Goal: Task Accomplishment & Management: Manage account settings

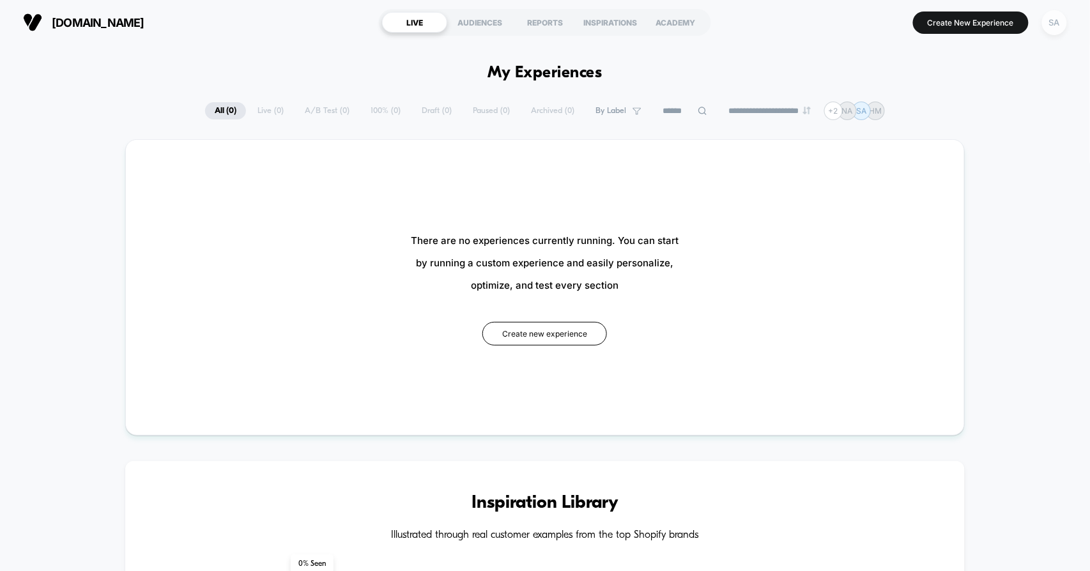
click at [1054, 24] on div "SA" at bounding box center [1055, 22] width 25 height 25
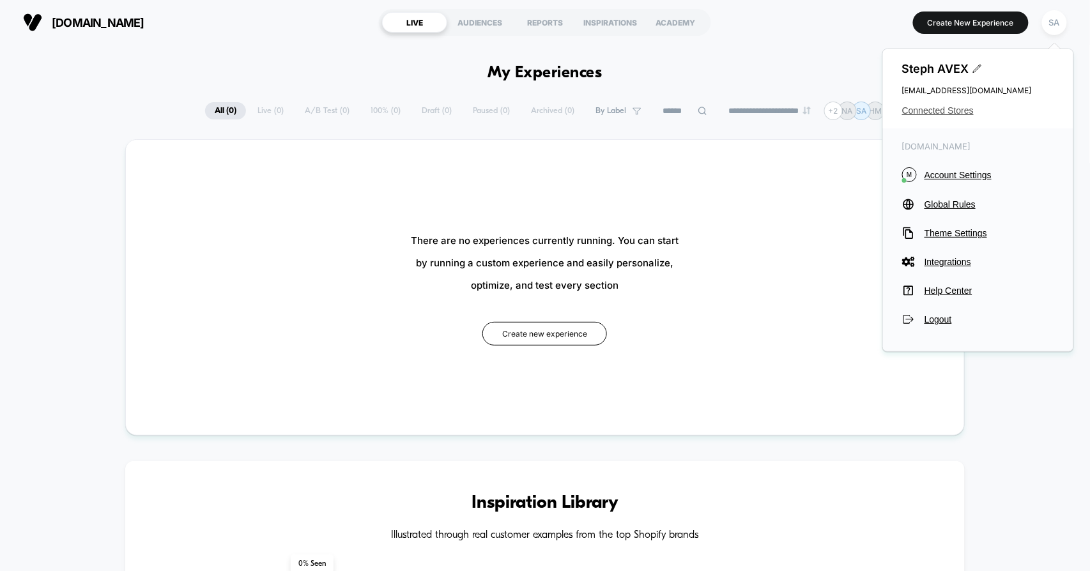
click at [934, 108] on span "Connected Stores" at bounding box center [979, 110] width 152 height 10
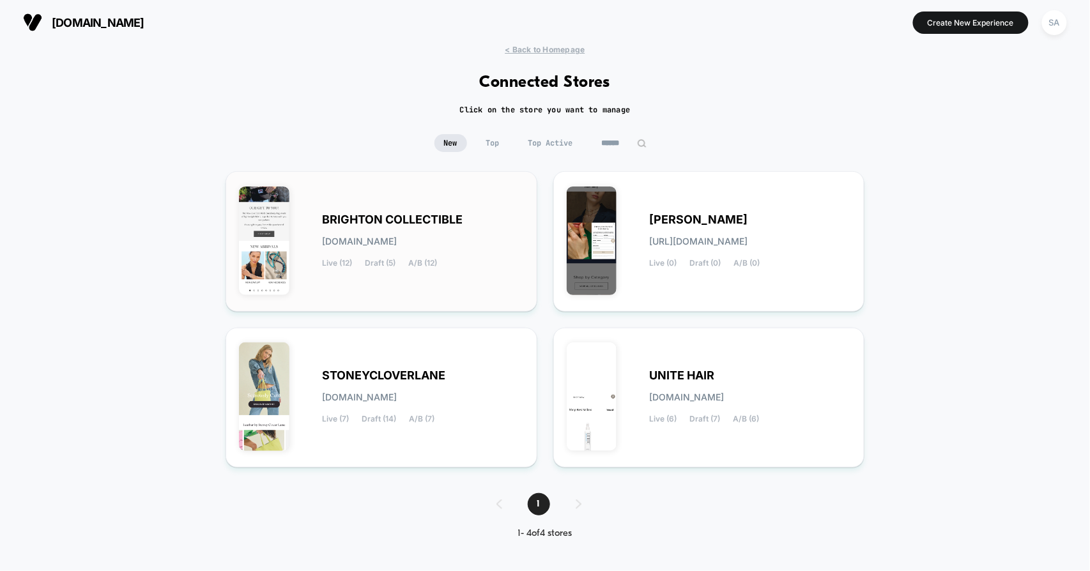
click at [388, 219] on span "BRIGHTON COLLECTIBLE" at bounding box center [392, 219] width 141 height 9
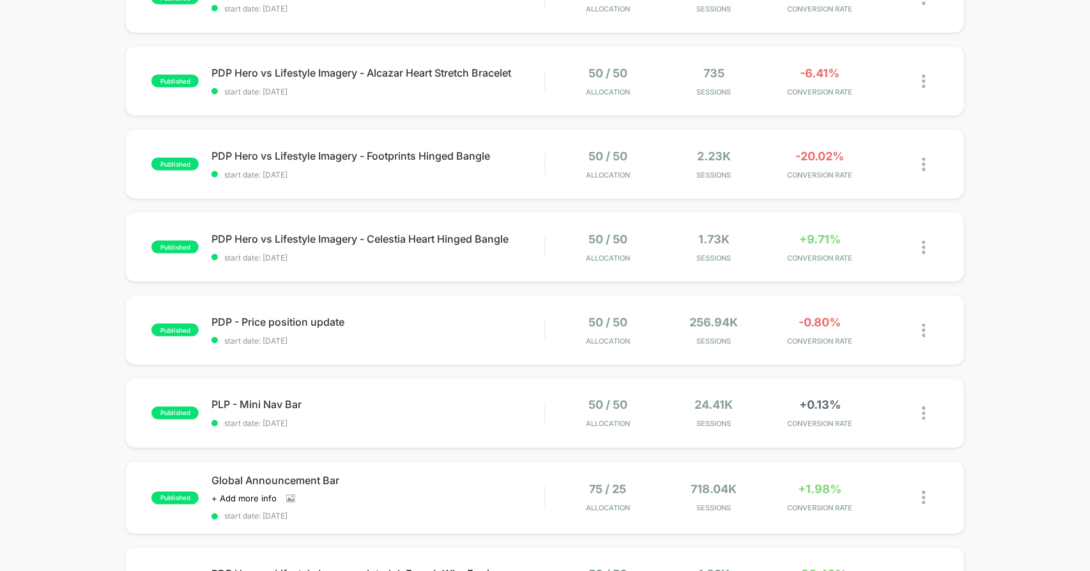
scroll to position [639, 0]
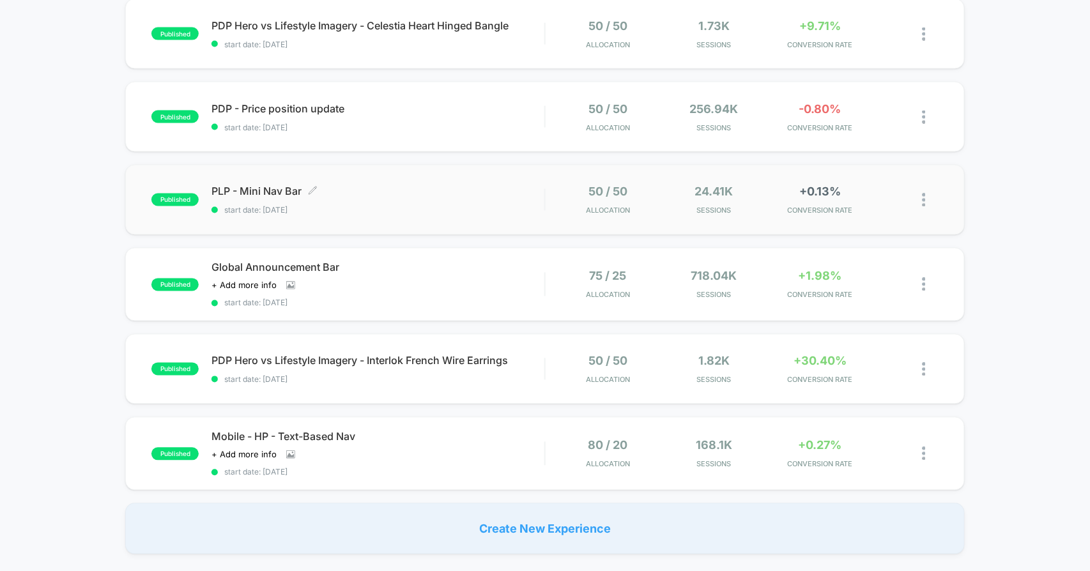
click at [258, 187] on span "PLP - Mini Nav Bar Click to edit experience details" at bounding box center [378, 191] width 333 height 13
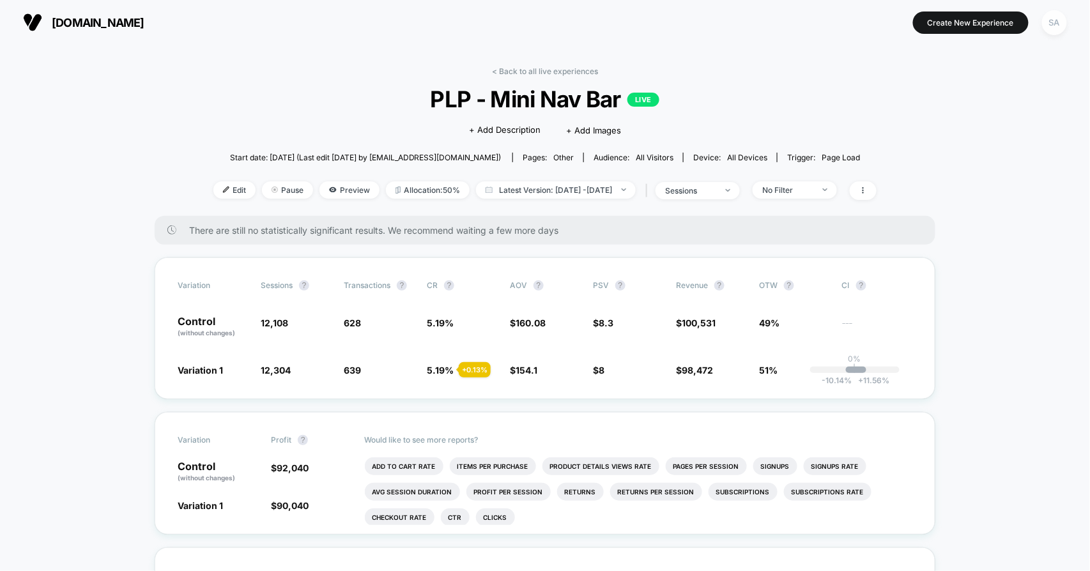
click at [1057, 19] on div "SA" at bounding box center [1055, 22] width 25 height 25
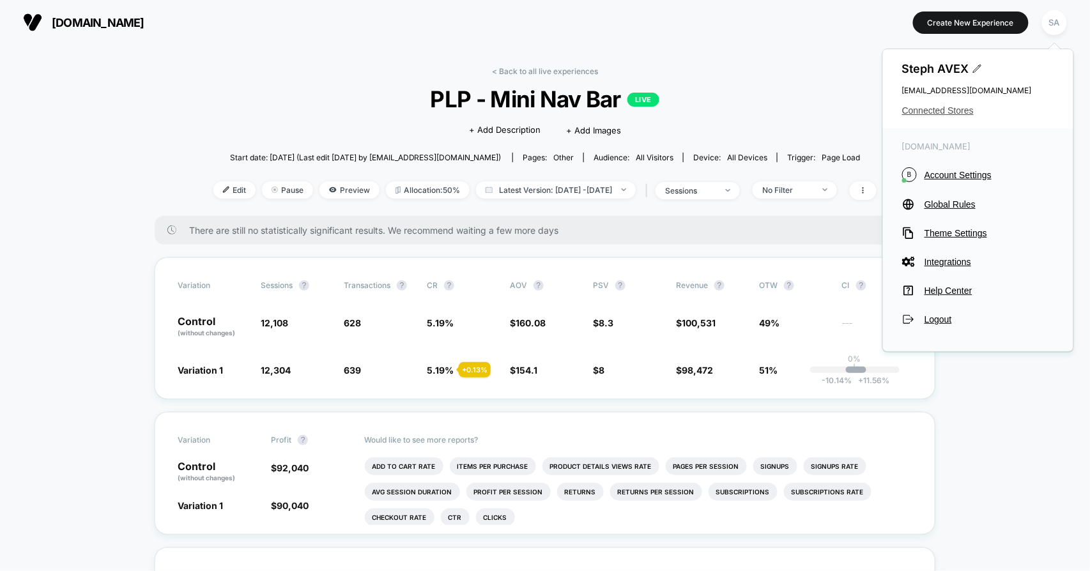
click at [954, 107] on span "Connected Stores" at bounding box center [979, 110] width 152 height 10
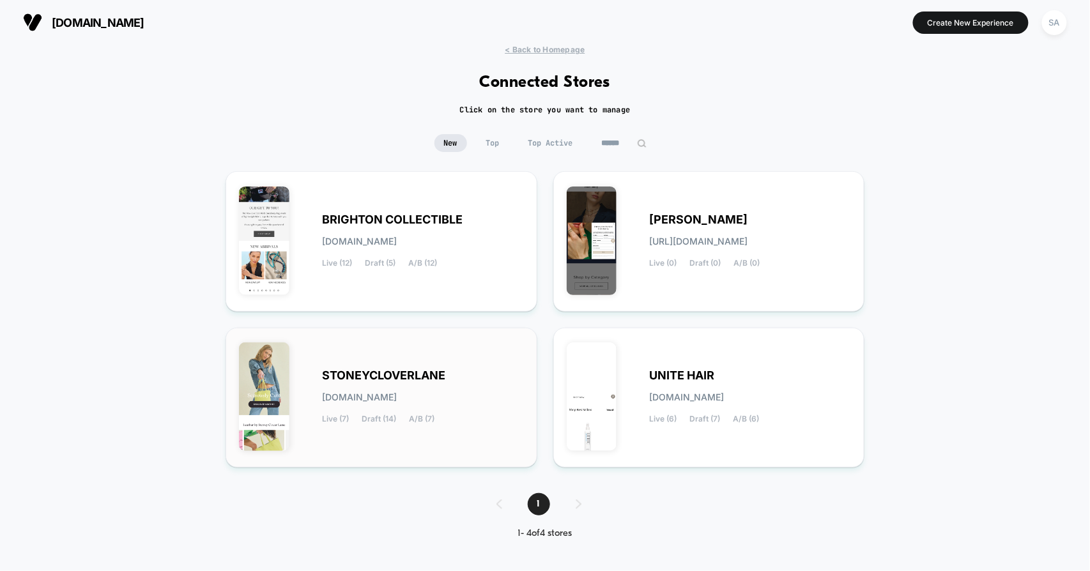
click at [401, 371] on span "STONEYCLOVERLANE" at bounding box center [383, 375] width 123 height 9
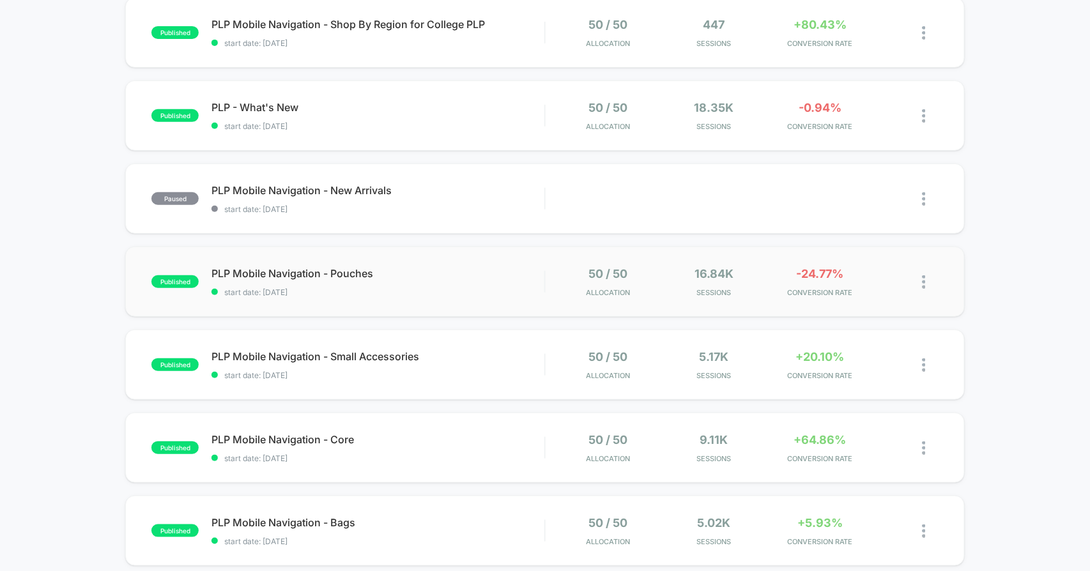
scroll to position [355, 0]
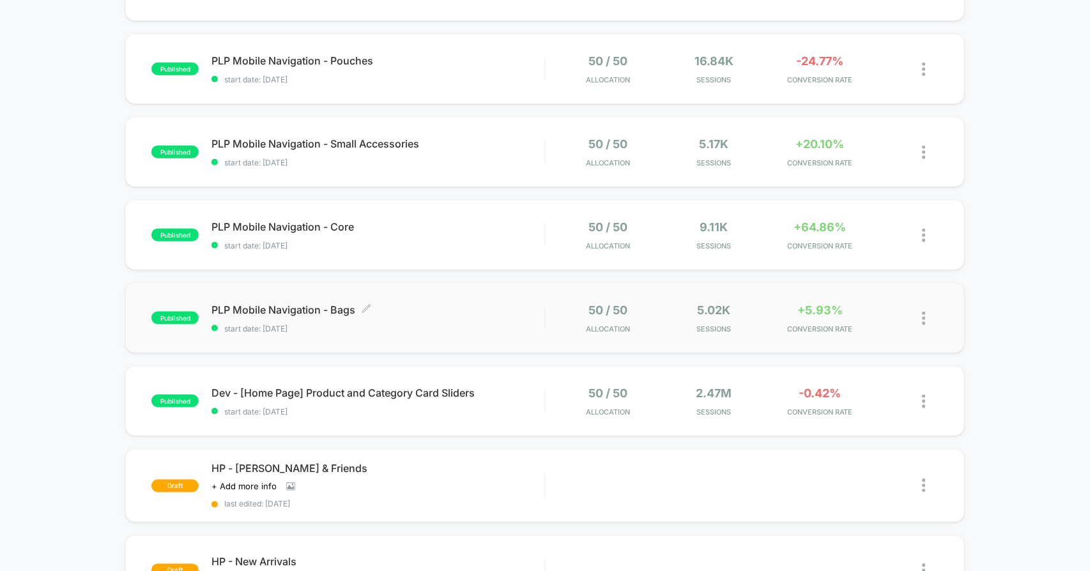
click at [311, 306] on span "PLP Mobile Navigation - Bags Click to edit experience details" at bounding box center [378, 310] width 333 height 13
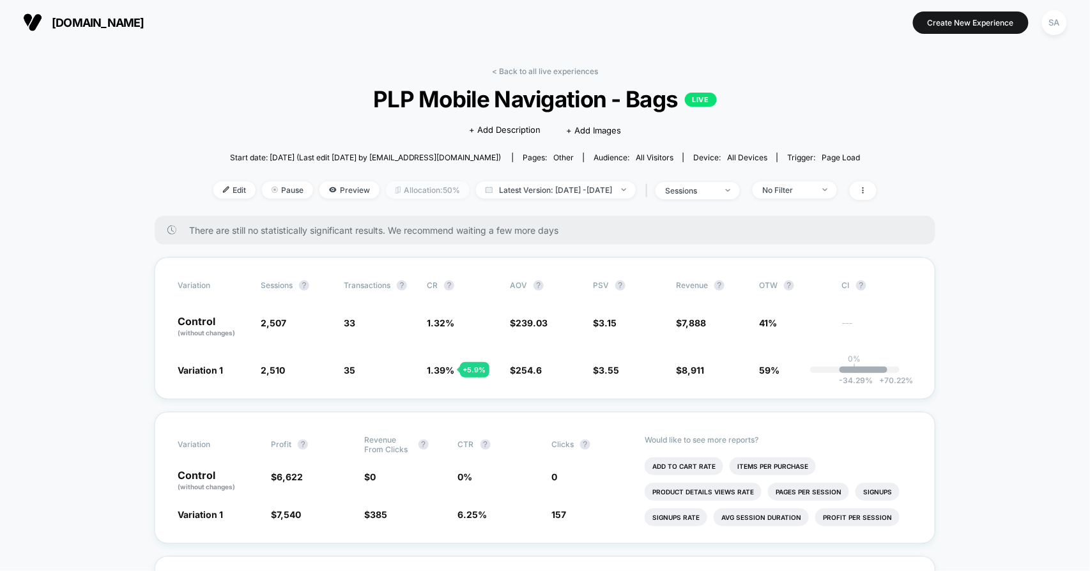
click at [419, 193] on span "Allocation: 50%" at bounding box center [428, 190] width 84 height 17
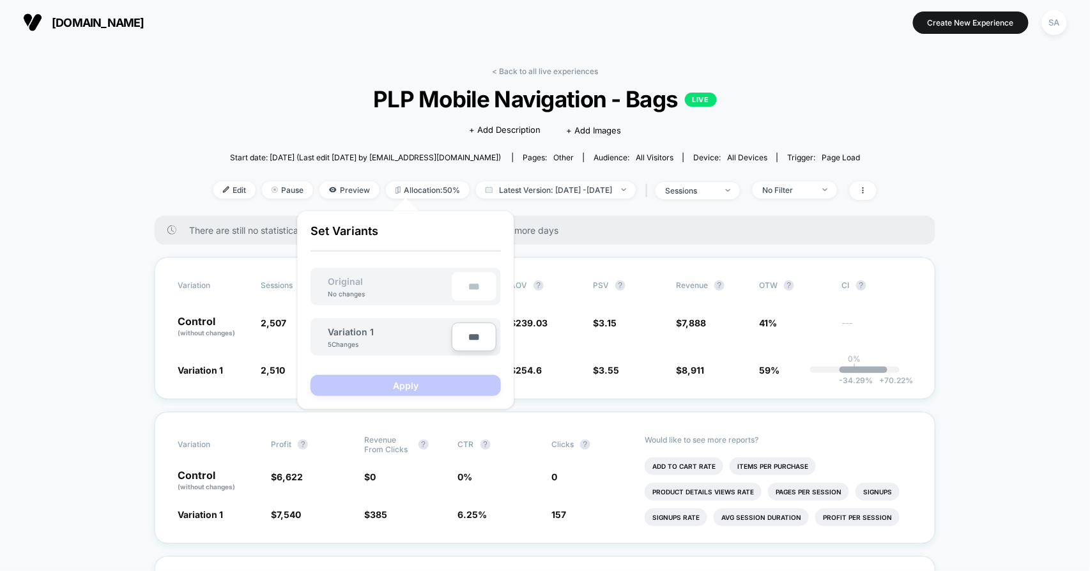
click at [474, 338] on input "***" at bounding box center [474, 337] width 45 height 29
type input "***"
type input "**"
type input "***"
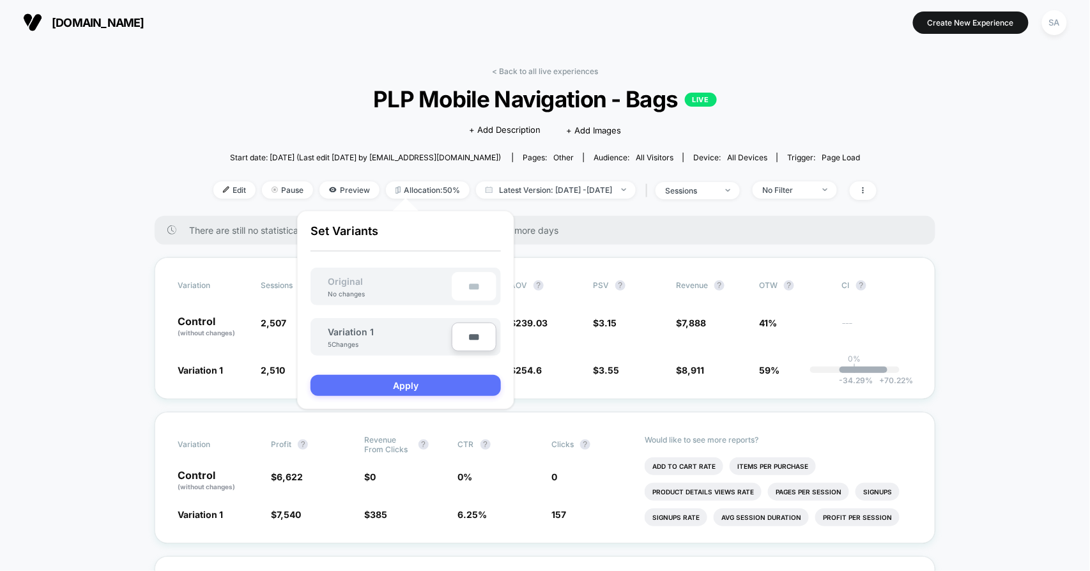
click at [407, 390] on button "Apply" at bounding box center [406, 385] width 190 height 21
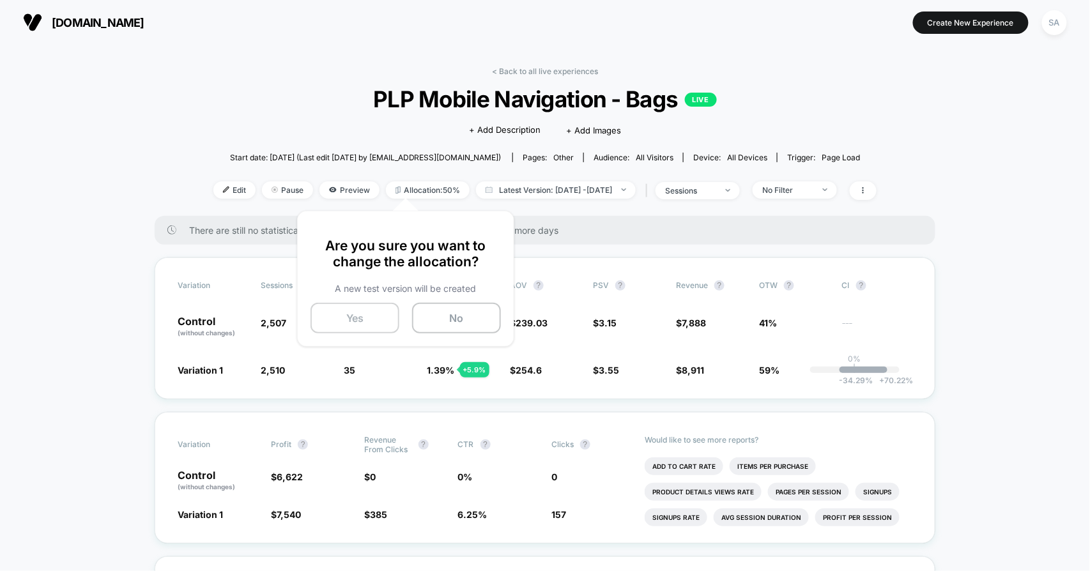
click at [376, 318] on button "Yes" at bounding box center [355, 318] width 89 height 31
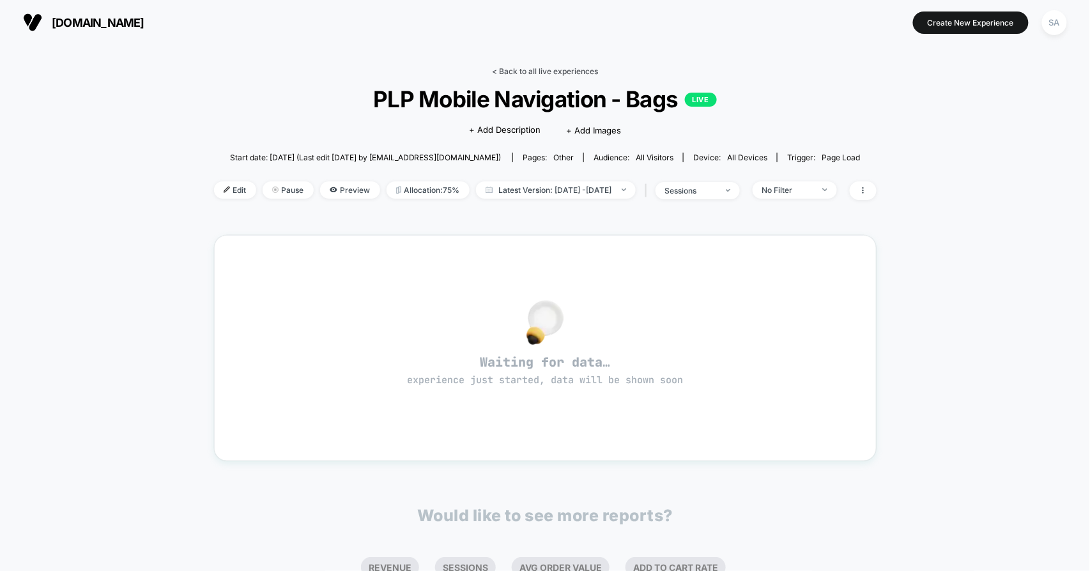
click at [544, 69] on link "< Back to all live experiences" at bounding box center [545, 71] width 106 height 10
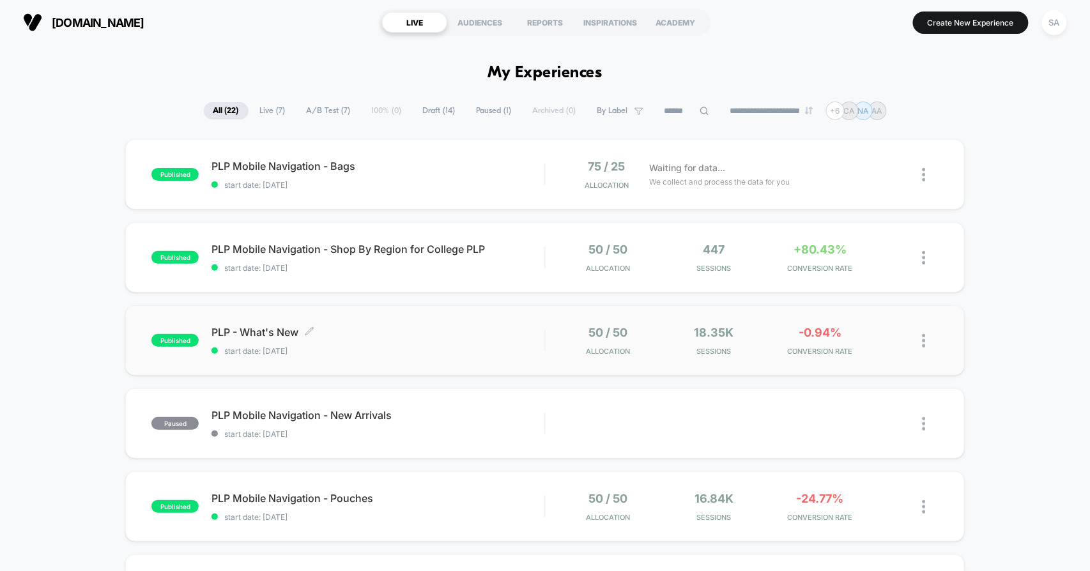
click at [316, 330] on span "PLP - What's New Click to edit experience details" at bounding box center [378, 332] width 333 height 13
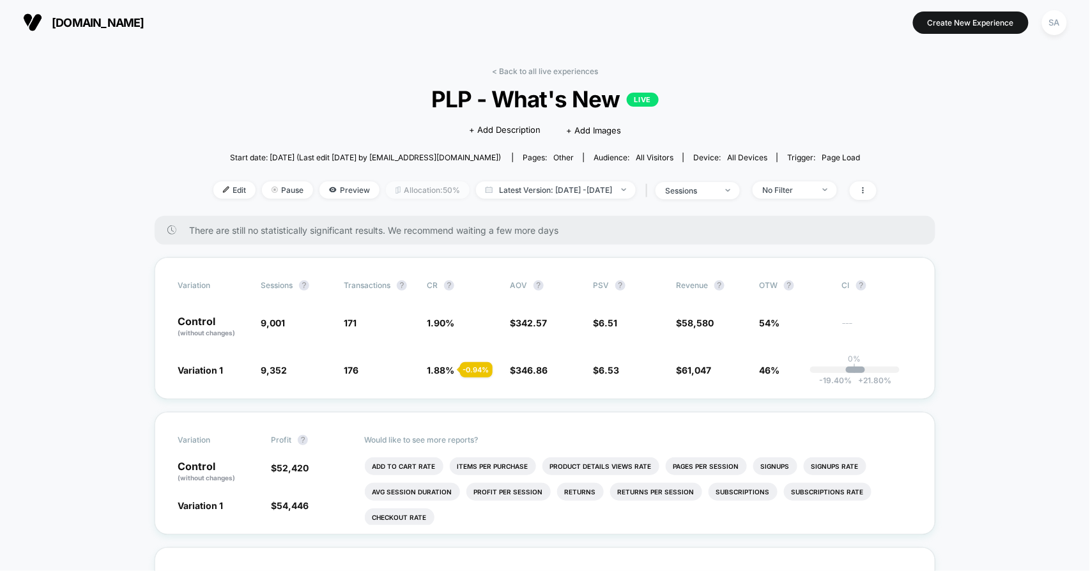
click at [386, 188] on span "Allocation: 50%" at bounding box center [428, 190] width 84 height 17
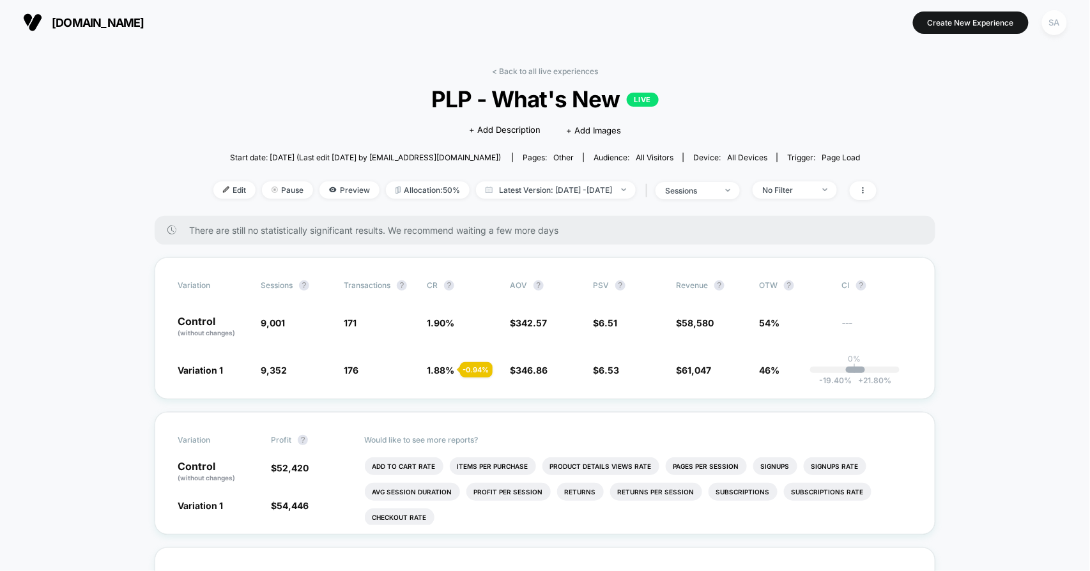
click at [1054, 21] on div "SA" at bounding box center [1055, 22] width 25 height 25
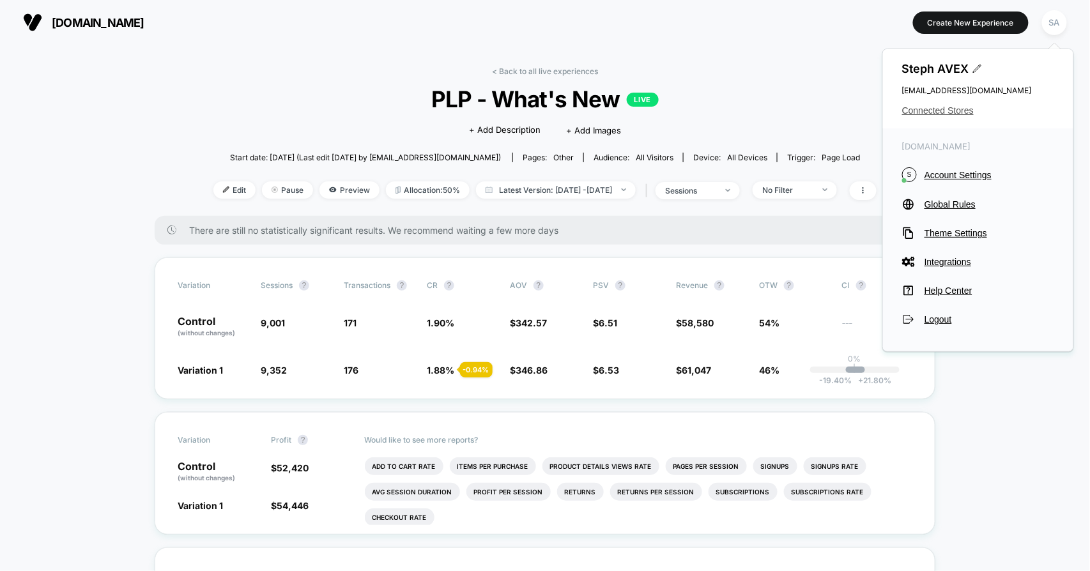
click at [951, 107] on span "Connected Stores" at bounding box center [979, 110] width 152 height 10
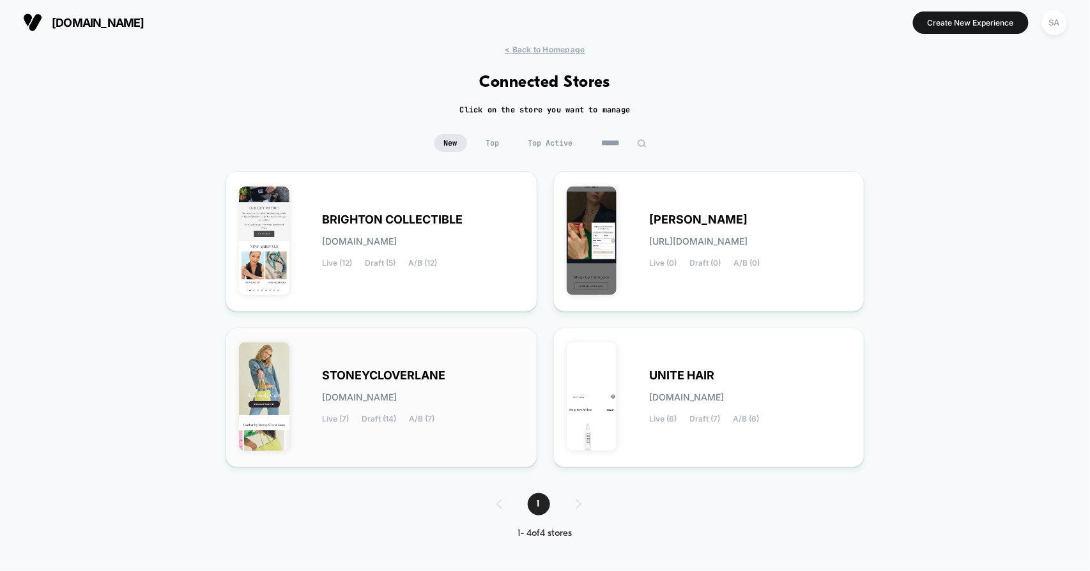
click at [380, 380] on span "STONEYCLOVERLANE" at bounding box center [383, 375] width 123 height 9
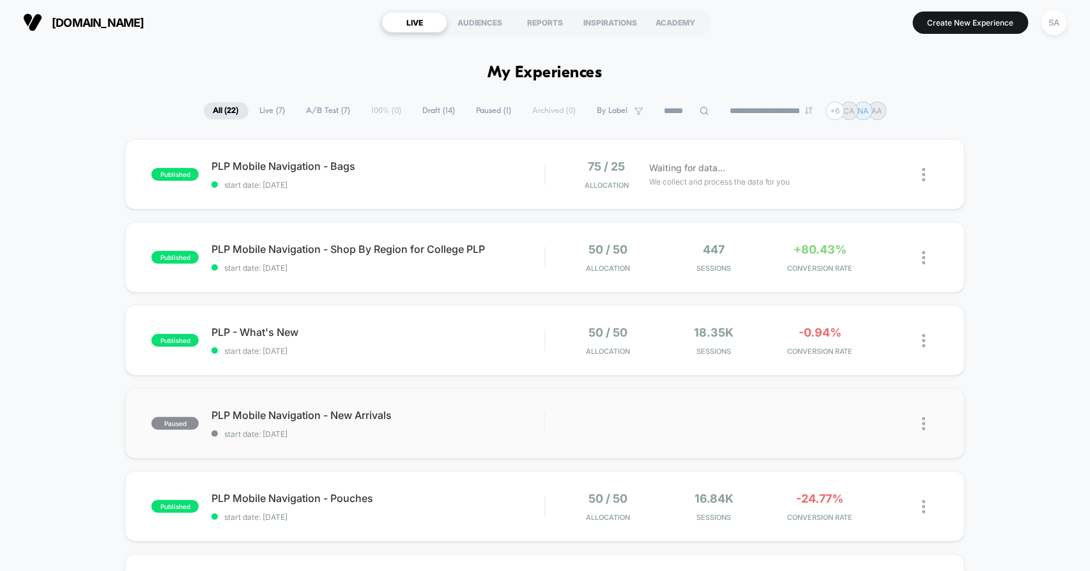
scroll to position [142, 0]
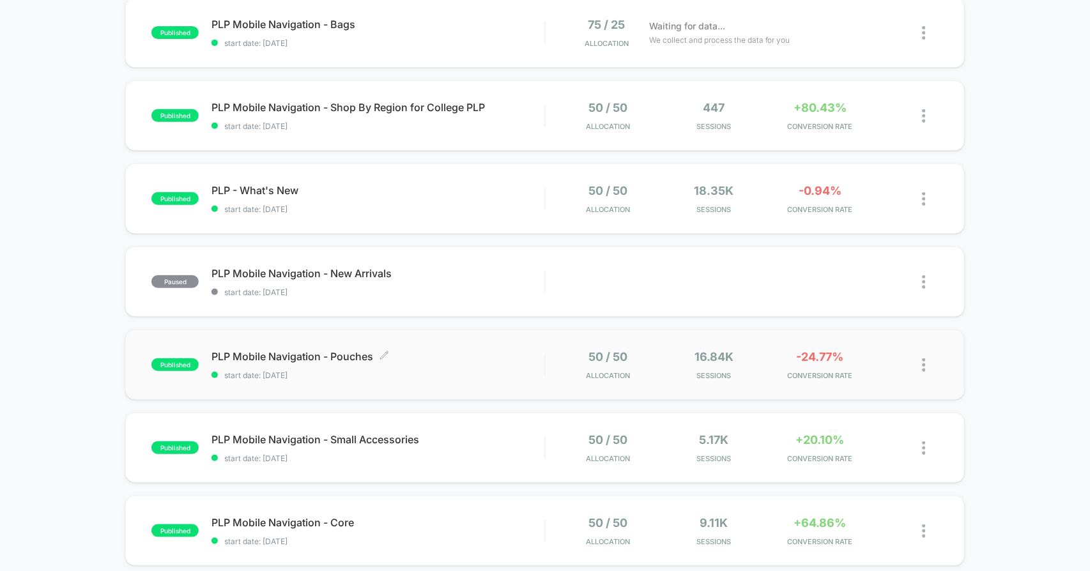
click at [313, 356] on span "PLP Mobile Navigation - Pouches Click to edit experience details" at bounding box center [378, 356] width 333 height 13
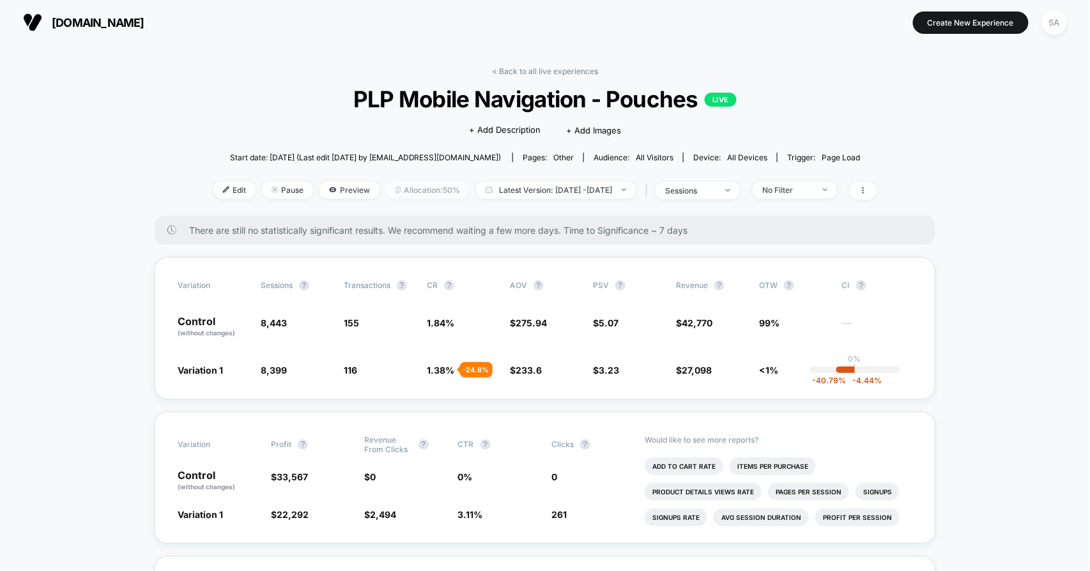
click at [401, 185] on span "Allocation: 50%" at bounding box center [428, 190] width 84 height 17
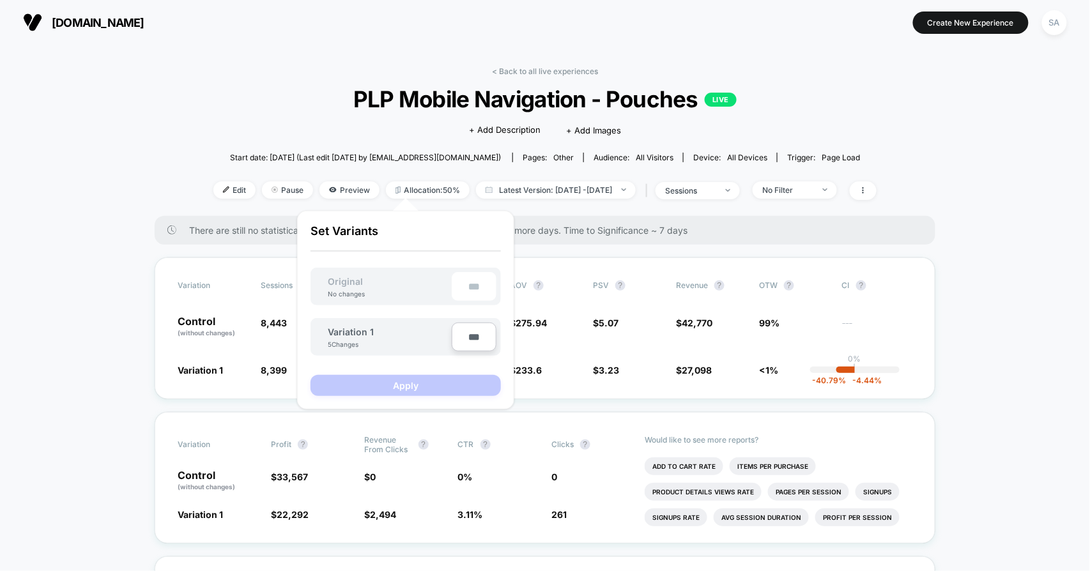
click at [475, 339] on input "***" at bounding box center [474, 337] width 45 height 29
type input "***"
type input "**"
type input "***"
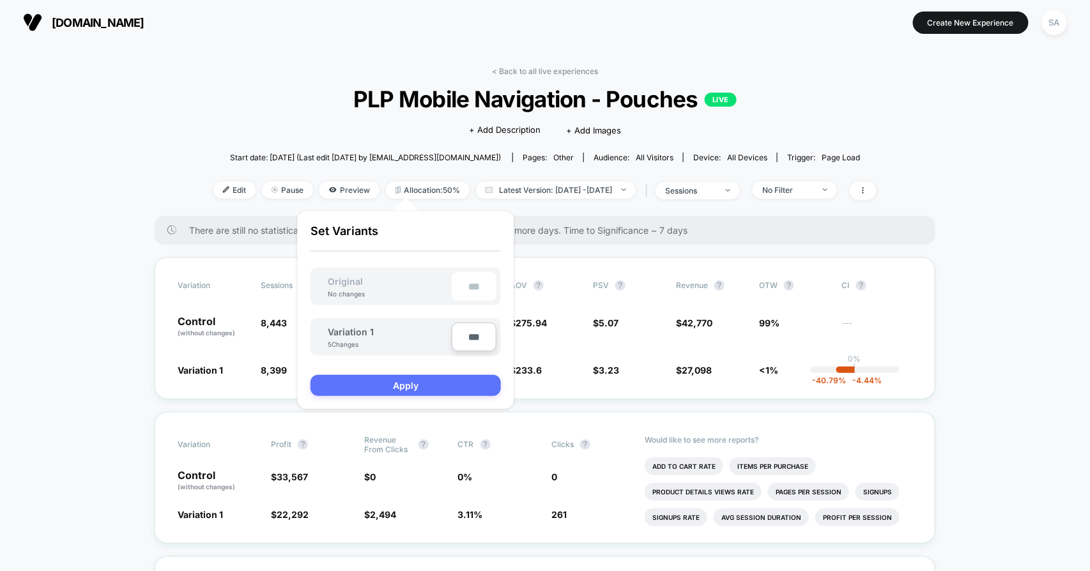
click at [448, 378] on button "Apply" at bounding box center [406, 385] width 190 height 21
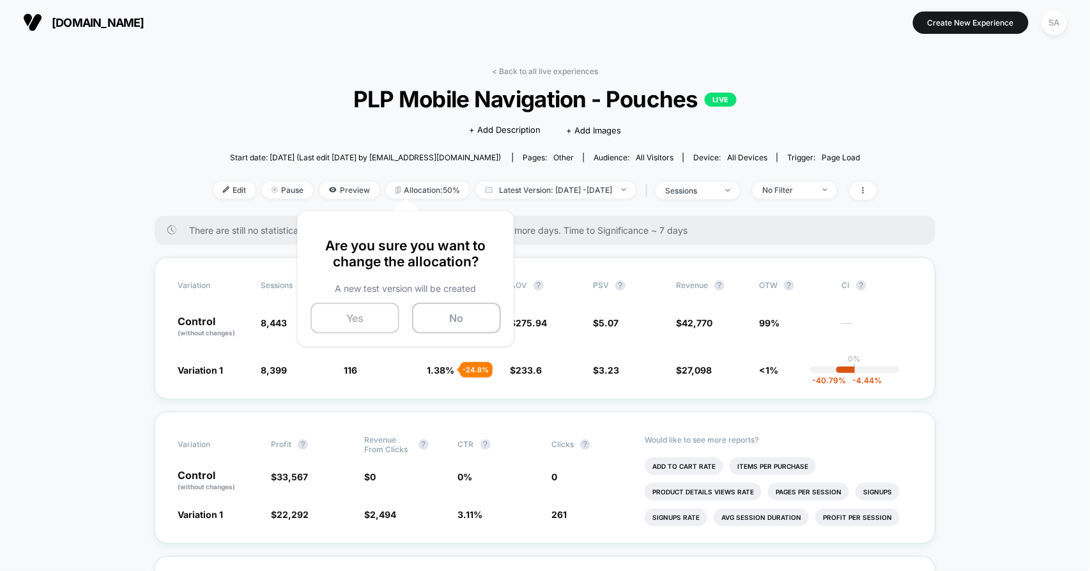
click at [346, 311] on button "Yes" at bounding box center [355, 318] width 89 height 31
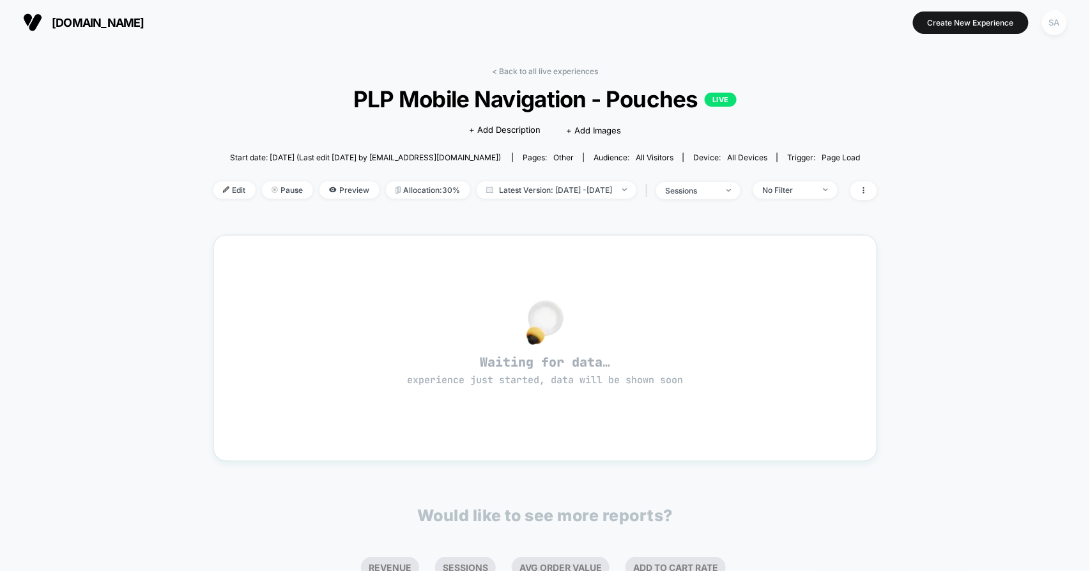
click at [1052, 19] on div "SA" at bounding box center [1055, 22] width 25 height 25
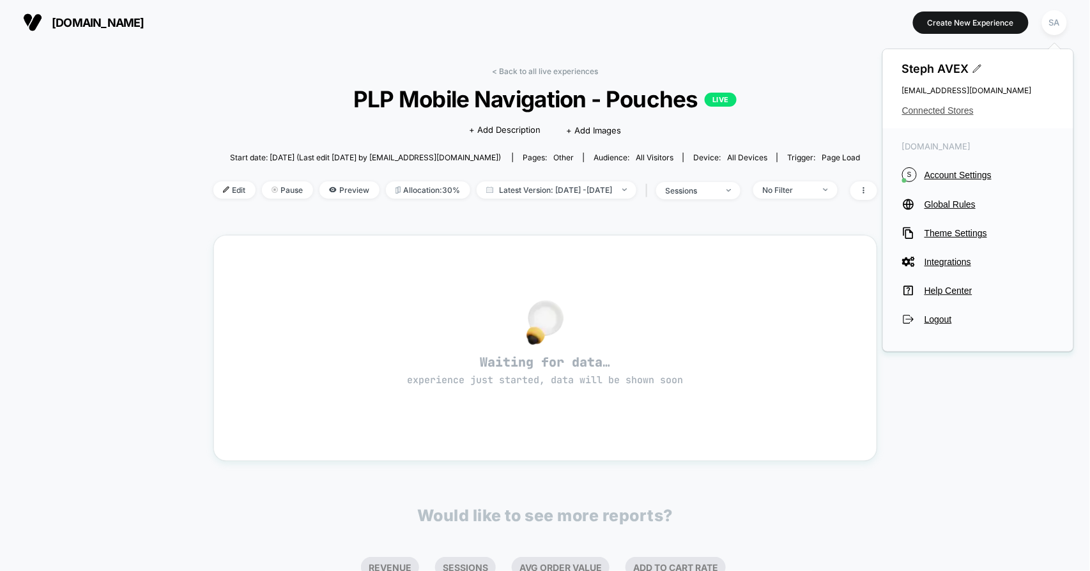
click at [936, 116] on span "Connected Stores" at bounding box center [979, 110] width 152 height 10
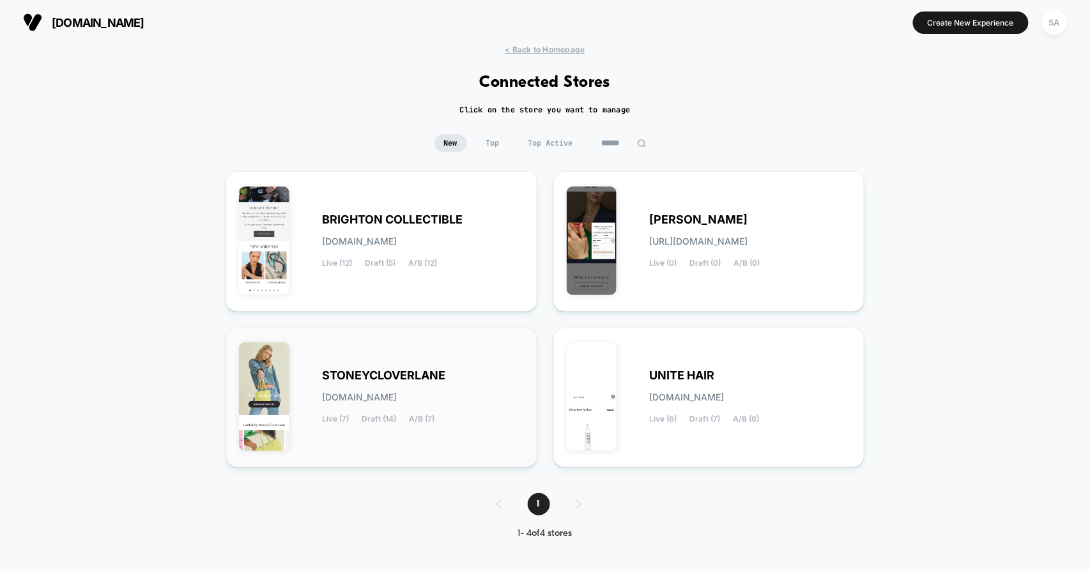
click at [408, 367] on div "STONEYCLOVERLANE [DOMAIN_NAME] Live (7) Draft (14) A/B (7)" at bounding box center [381, 398] width 285 height 114
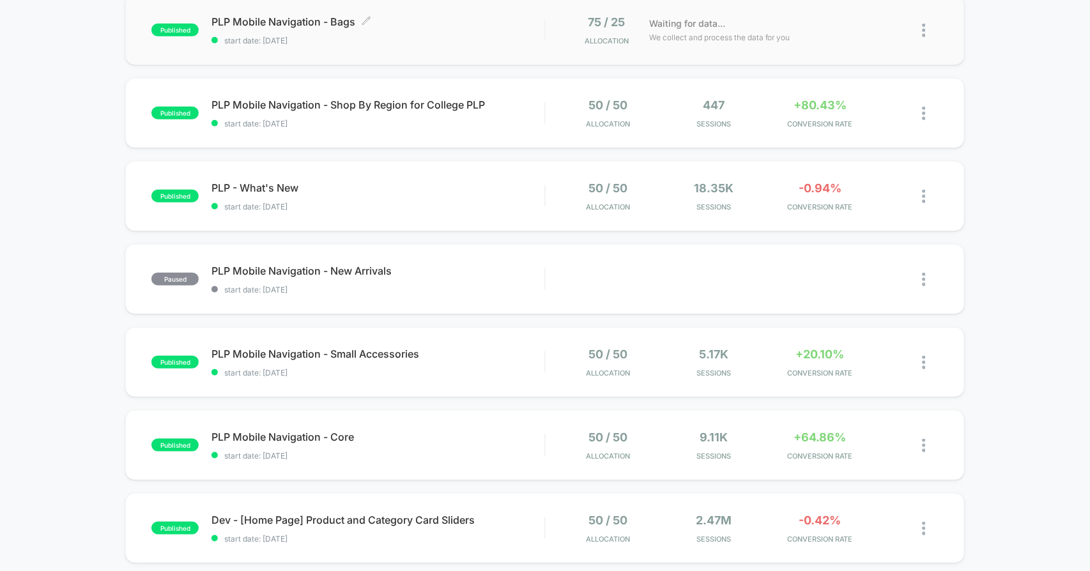
scroll to position [284, 0]
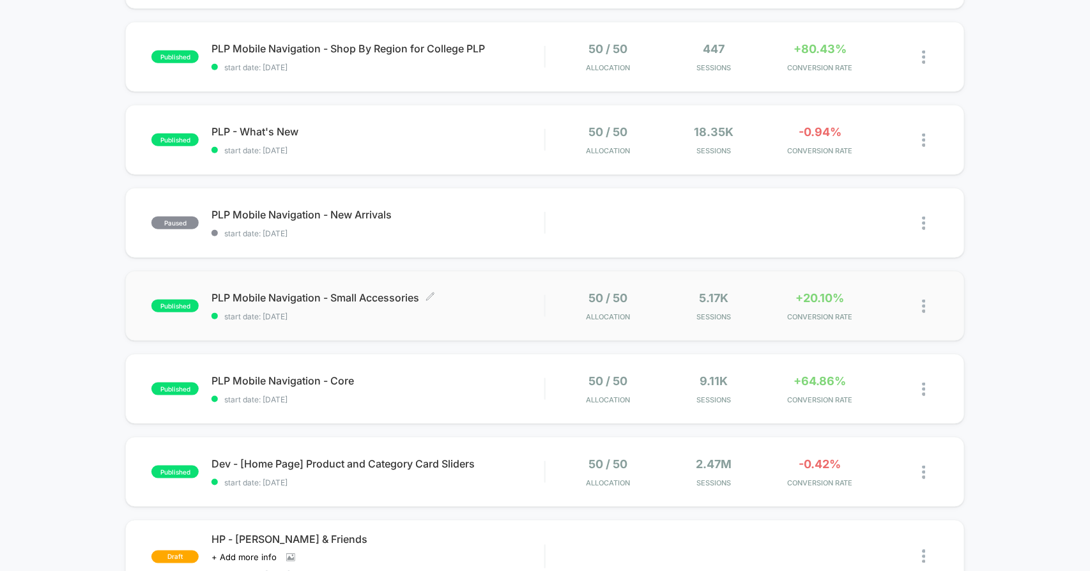
click at [361, 298] on span "PLP Mobile Navigation - Small Accessories Click to edit experience details" at bounding box center [378, 297] width 333 height 13
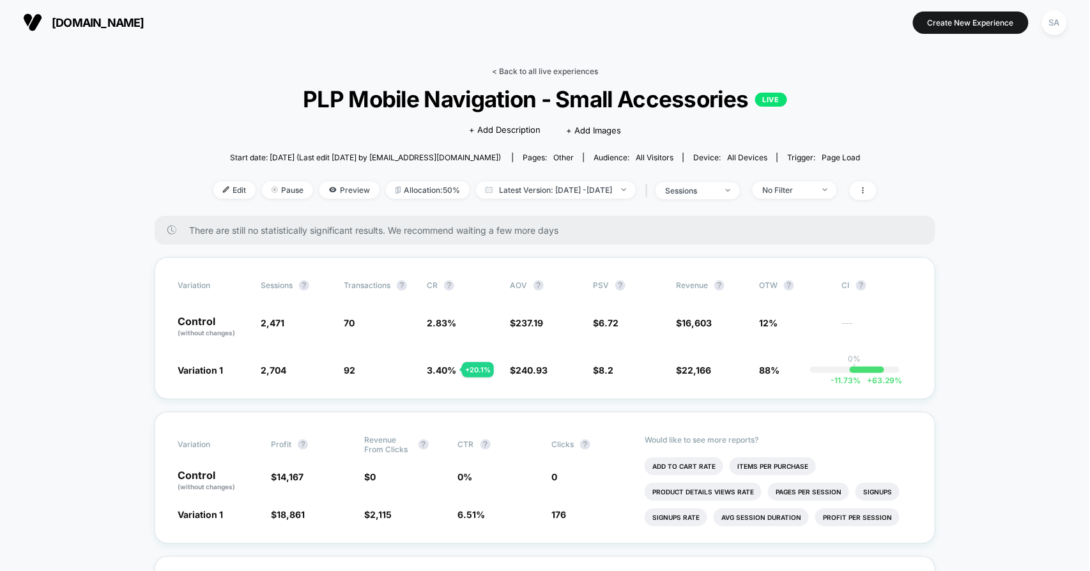
click at [536, 74] on link "< Back to all live experiences" at bounding box center [545, 71] width 106 height 10
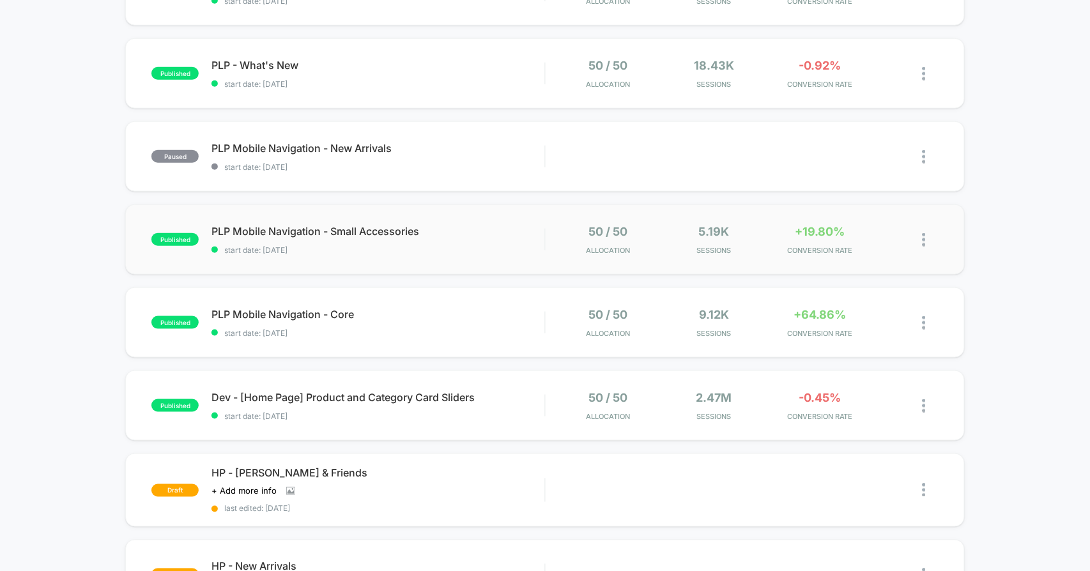
scroll to position [355, 0]
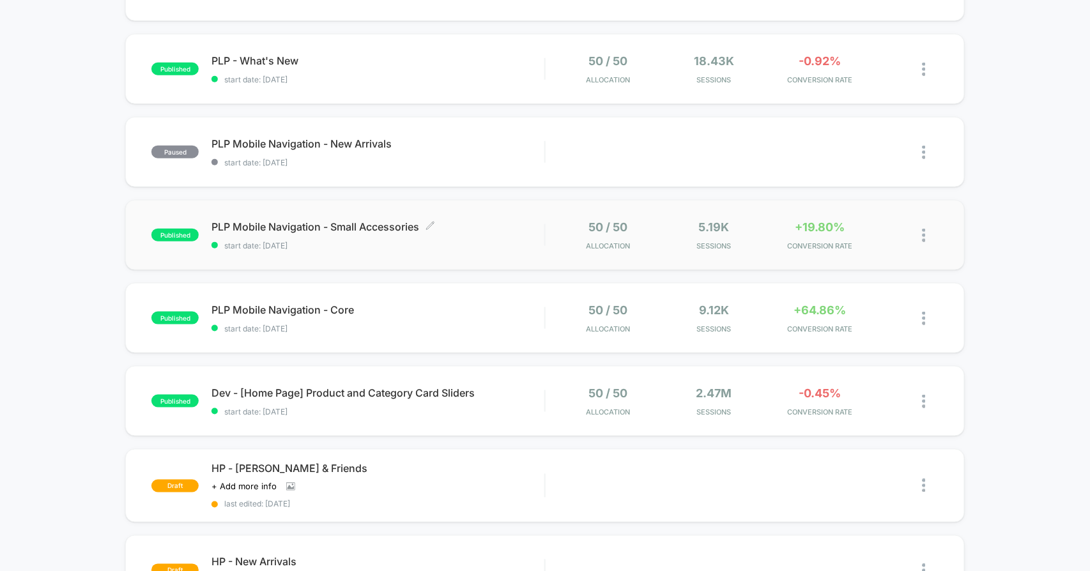
click at [361, 221] on span "PLP Mobile Navigation - Small Accessories Click to edit experience details" at bounding box center [378, 227] width 333 height 13
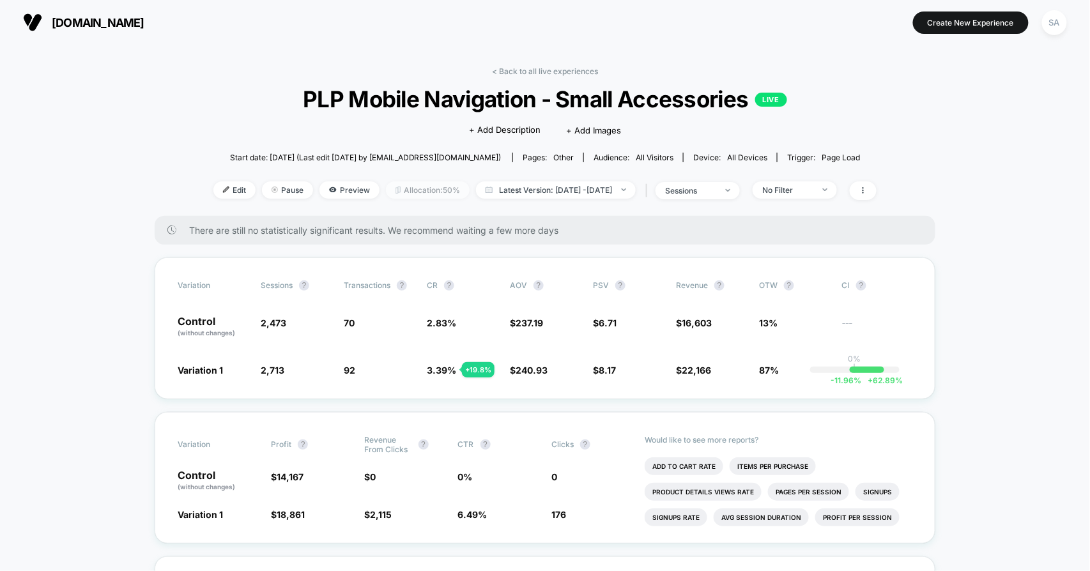
click at [420, 186] on span "Allocation: 50%" at bounding box center [428, 190] width 84 height 17
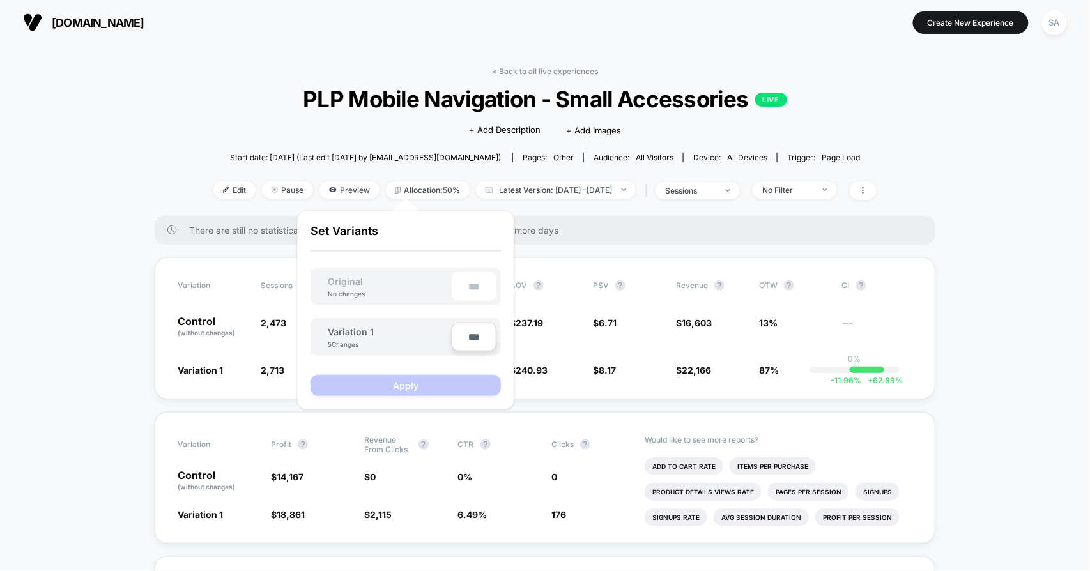
click at [476, 339] on input "***" at bounding box center [474, 337] width 45 height 29
type input "***"
type input "**"
type input "***"
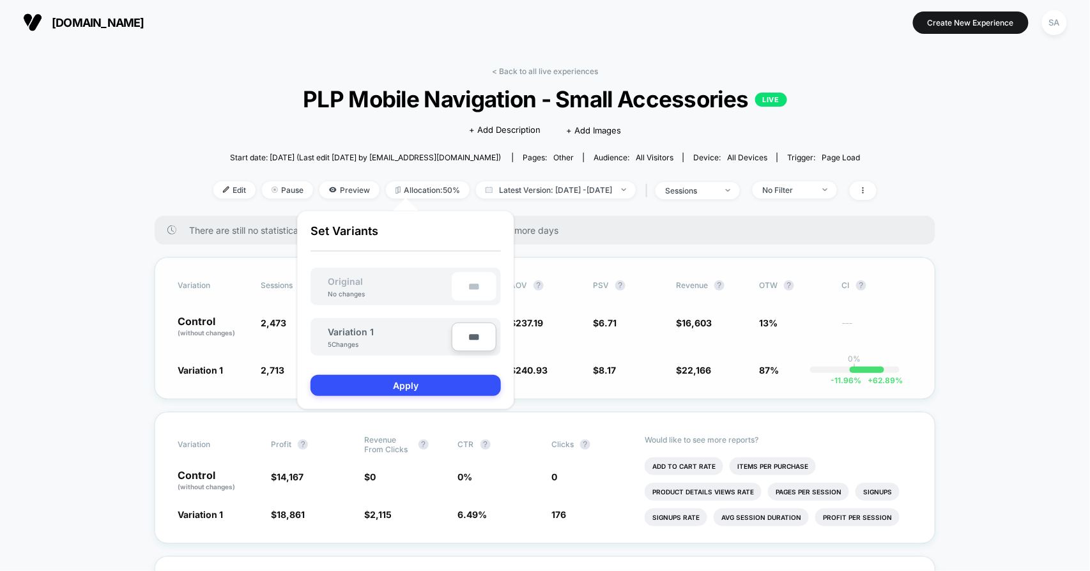
click at [453, 378] on button "Apply" at bounding box center [406, 385] width 190 height 21
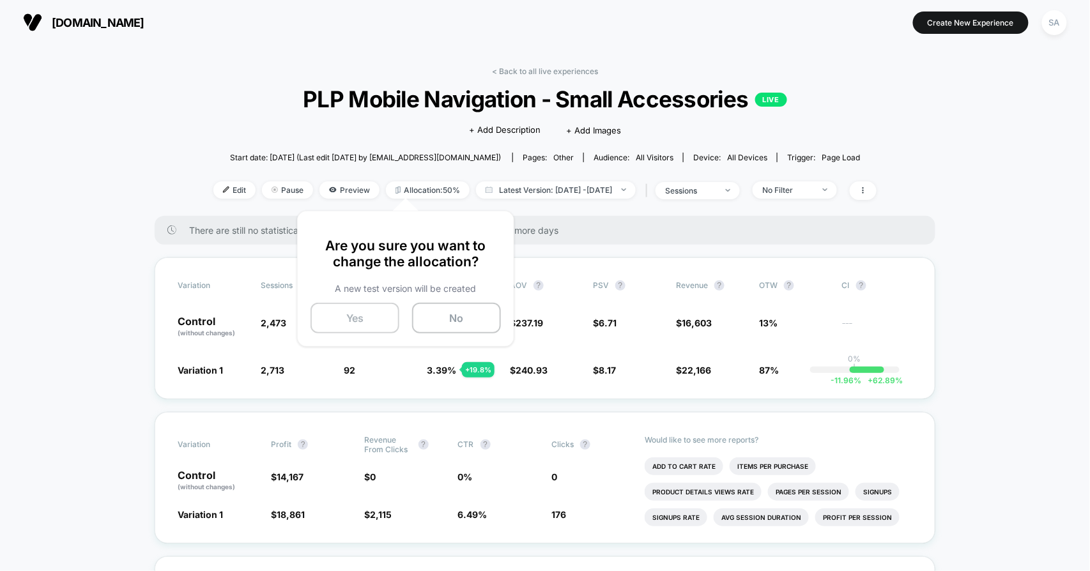
click at [340, 321] on button "Yes" at bounding box center [355, 318] width 89 height 31
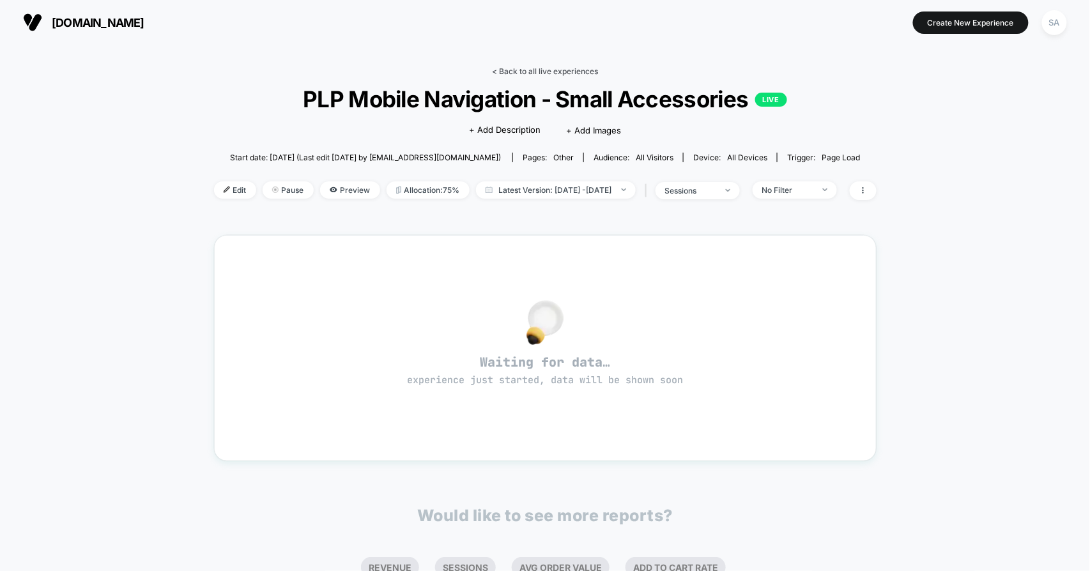
click at [524, 68] on link "< Back to all live experiences" at bounding box center [545, 71] width 106 height 10
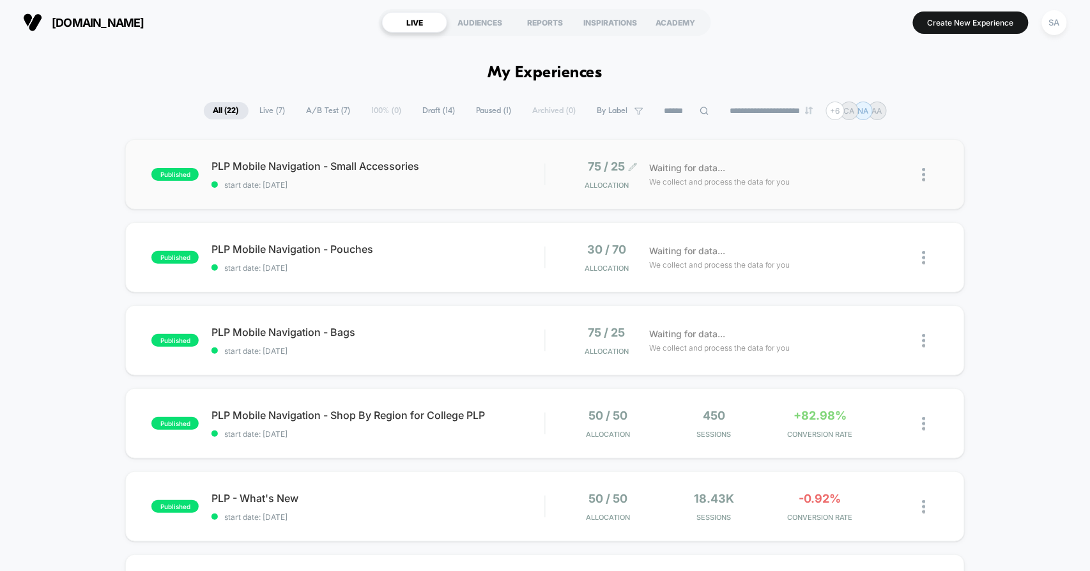
click at [603, 164] on span "75 / 25" at bounding box center [607, 166] width 37 height 13
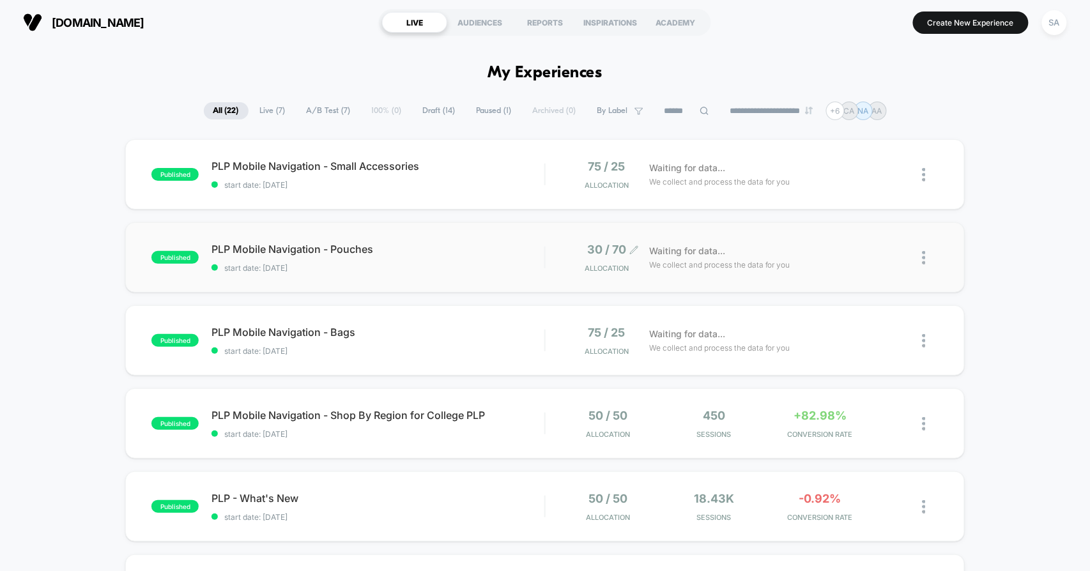
click at [614, 268] on span "Allocation" at bounding box center [607, 268] width 44 height 9
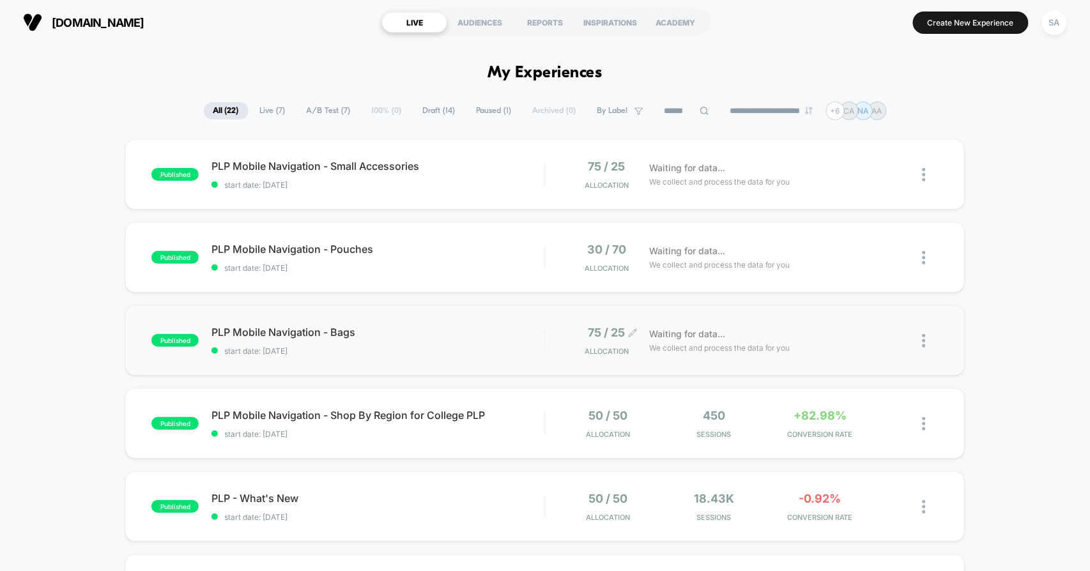
click at [603, 332] on span "75 / 25" at bounding box center [607, 332] width 37 height 13
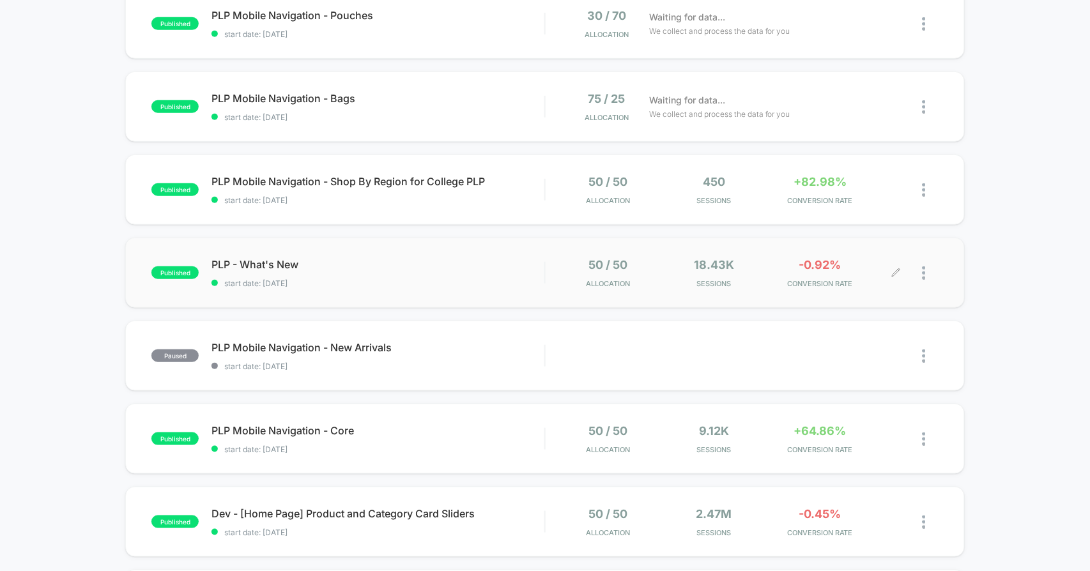
scroll to position [284, 0]
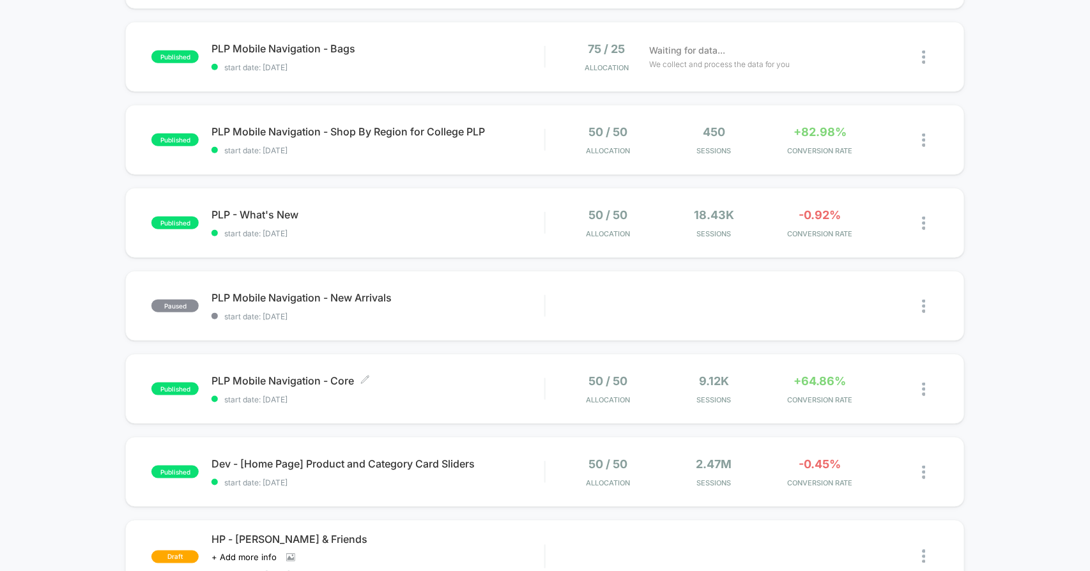
drag, startPoint x: 317, startPoint y: 375, endPoint x: 639, endPoint y: 209, distance: 362.5
click at [320, 375] on span "PLP Mobile Navigation - Core Click to edit experience details" at bounding box center [378, 381] width 333 height 13
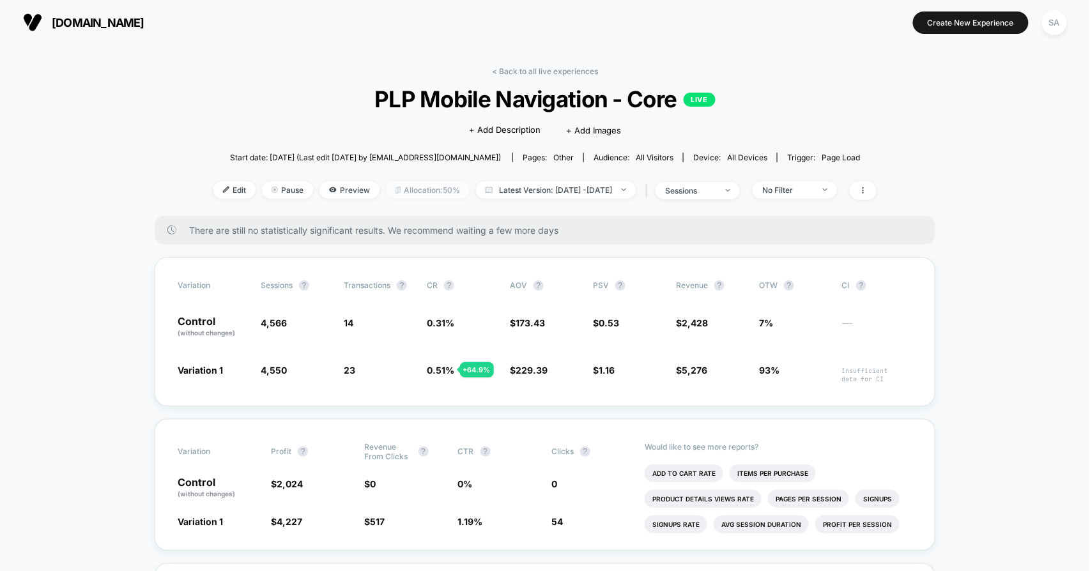
click at [408, 190] on span "Allocation: 50%" at bounding box center [428, 190] width 84 height 17
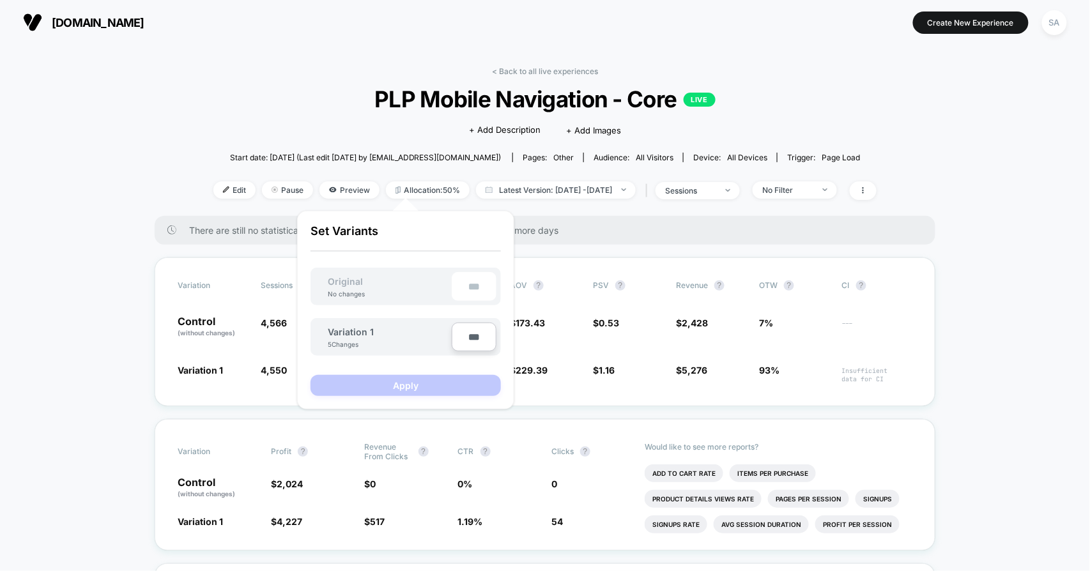
click at [470, 331] on input "***" at bounding box center [474, 337] width 45 height 29
type input "***"
type input "**"
type input "***"
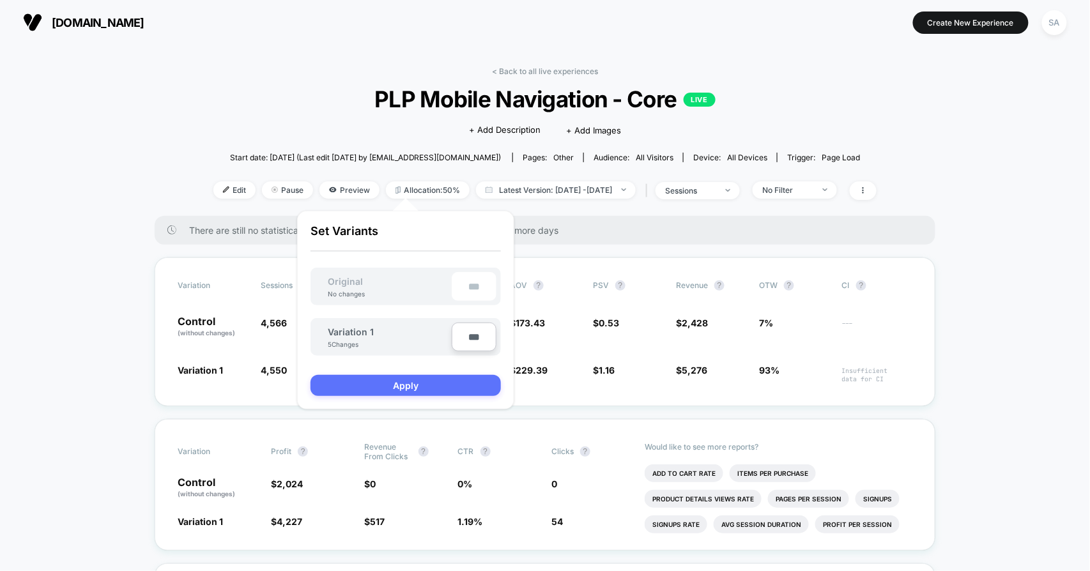
click at [393, 375] on button "Apply" at bounding box center [406, 385] width 190 height 21
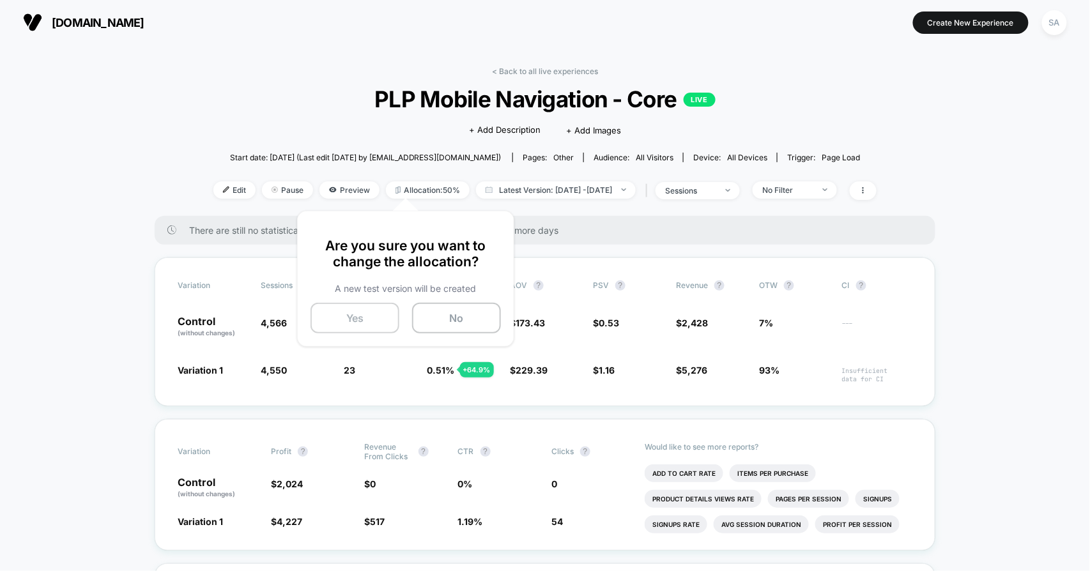
click at [355, 314] on button "Yes" at bounding box center [355, 318] width 89 height 31
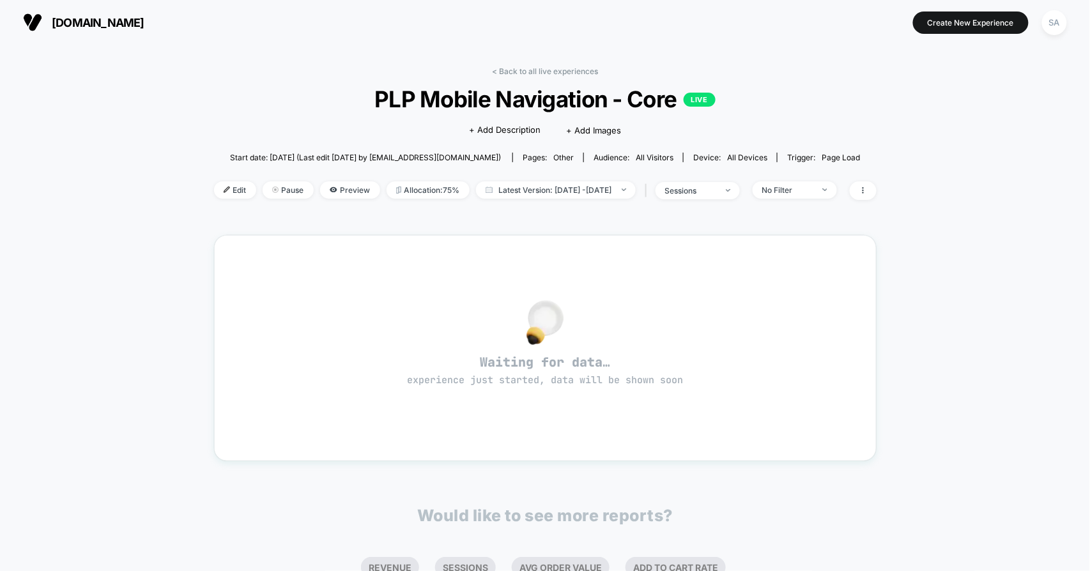
click at [26, 27] on img at bounding box center [32, 22] width 19 height 19
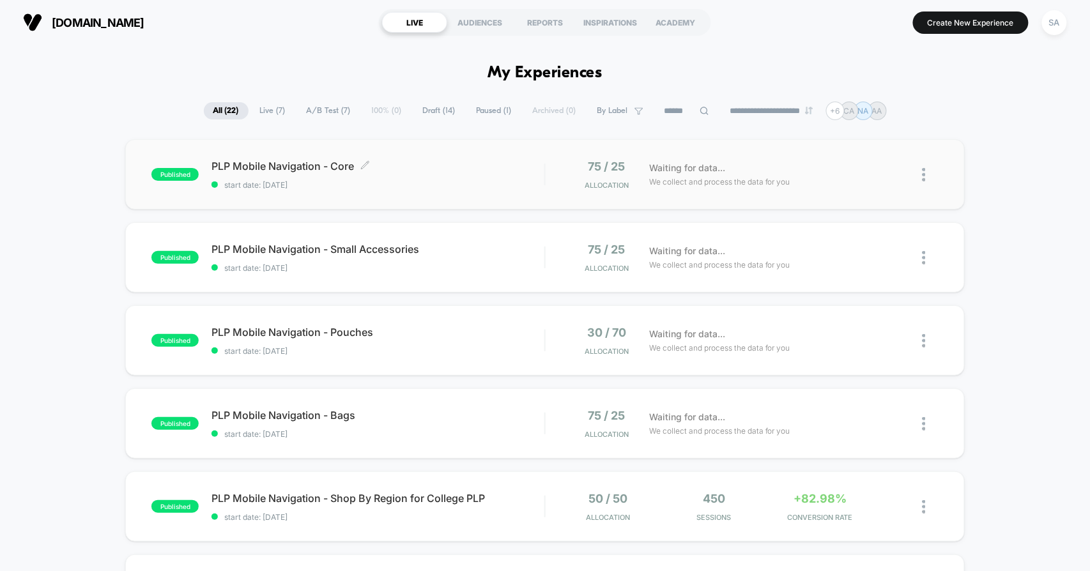
click at [318, 164] on span "PLP Mobile Navigation - Core Click to edit experience details" at bounding box center [378, 166] width 333 height 13
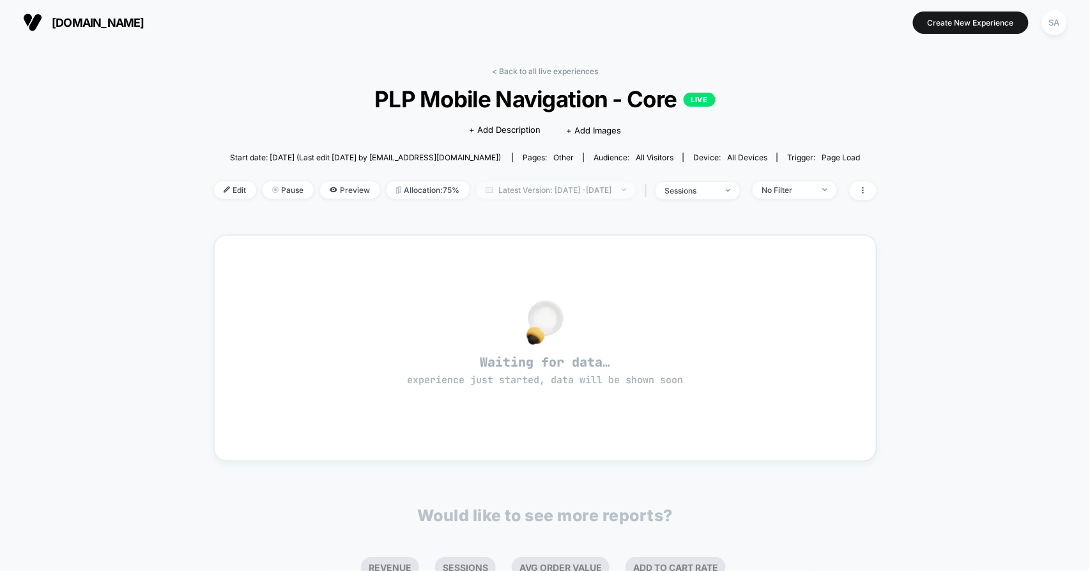
click at [497, 190] on span "Latest Version: [DATE] - [DATE]" at bounding box center [556, 190] width 160 height 17
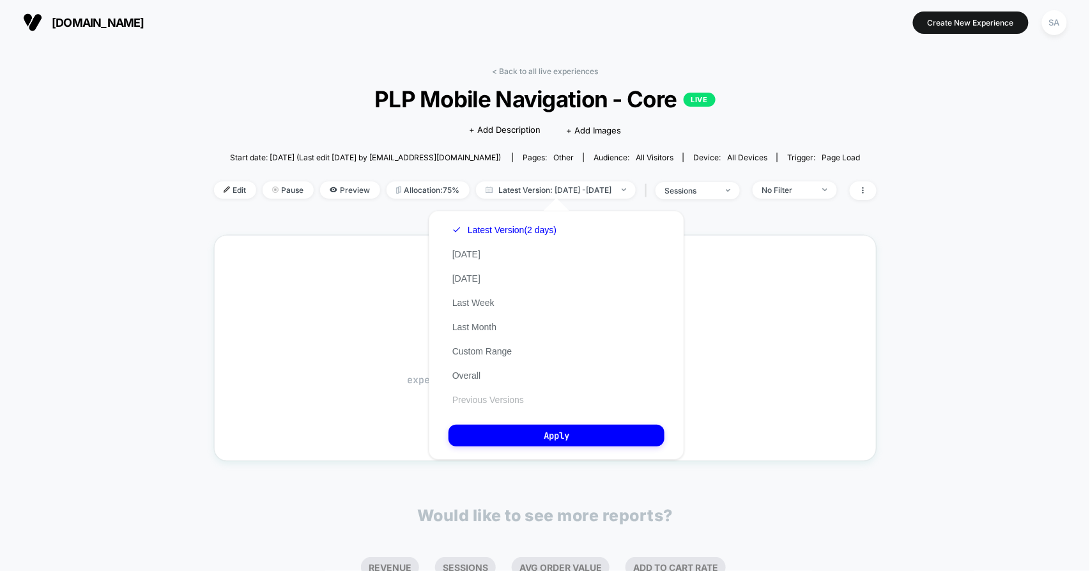
click at [504, 403] on button "Previous Versions" at bounding box center [488, 400] width 79 height 12
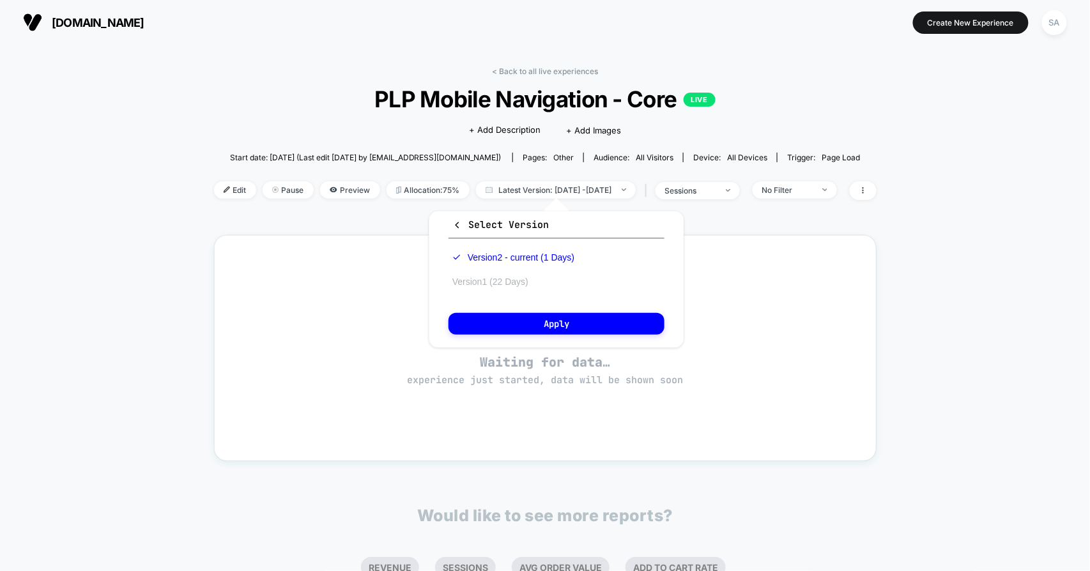
click at [506, 278] on button "Version 1 (22 Days)" at bounding box center [491, 282] width 84 height 12
click at [527, 325] on button "Apply" at bounding box center [557, 324] width 216 height 22
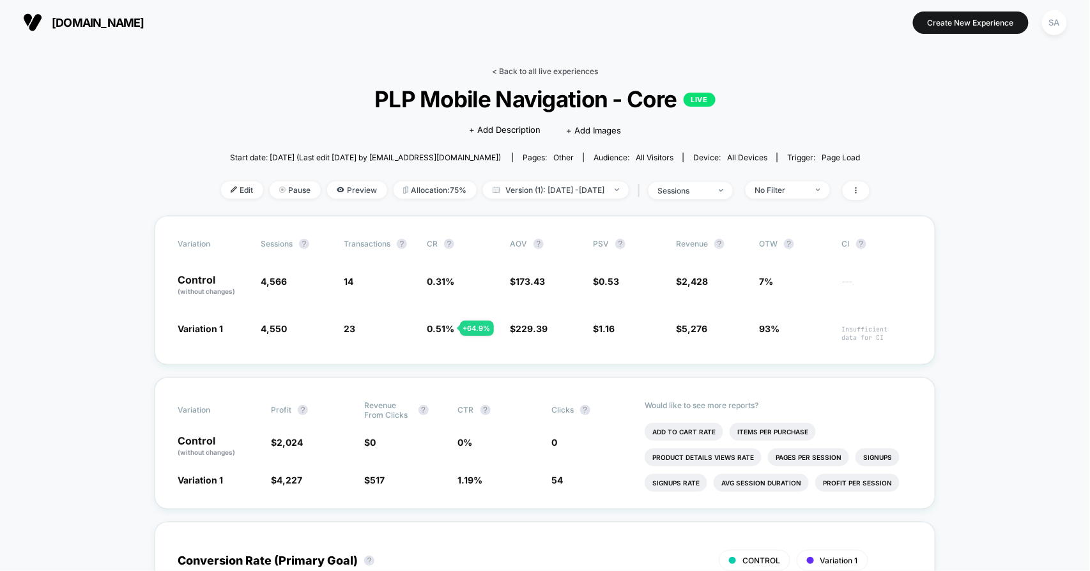
click at [562, 68] on link "< Back to all live experiences" at bounding box center [545, 71] width 106 height 10
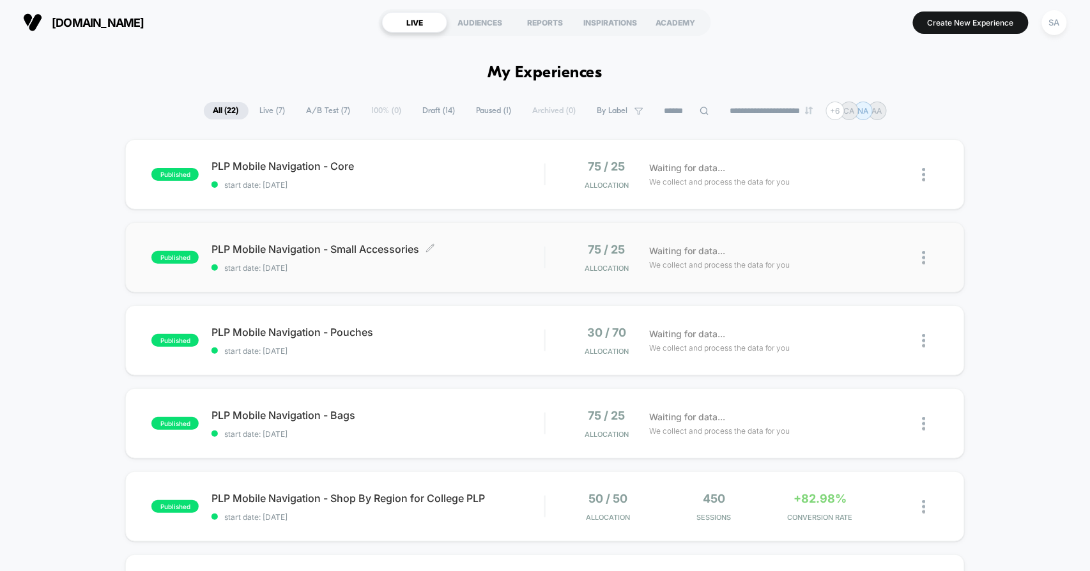
click at [352, 252] on span "PLP Mobile Navigation - Small Accessories Click to edit experience details" at bounding box center [378, 249] width 333 height 13
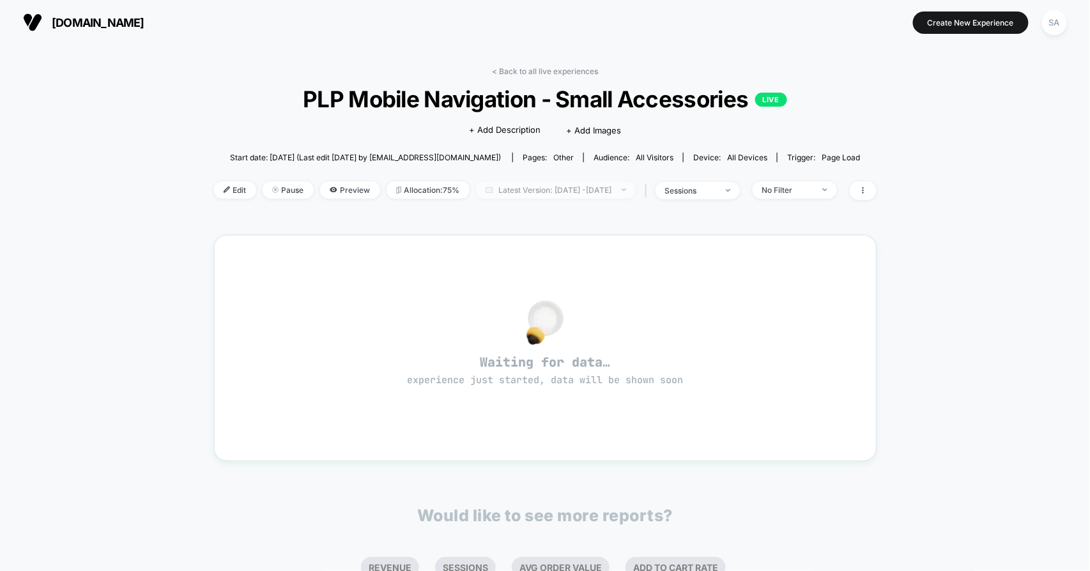
click at [513, 189] on span "Latest Version: [DATE] - [DATE]" at bounding box center [556, 190] width 160 height 17
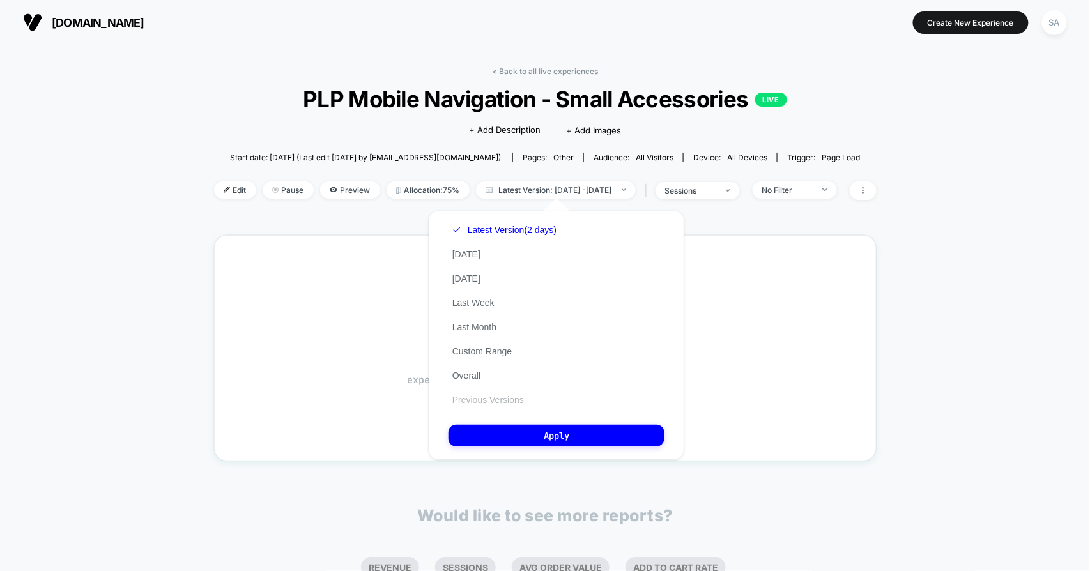
click at [516, 396] on button "Previous Versions" at bounding box center [488, 400] width 79 height 12
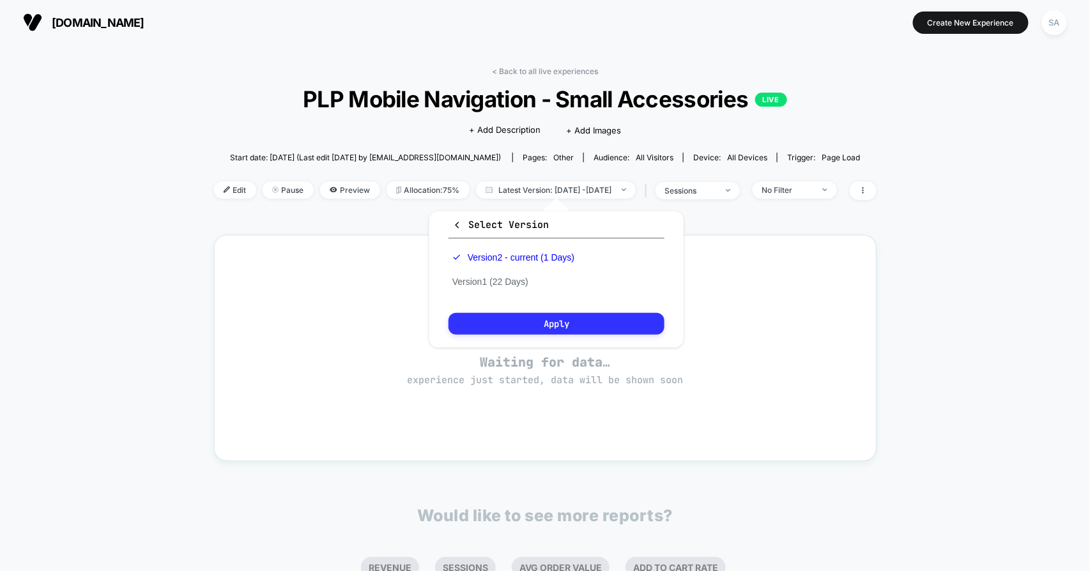
click at [560, 316] on button "Apply" at bounding box center [557, 324] width 216 height 22
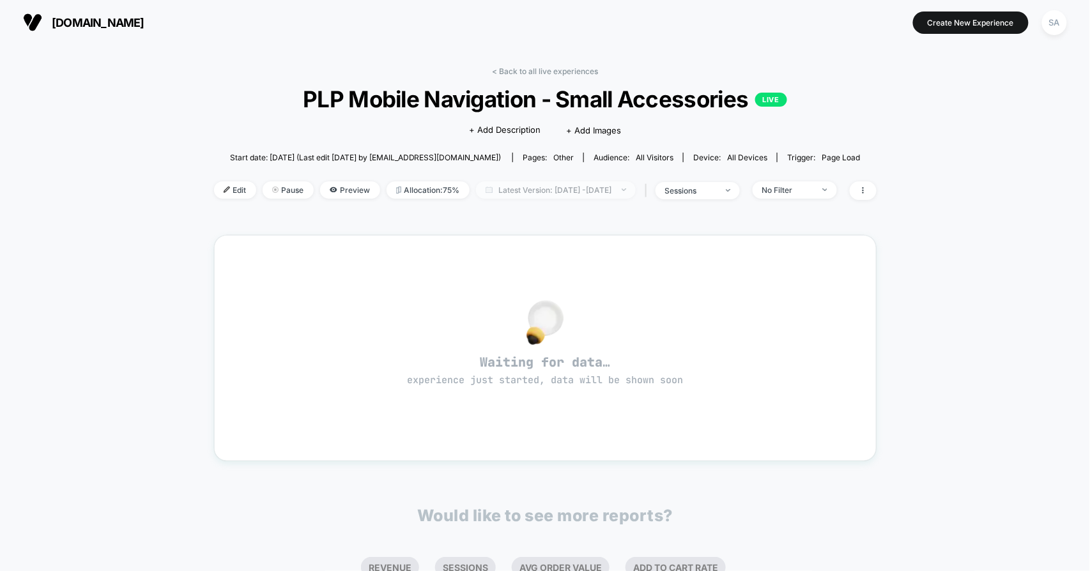
click at [573, 192] on span "Latest Version: [DATE] - [DATE]" at bounding box center [556, 190] width 160 height 17
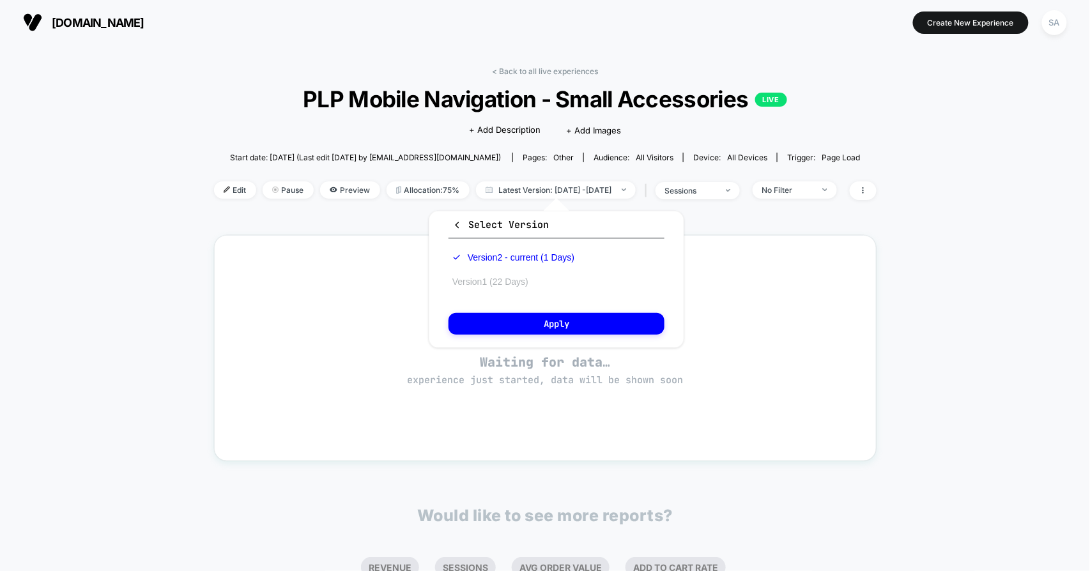
click at [521, 284] on button "Version 1 (22 Days)" at bounding box center [491, 282] width 84 height 12
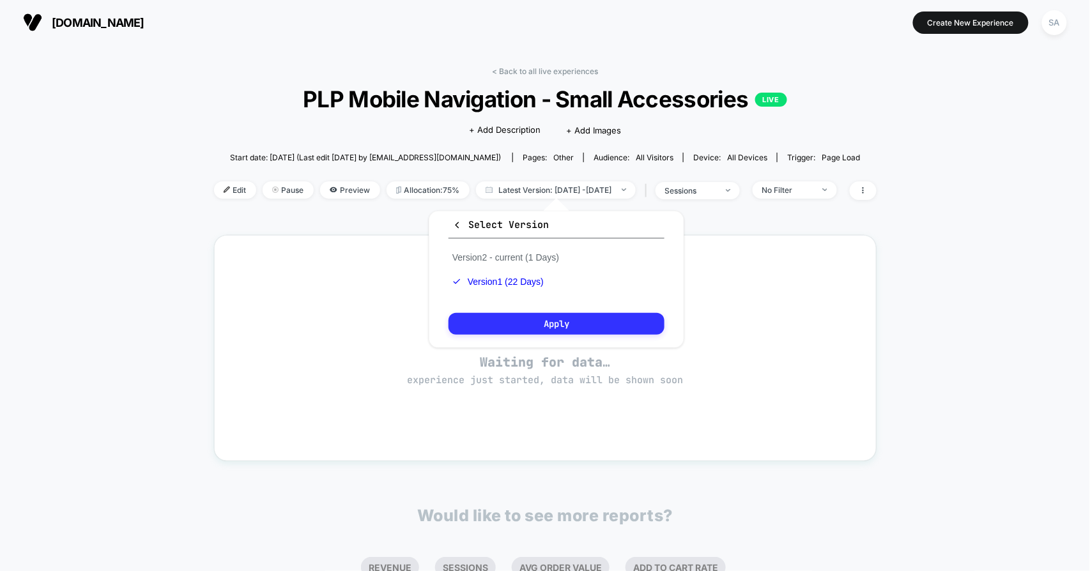
click at [534, 314] on button "Apply" at bounding box center [557, 324] width 216 height 22
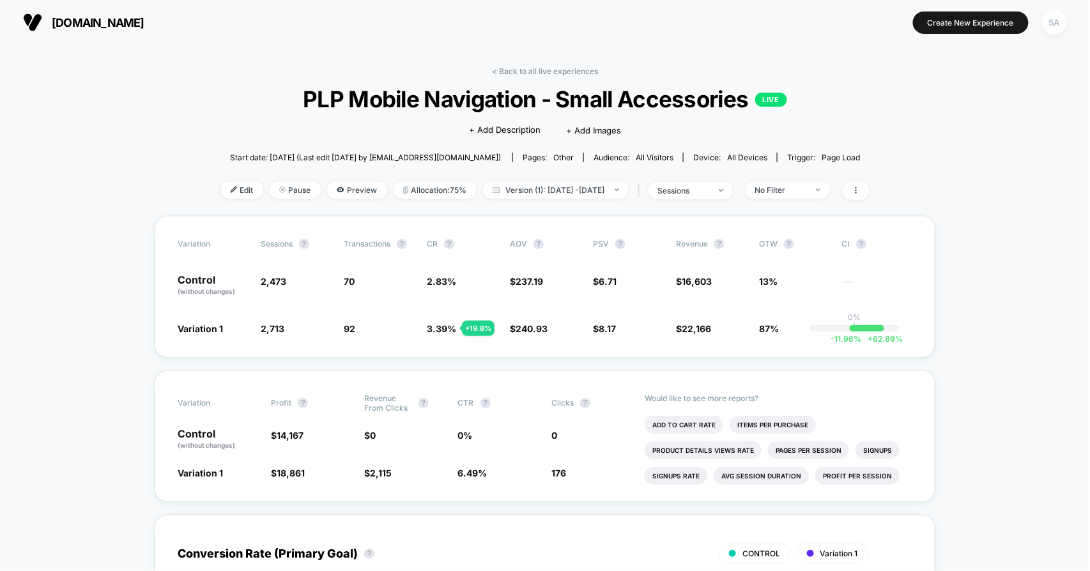
click at [1049, 22] on div "SA" at bounding box center [1055, 22] width 25 height 25
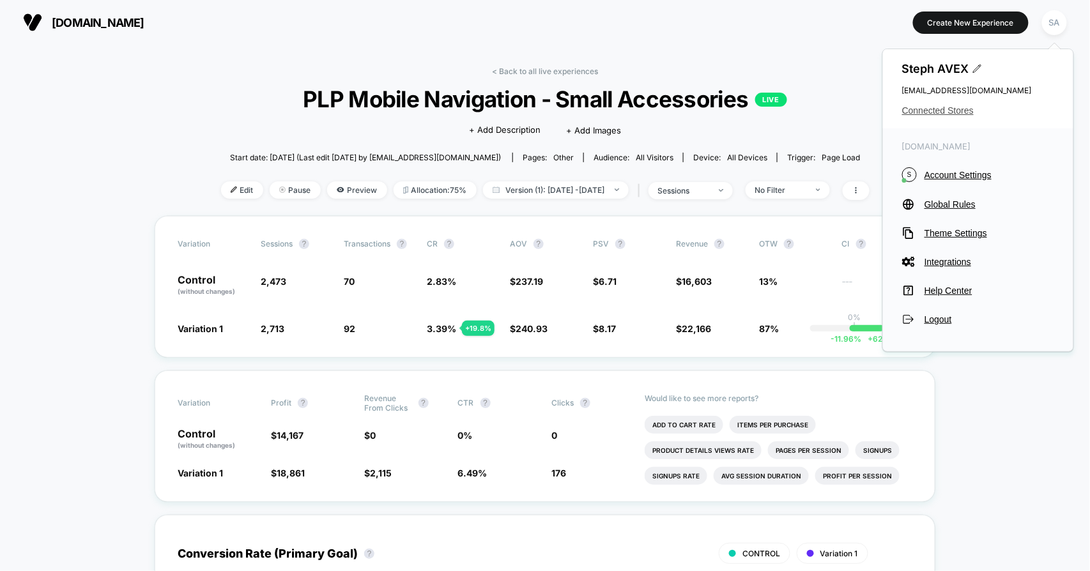
click at [944, 106] on span "Connected Stores" at bounding box center [979, 110] width 152 height 10
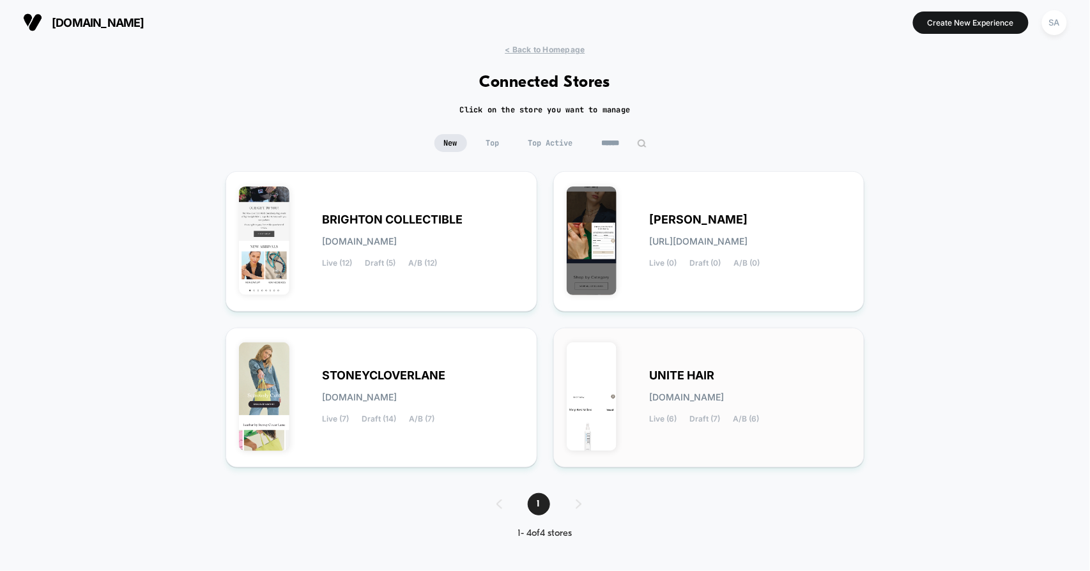
click at [698, 375] on span "UNITE HAIR" at bounding box center [682, 375] width 65 height 9
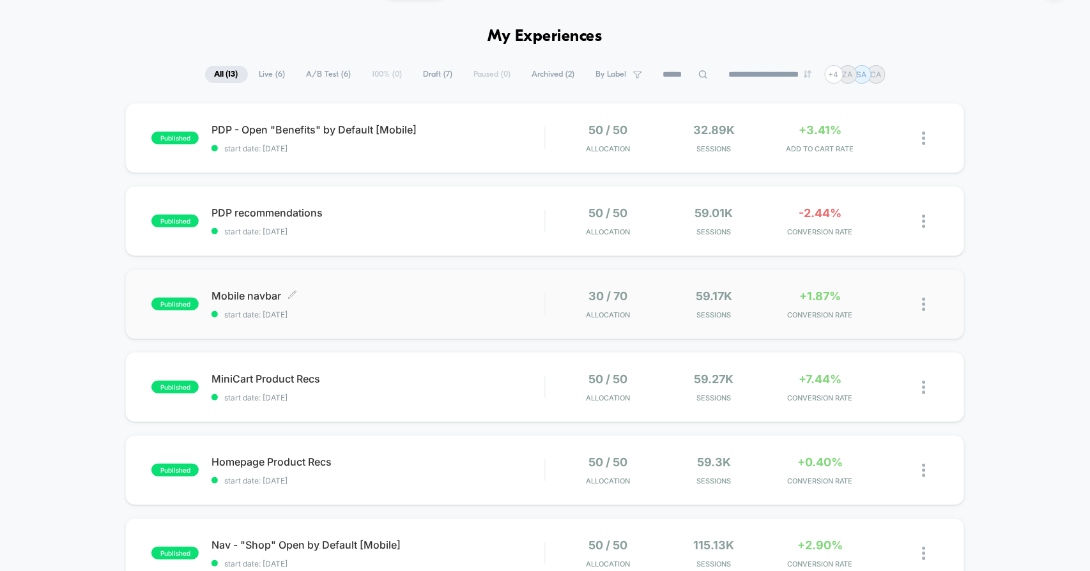
scroll to position [71, 0]
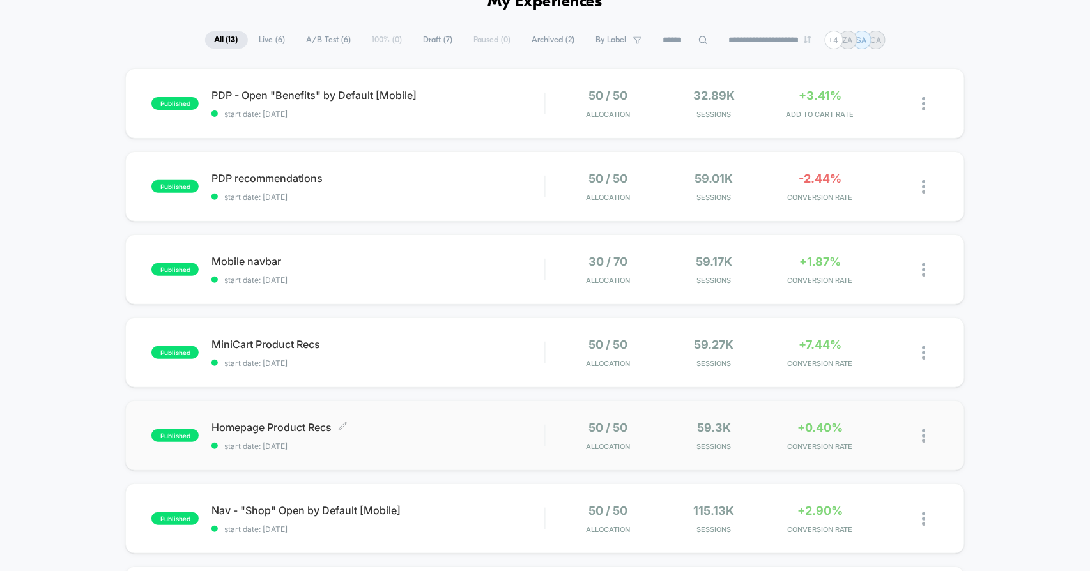
click at [299, 428] on span "Homepage Product Recs Click to edit experience details" at bounding box center [378, 427] width 333 height 13
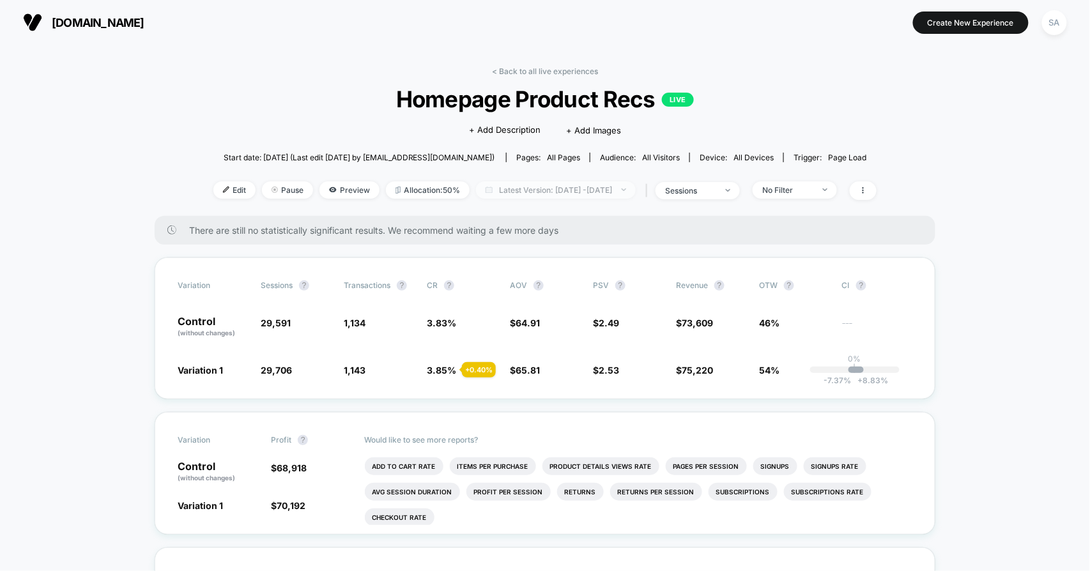
click at [567, 187] on span "Latest Version: [DATE] - [DATE]" at bounding box center [556, 190] width 160 height 17
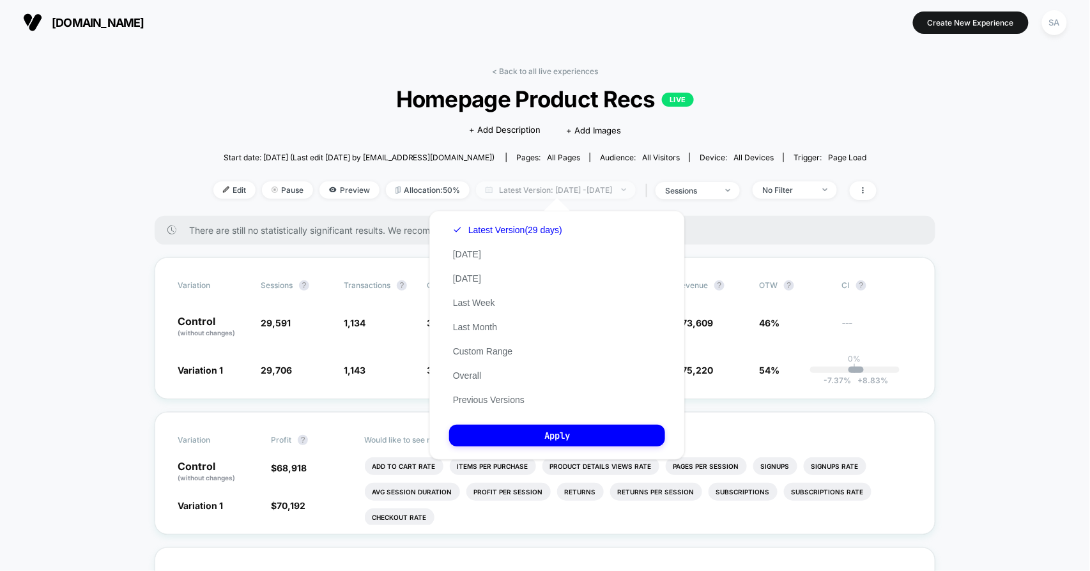
click at [567, 187] on span "Latest Version: [DATE] - [DATE]" at bounding box center [556, 190] width 160 height 17
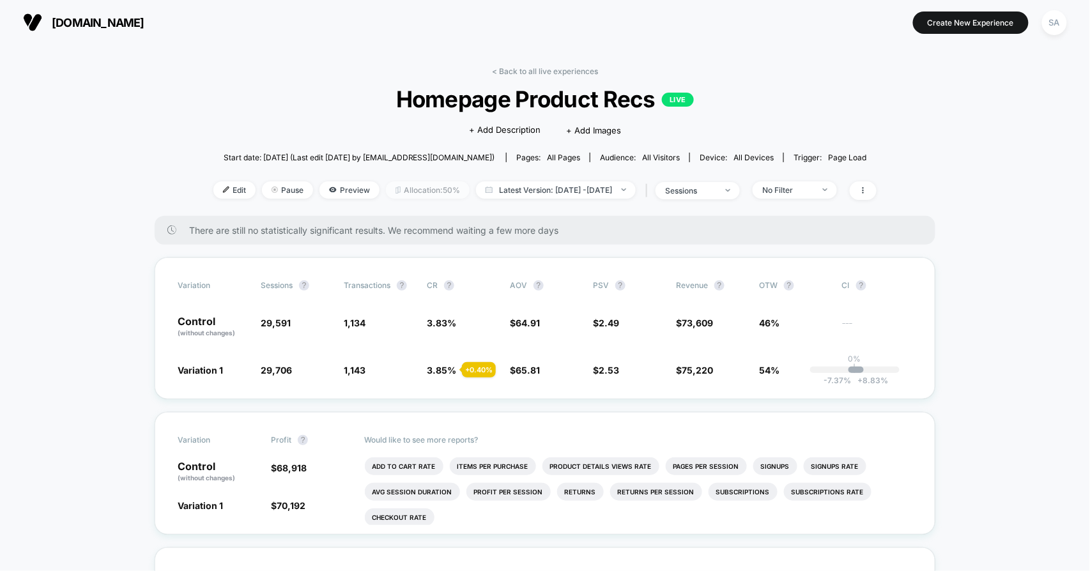
click at [422, 191] on span "Allocation: 50%" at bounding box center [428, 190] width 84 height 17
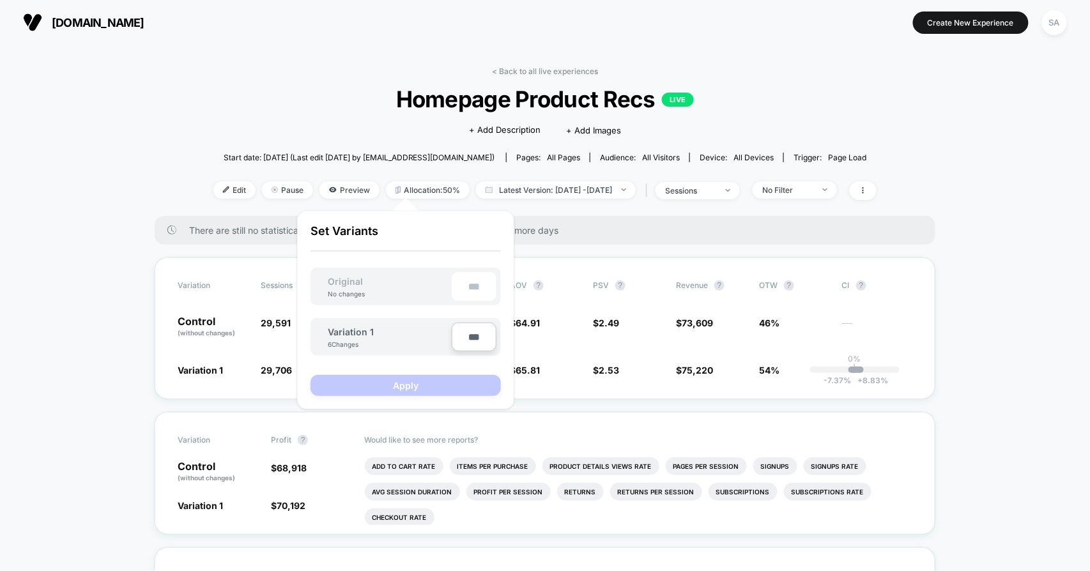
click at [471, 337] on input "***" at bounding box center [474, 337] width 45 height 29
type input "***"
type input "**"
type input "***"
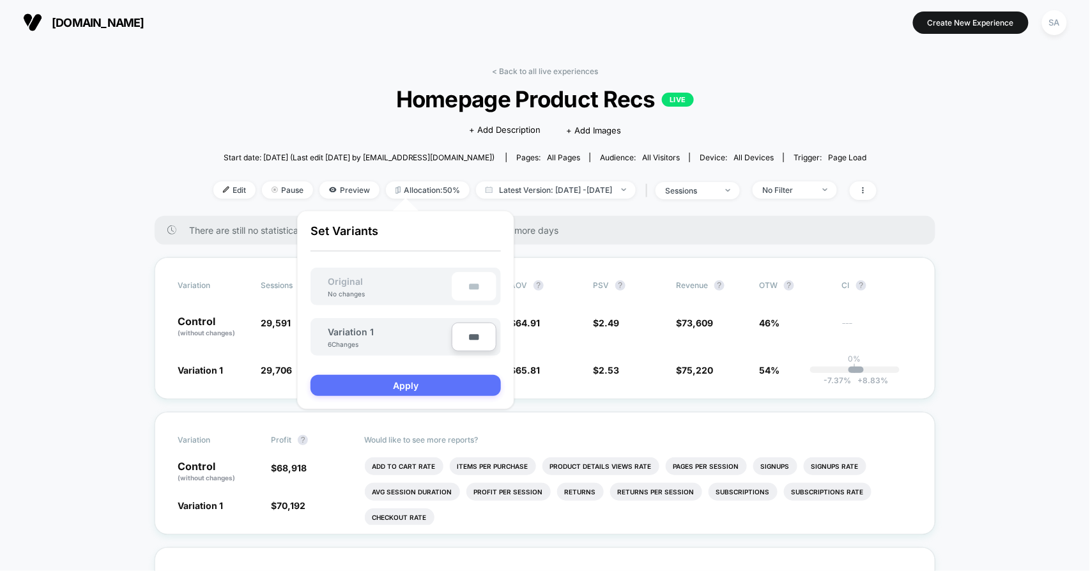
click at [433, 382] on button "Apply" at bounding box center [406, 385] width 190 height 21
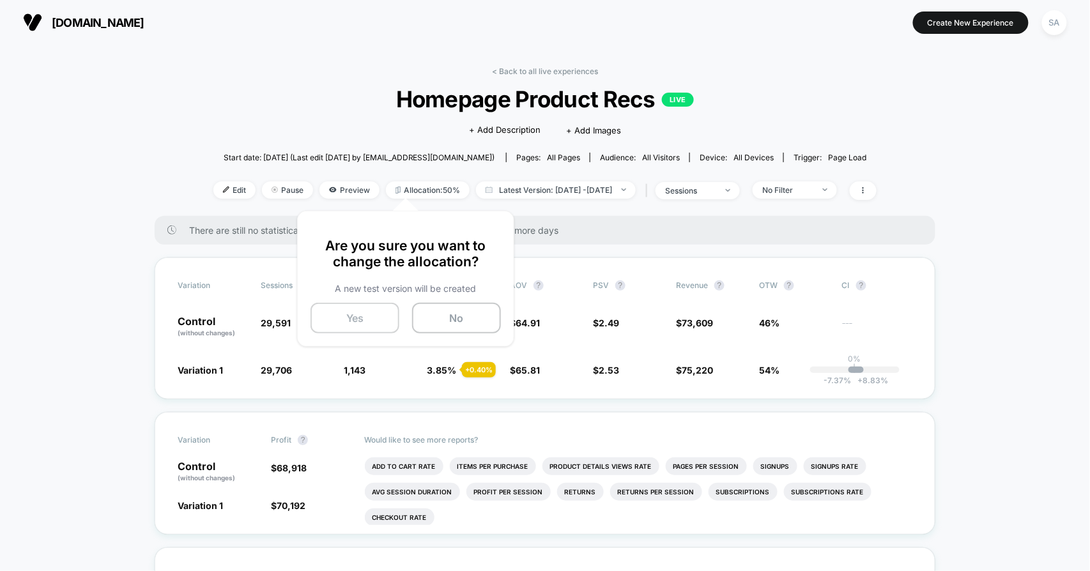
click at [376, 313] on button "Yes" at bounding box center [355, 318] width 89 height 31
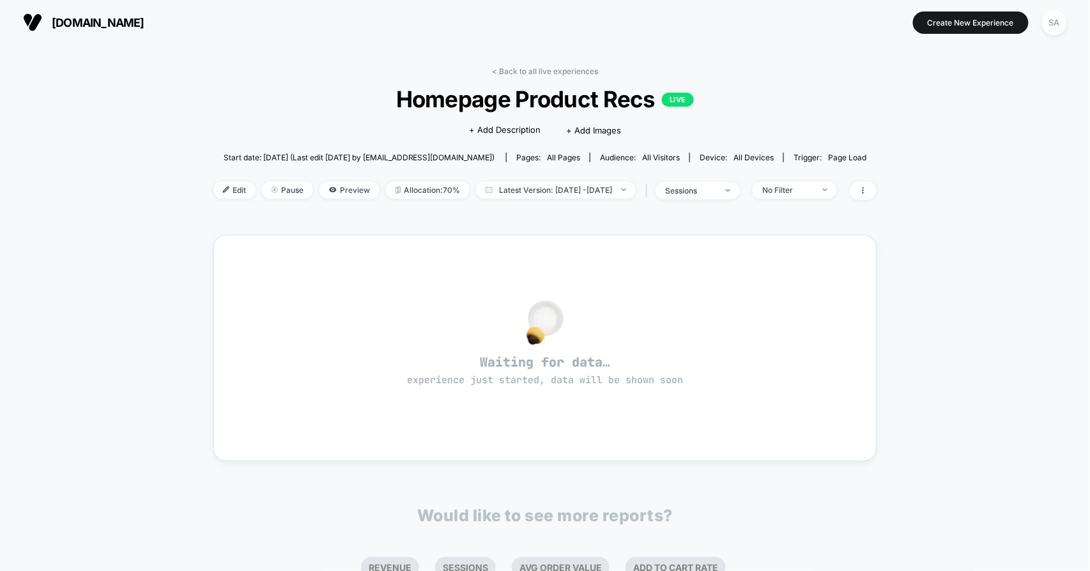
click at [580, 78] on div "< Back to all live experiences Homepage Product Recs LIVE Click to edit experie…" at bounding box center [544, 141] width 663 height 150
click at [580, 66] on link "< Back to all live experiences" at bounding box center [545, 71] width 106 height 10
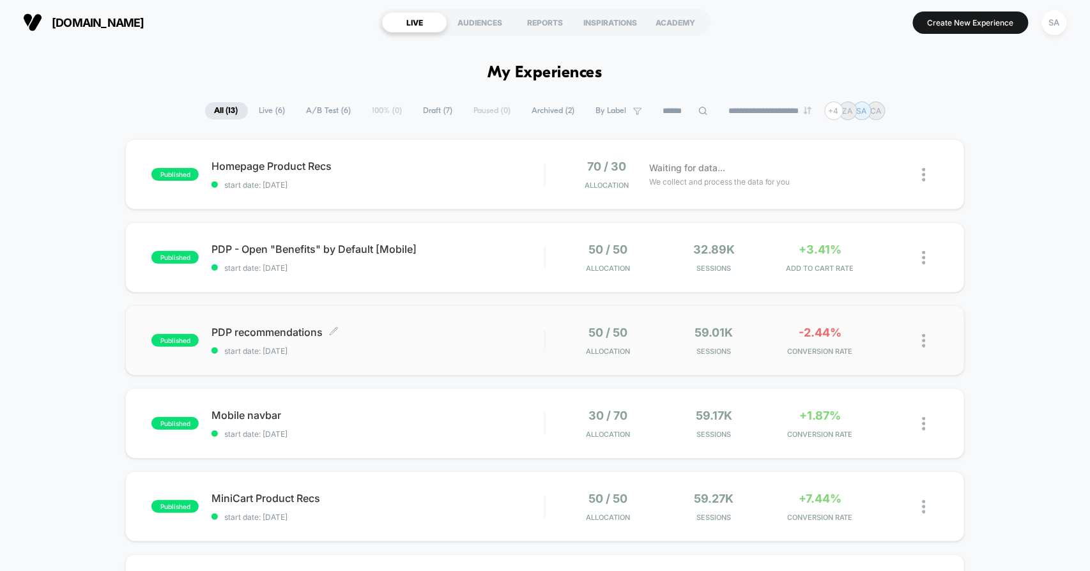
click at [287, 331] on span "PDP recommendations Click to edit experience details" at bounding box center [378, 332] width 333 height 13
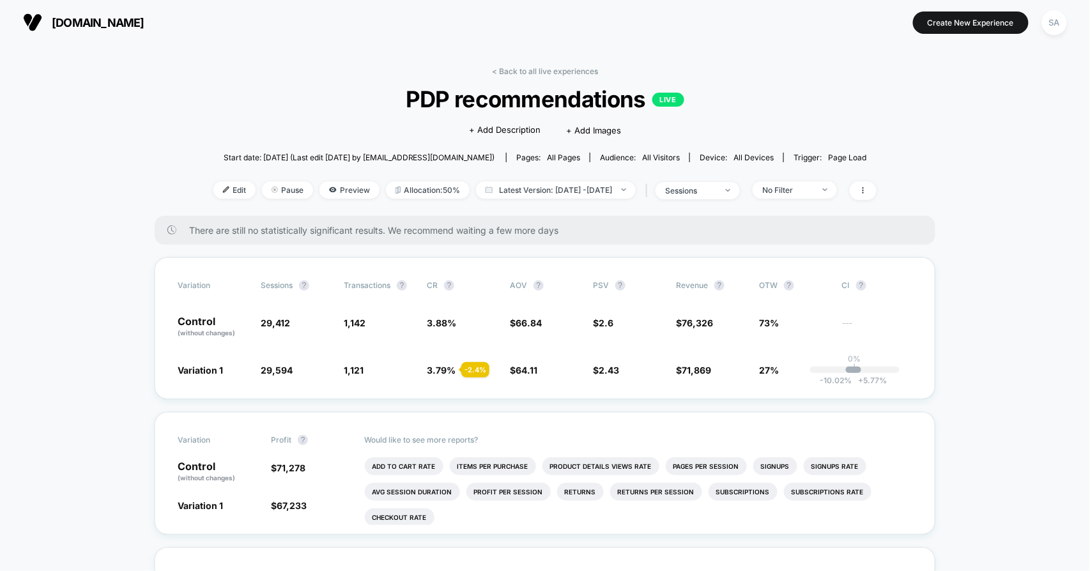
click at [30, 19] on img at bounding box center [32, 22] width 19 height 19
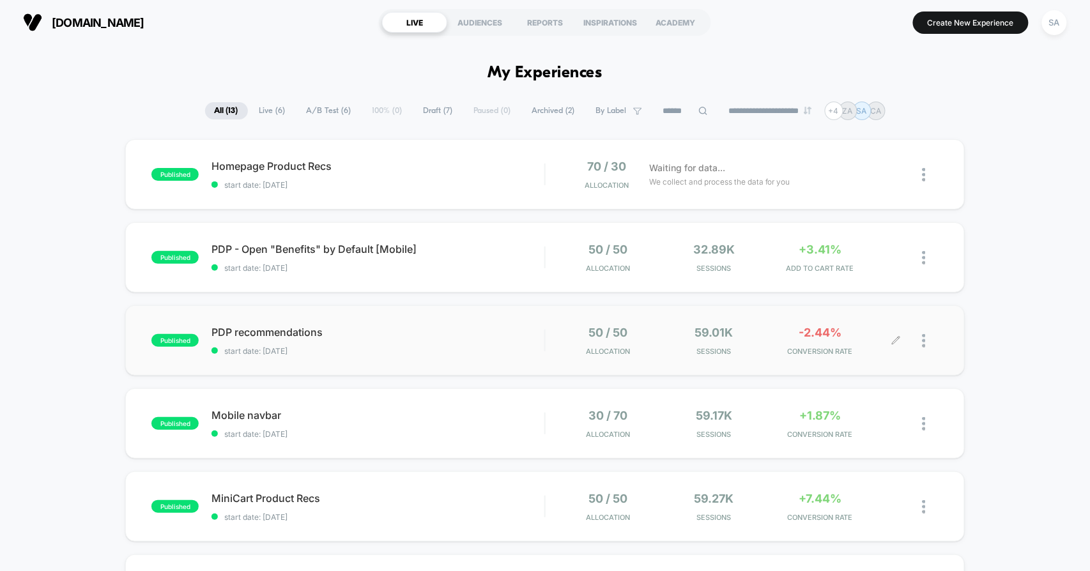
click at [926, 343] on div at bounding box center [931, 341] width 16 height 30
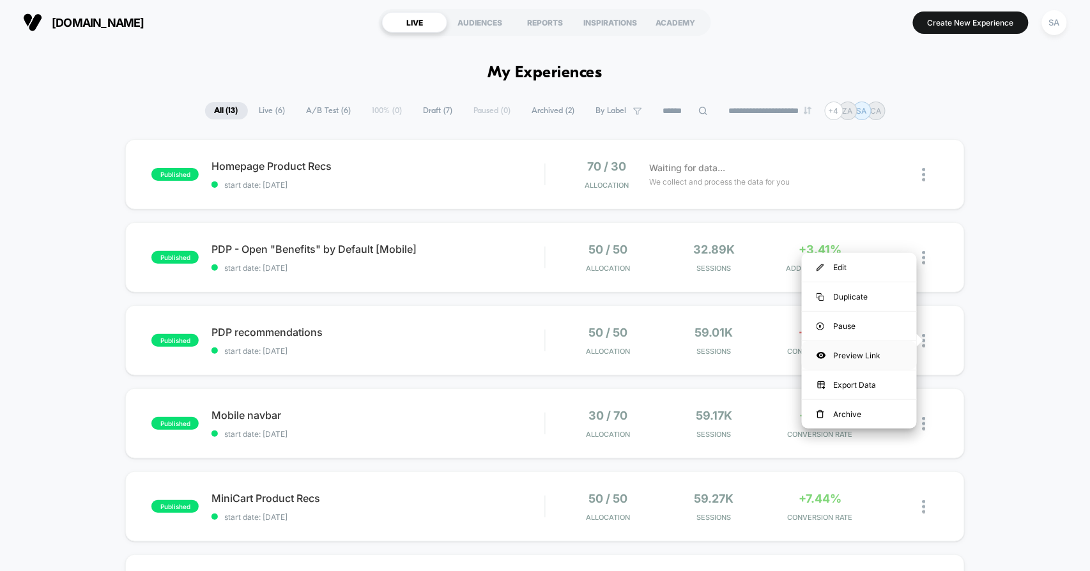
click at [851, 353] on div "Preview Link" at bounding box center [859, 355] width 115 height 29
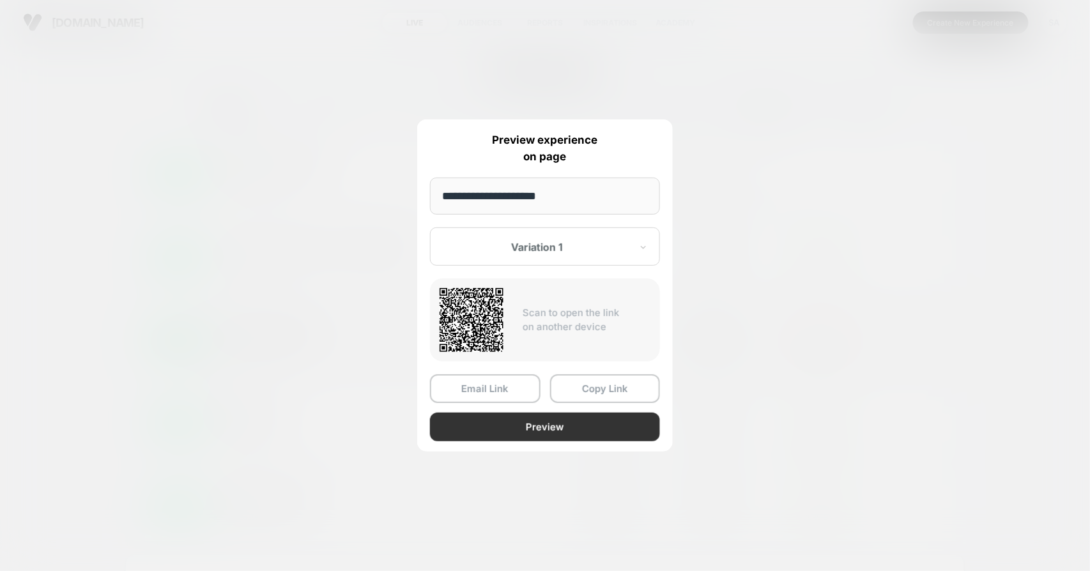
click at [601, 426] on button "Preview" at bounding box center [545, 427] width 230 height 29
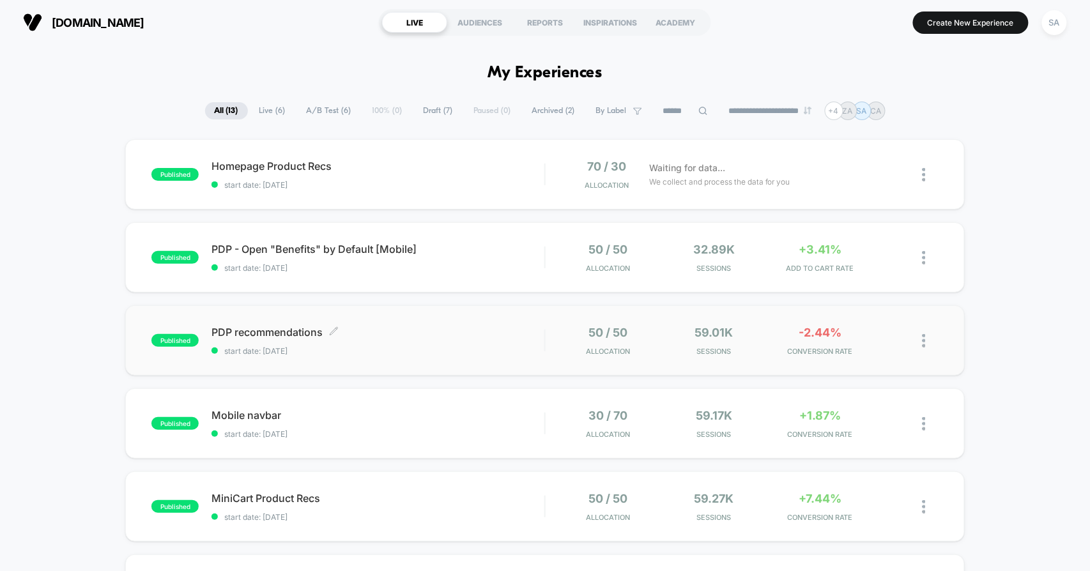
click at [282, 327] on span "PDP recommendations Click to edit experience details" at bounding box center [378, 332] width 333 height 13
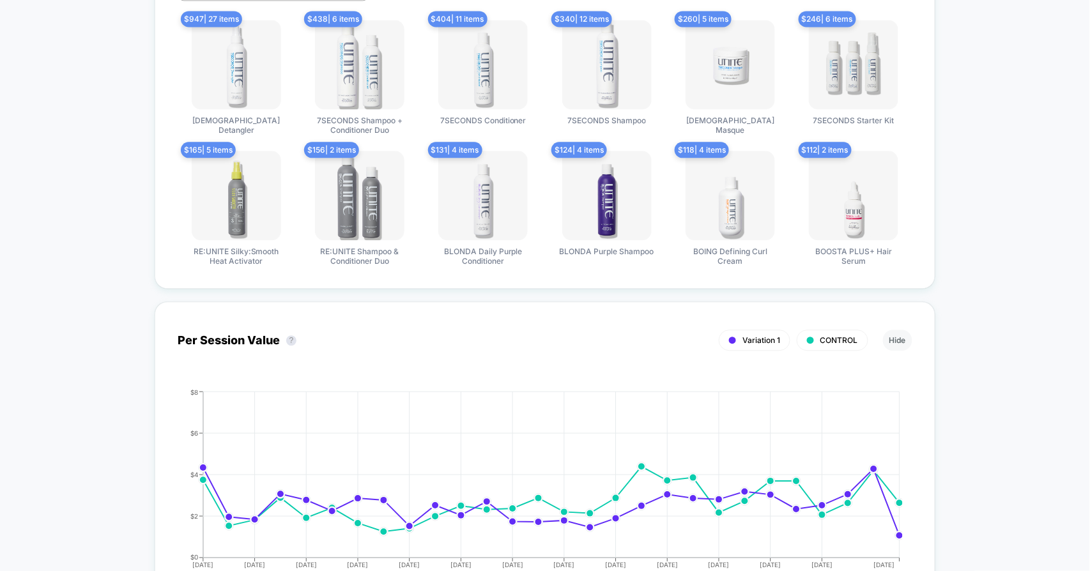
scroll to position [781, 0]
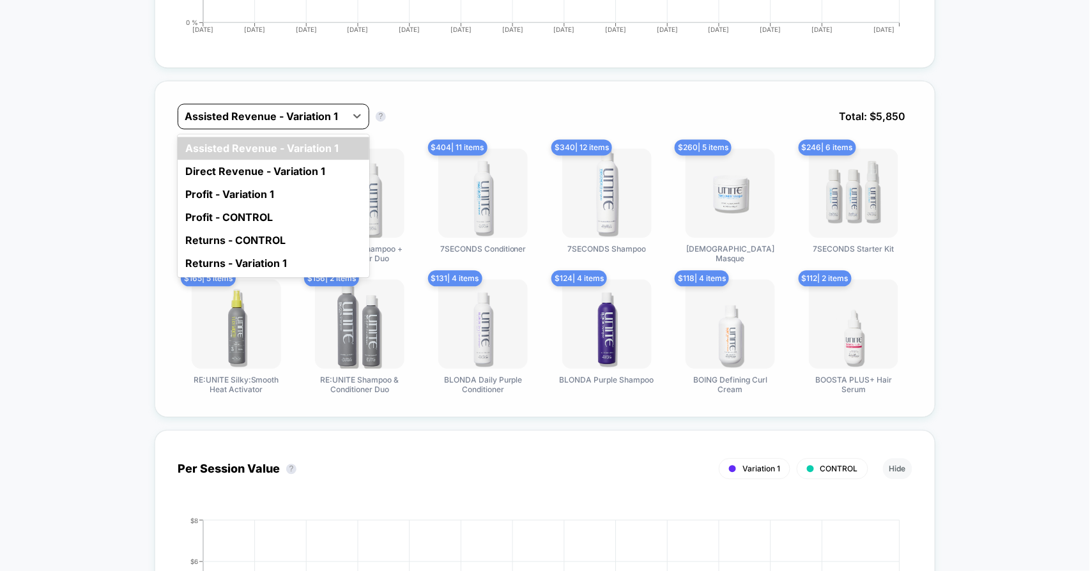
click at [292, 114] on div at bounding box center [262, 116] width 155 height 15
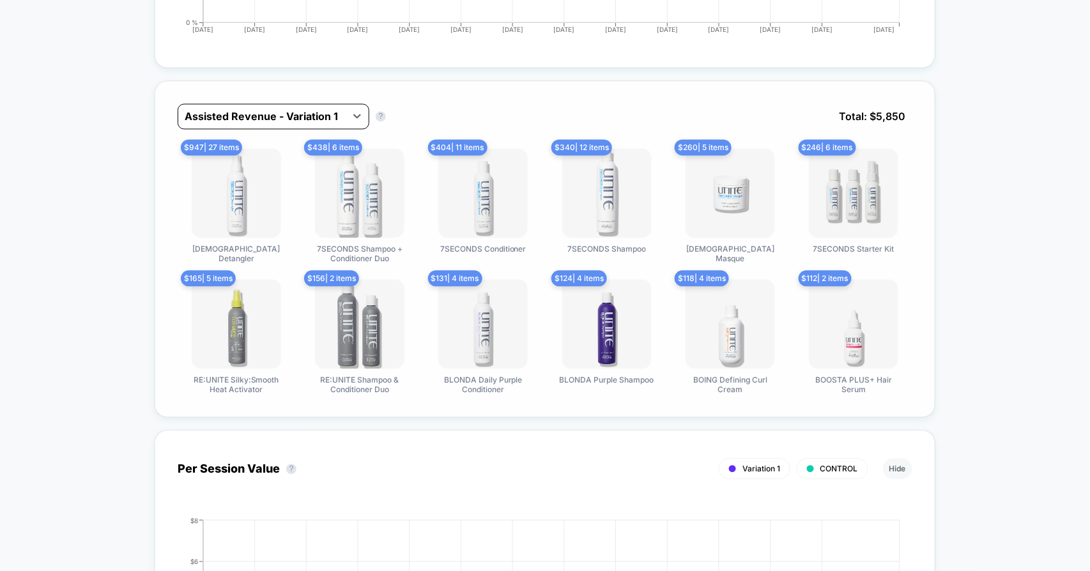
click at [292, 114] on div at bounding box center [262, 116] width 155 height 15
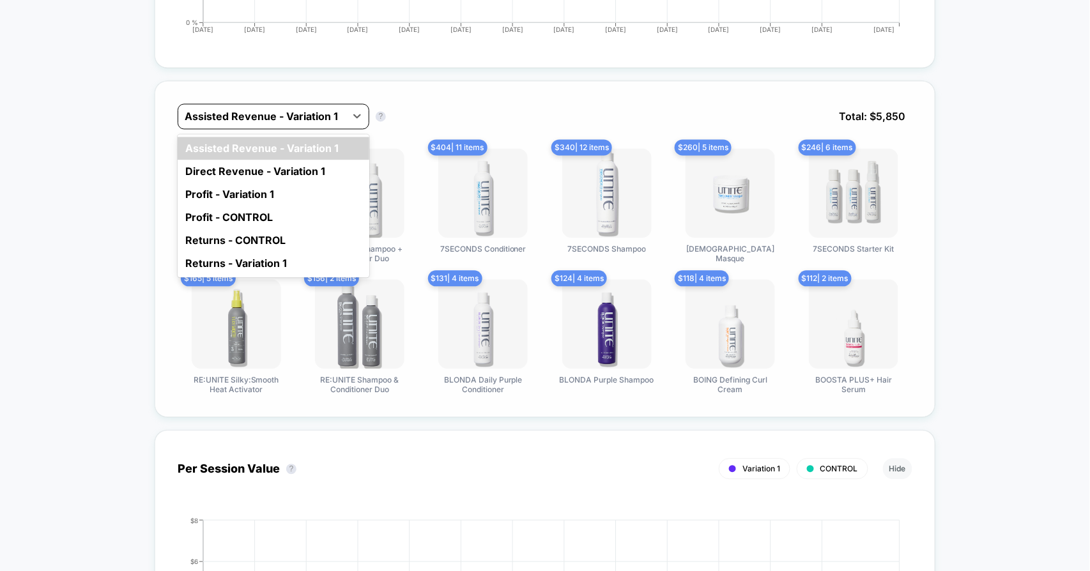
click at [292, 114] on div at bounding box center [262, 116] width 155 height 15
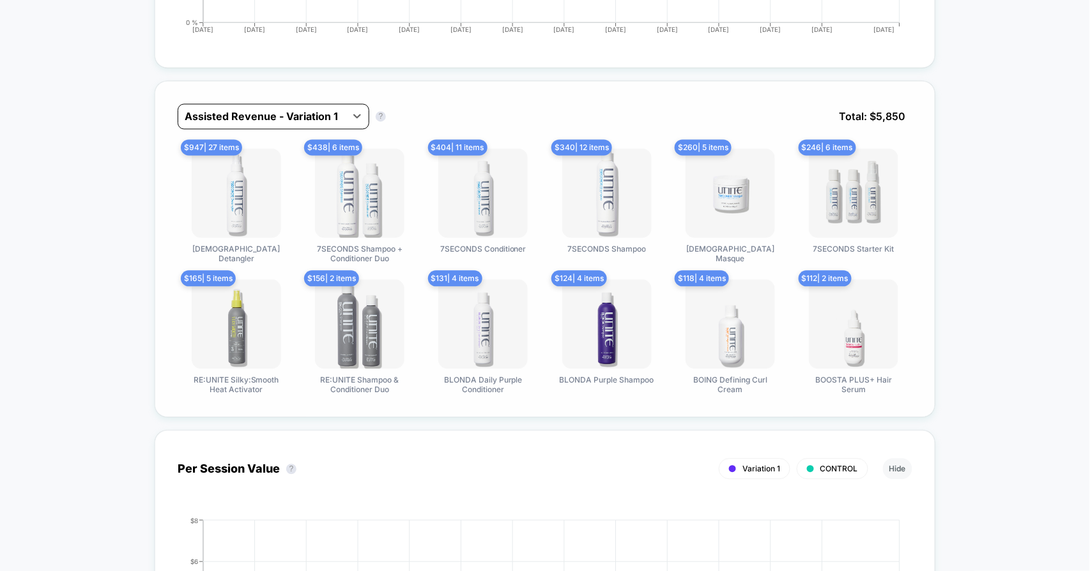
click at [292, 114] on div at bounding box center [262, 116] width 155 height 15
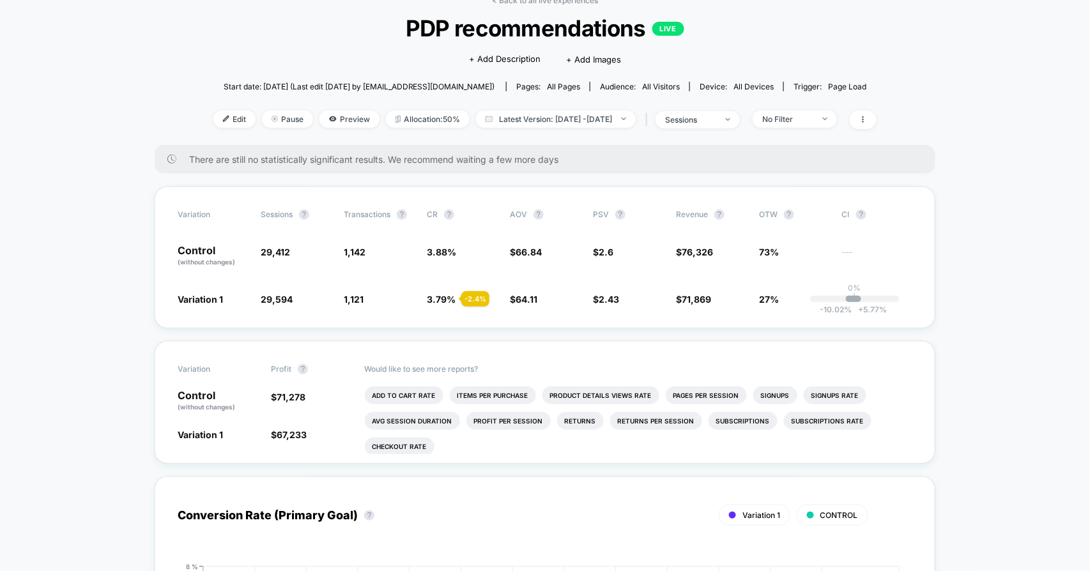
scroll to position [71, 0]
click at [867, 116] on icon at bounding box center [864, 120] width 8 height 8
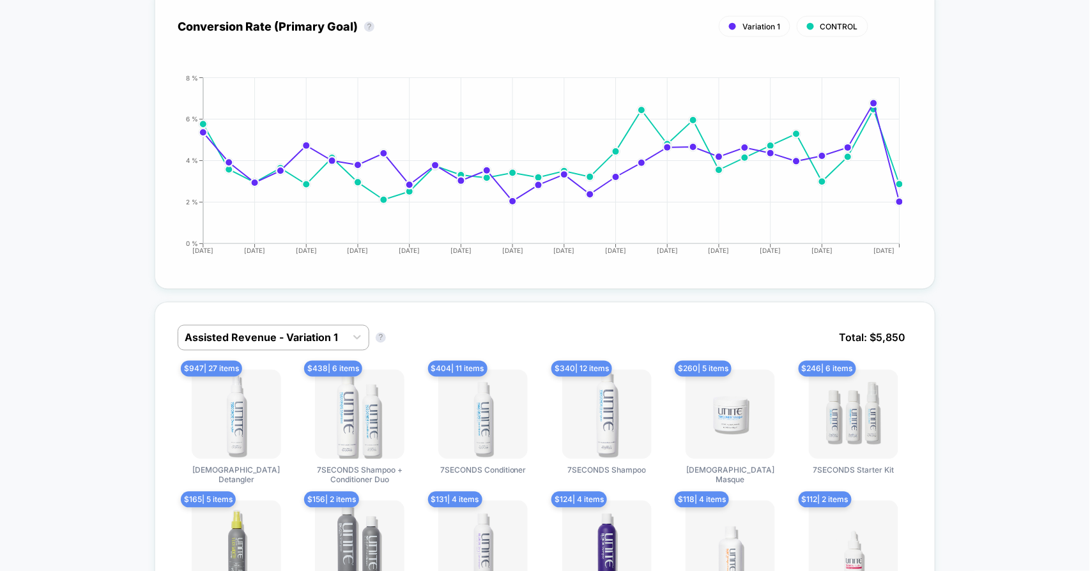
scroll to position [568, 0]
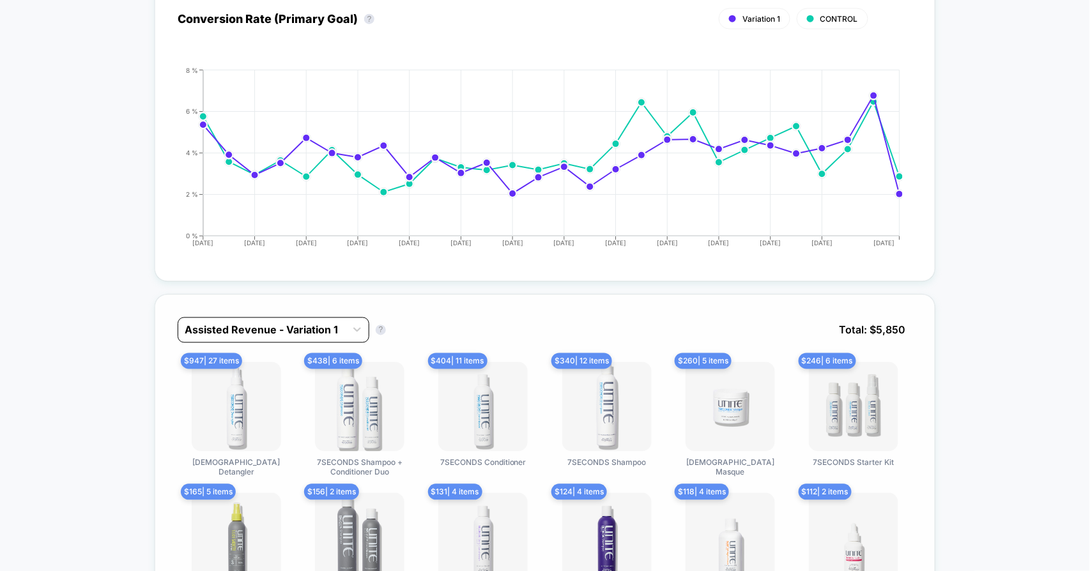
click at [256, 337] on div "Assisted Revenue - Variation 1" at bounding box center [261, 330] width 167 height 20
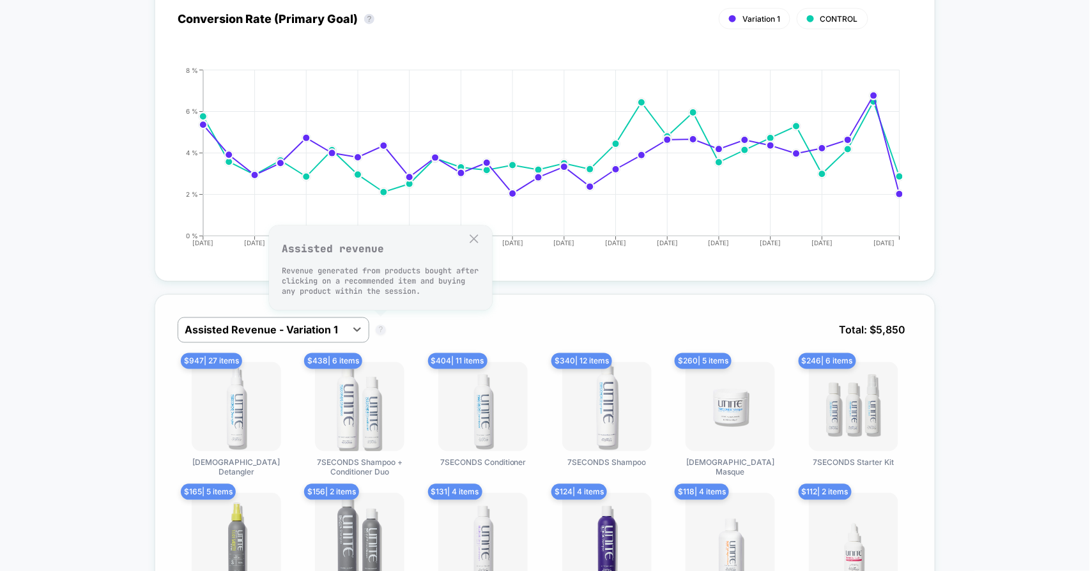
click at [378, 328] on button "?" at bounding box center [381, 330] width 10 height 10
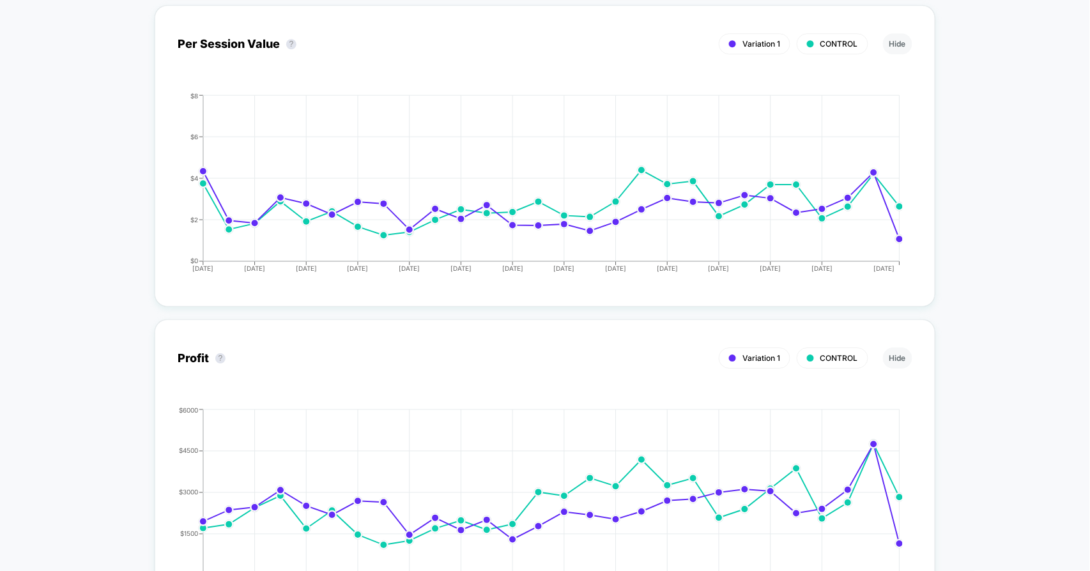
scroll to position [852, 0]
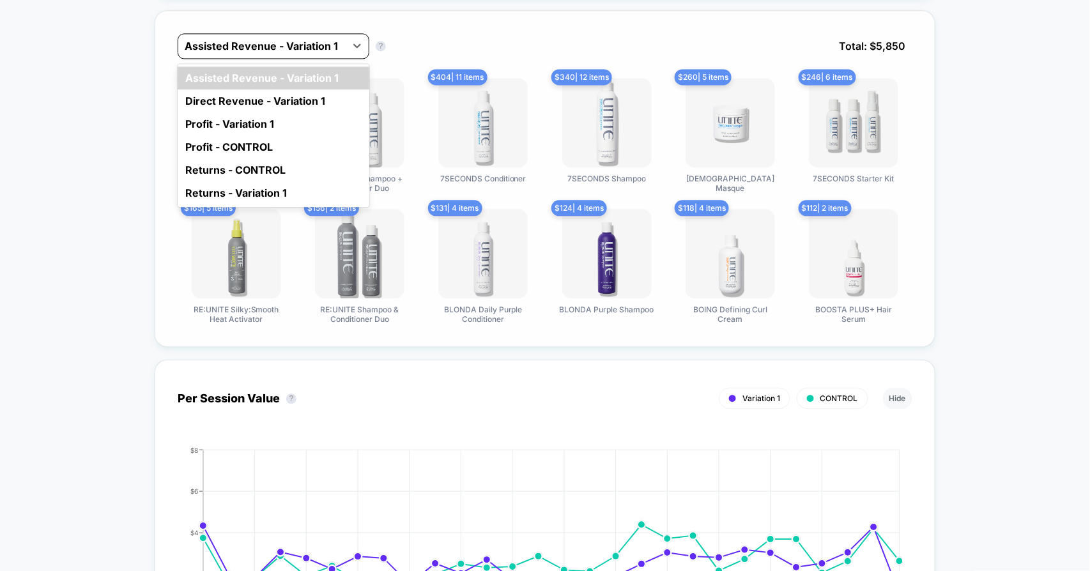
click at [279, 42] on div at bounding box center [262, 45] width 155 height 15
click at [270, 95] on div "Direct Revenue - Variation 1" at bounding box center [274, 100] width 192 height 23
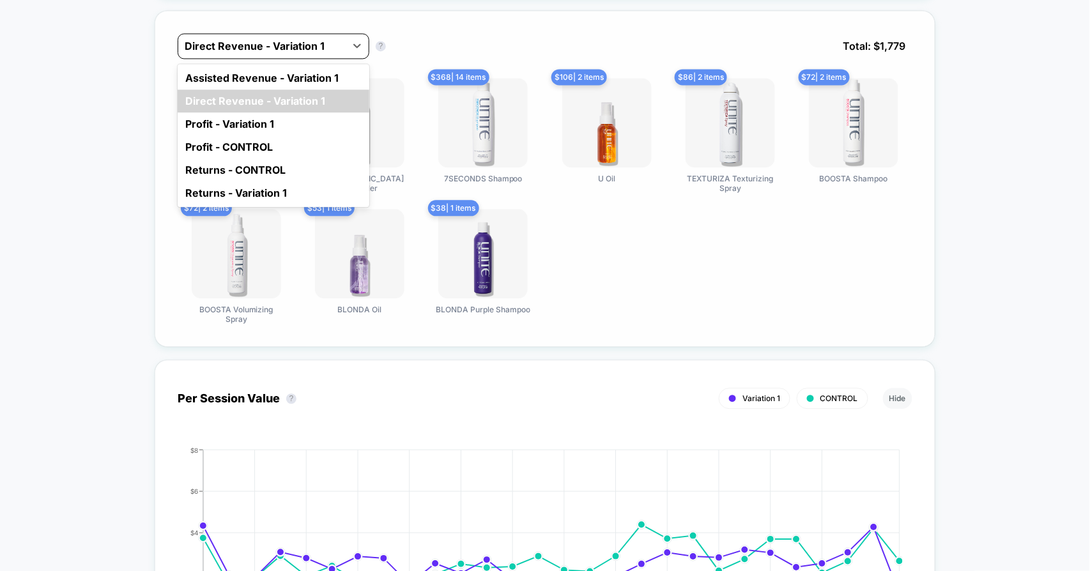
click at [281, 55] on div "Direct Revenue - Variation 1" at bounding box center [274, 46] width 192 height 26
click at [255, 125] on div "Profit - Variation 1" at bounding box center [274, 124] width 192 height 23
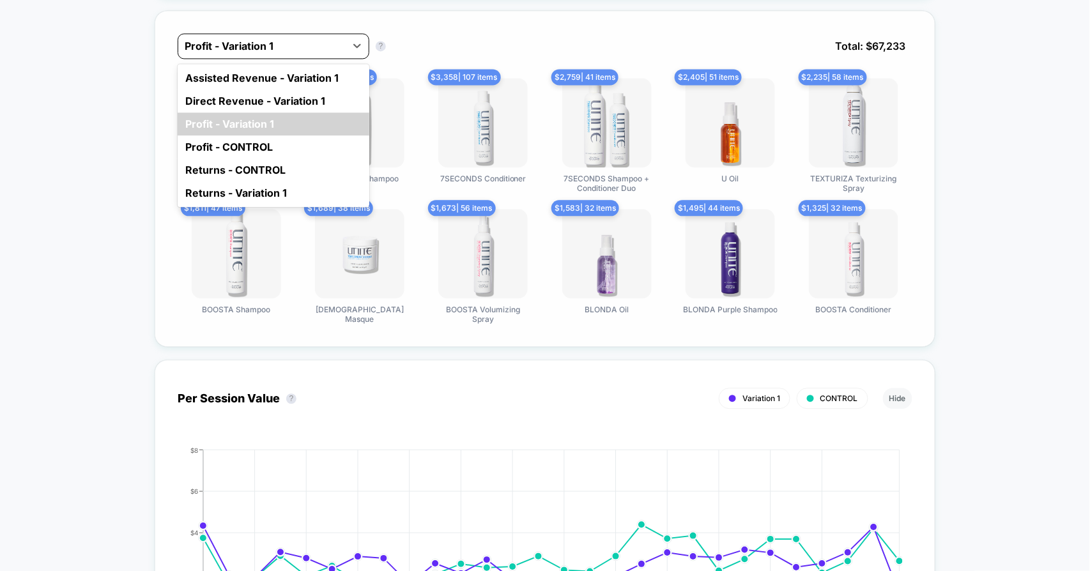
click at [294, 38] on div at bounding box center [262, 45] width 155 height 15
click at [255, 143] on div "Profit - CONTROL" at bounding box center [274, 147] width 192 height 23
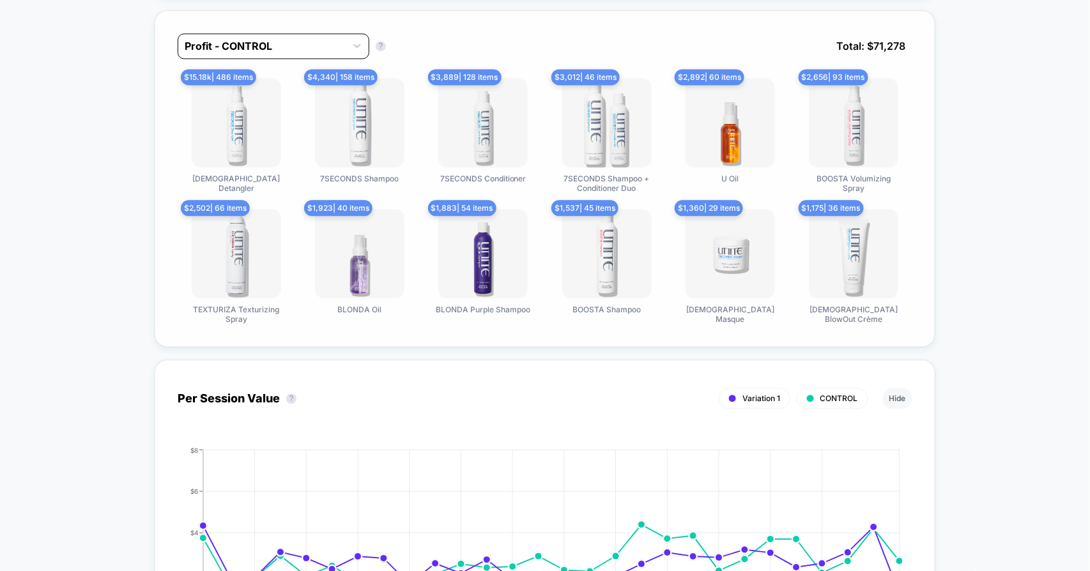
click at [282, 56] on div "Profit - CONTROL" at bounding box center [274, 46] width 192 height 26
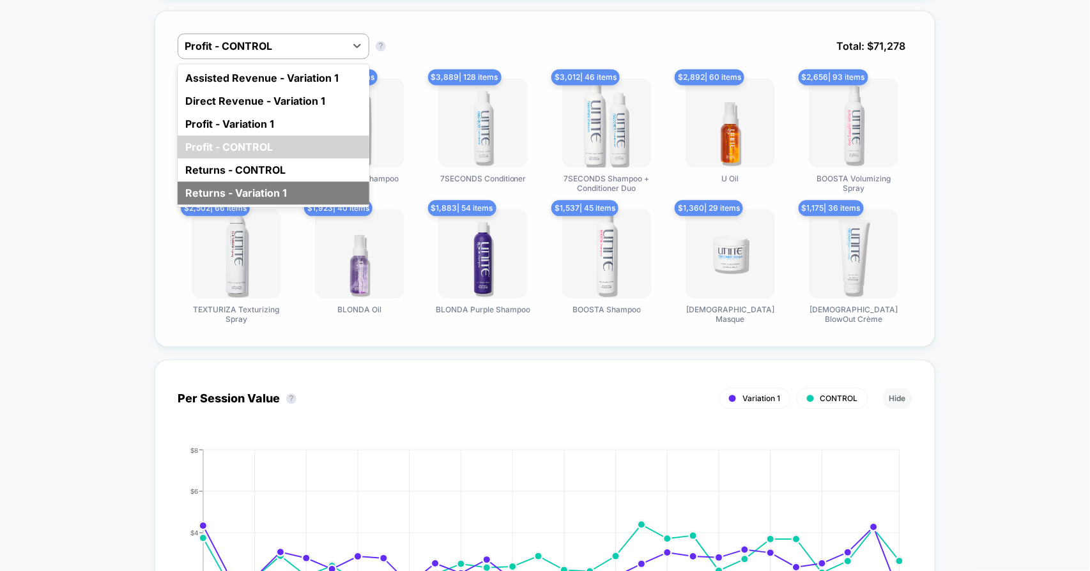
click at [281, 195] on div "Returns - Variation 1" at bounding box center [274, 193] width 192 height 23
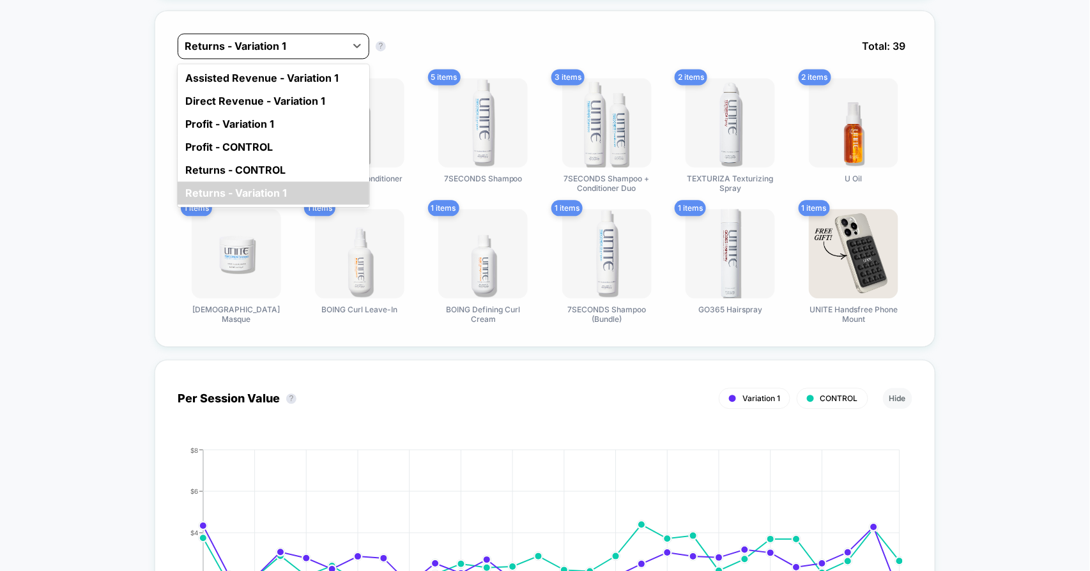
click at [286, 42] on div at bounding box center [262, 45] width 155 height 15
click at [283, 78] on div "Assisted Revenue - Variation 1" at bounding box center [274, 77] width 192 height 23
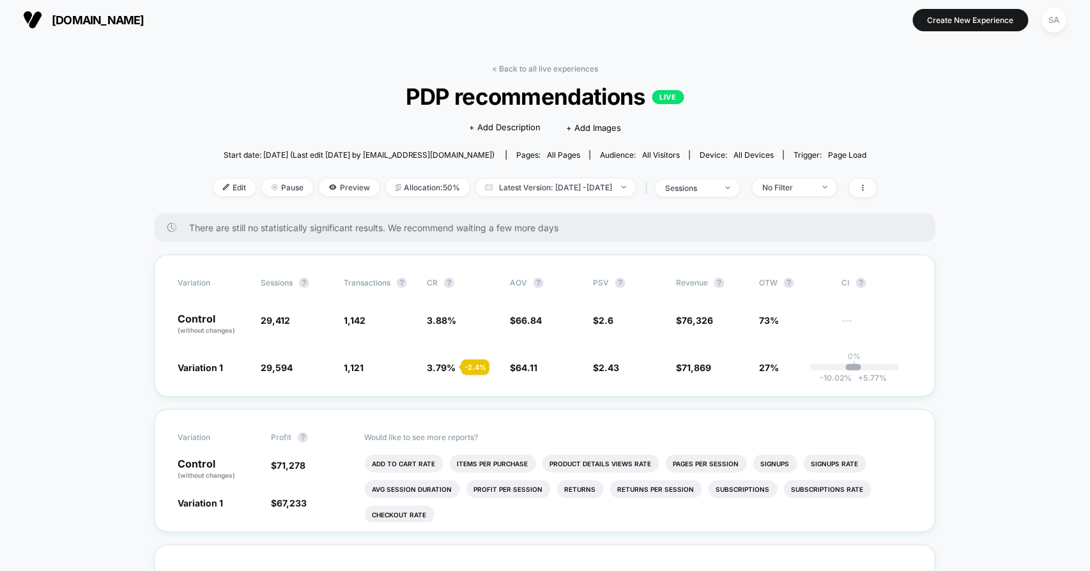
scroll to position [0, 0]
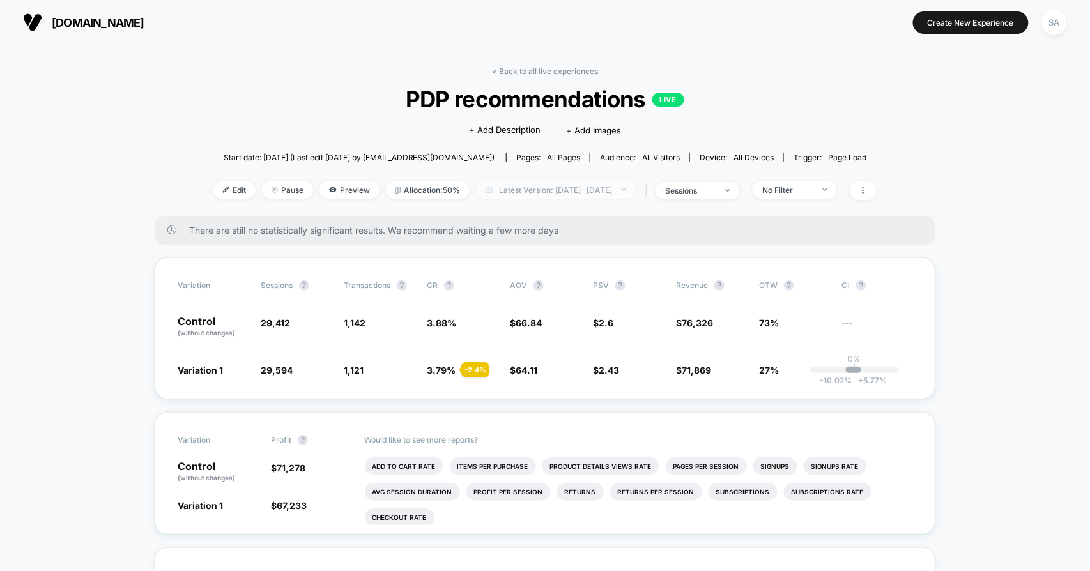
click at [540, 192] on span "Latest Version: [DATE] - [DATE]" at bounding box center [556, 190] width 160 height 17
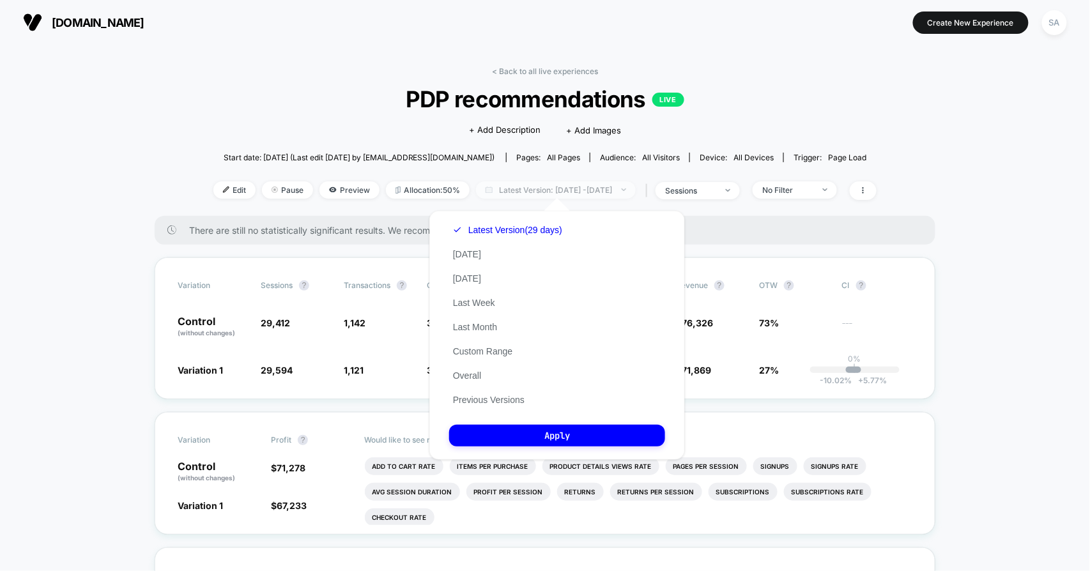
click at [540, 192] on span "Latest Version: [DATE] - [DATE]" at bounding box center [556, 190] width 160 height 17
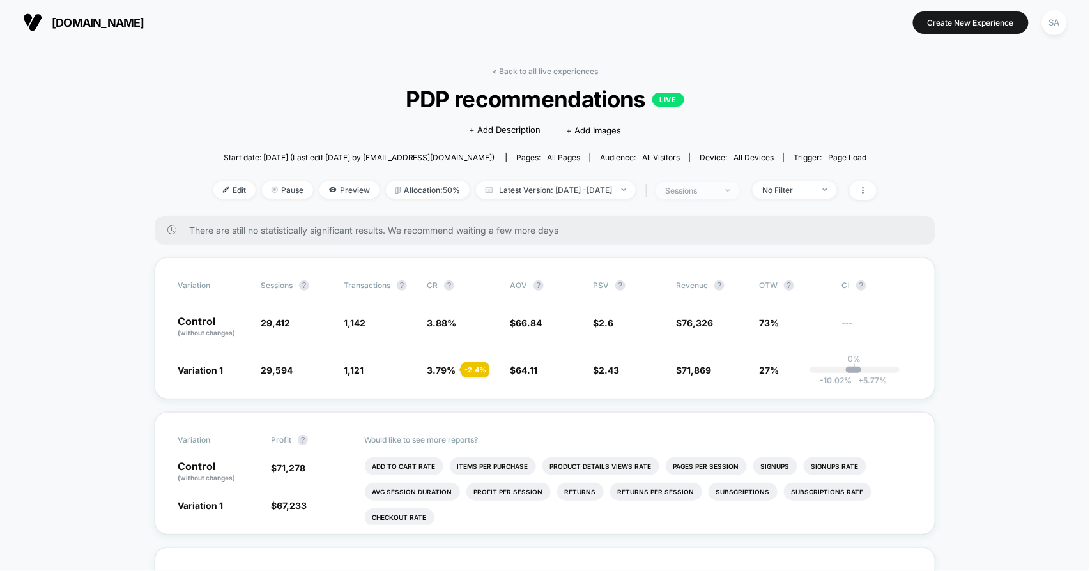
click at [717, 194] on div "sessions" at bounding box center [690, 191] width 51 height 10
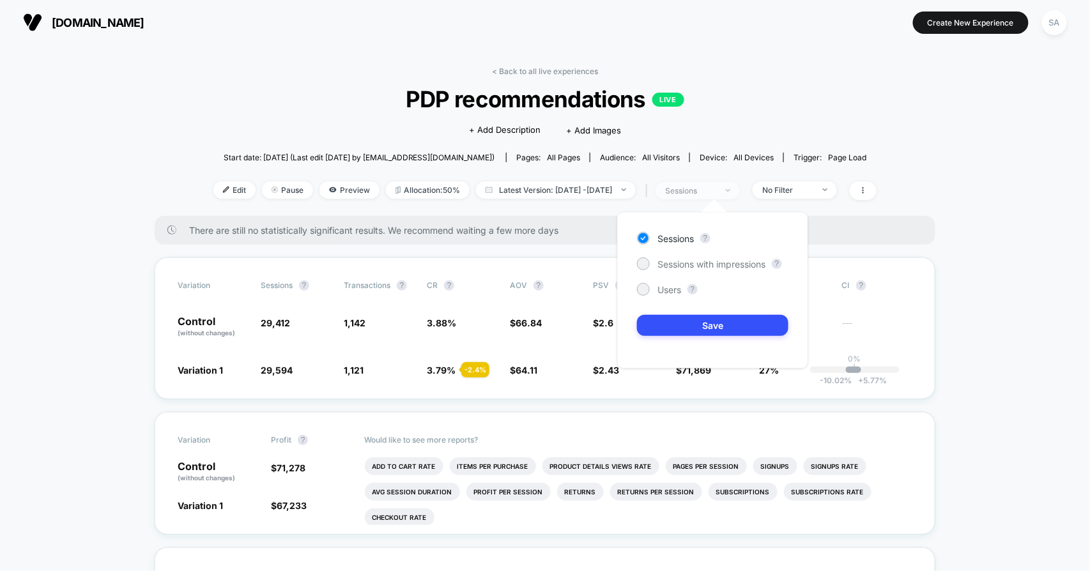
click at [717, 194] on div "sessions" at bounding box center [690, 191] width 51 height 10
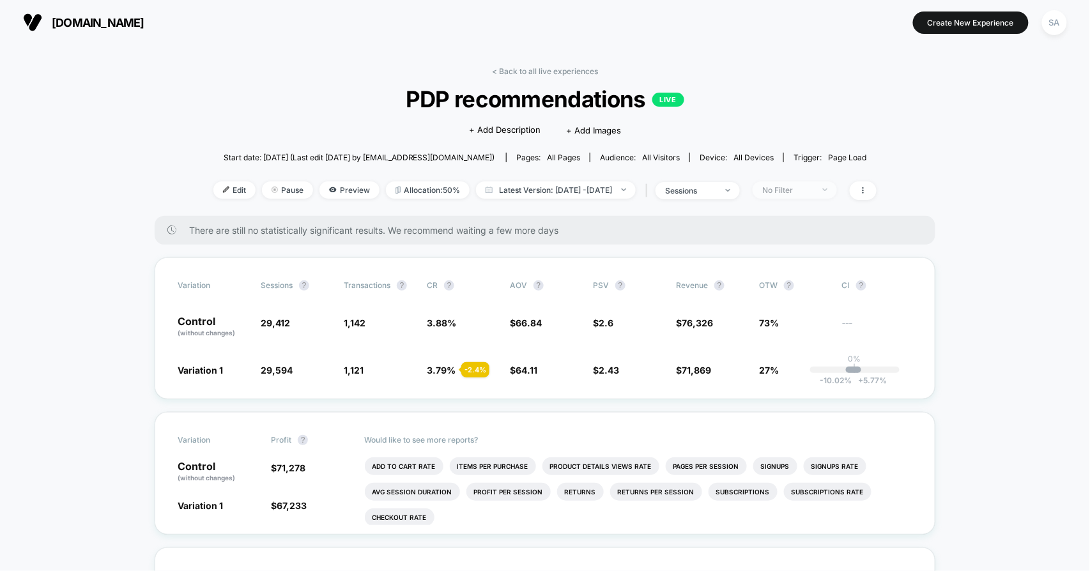
click at [814, 192] on div "No Filter" at bounding box center [788, 190] width 51 height 10
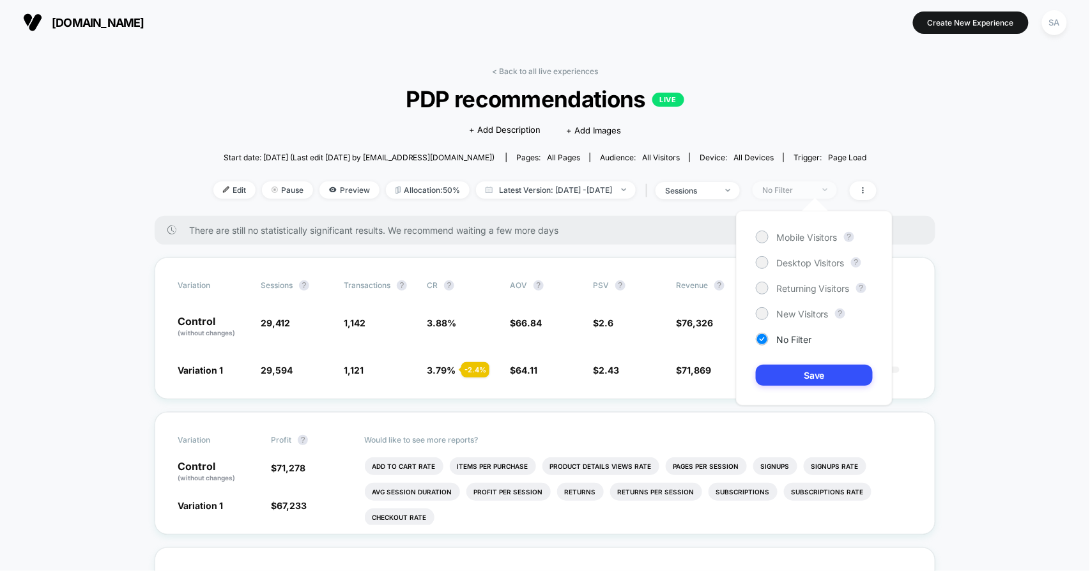
click at [814, 192] on div "No Filter" at bounding box center [788, 190] width 51 height 10
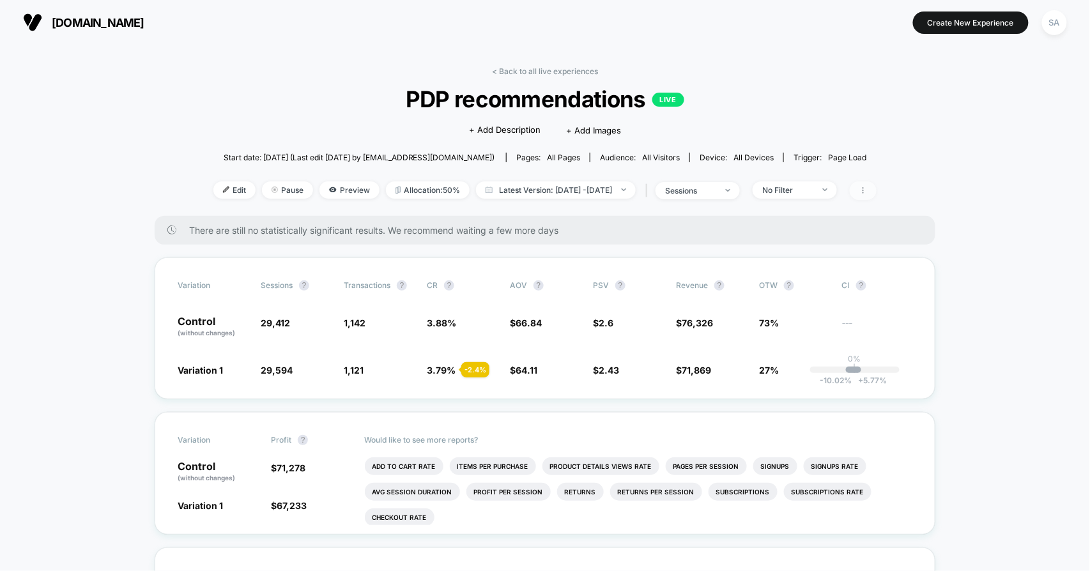
click at [877, 192] on span at bounding box center [863, 191] width 27 height 19
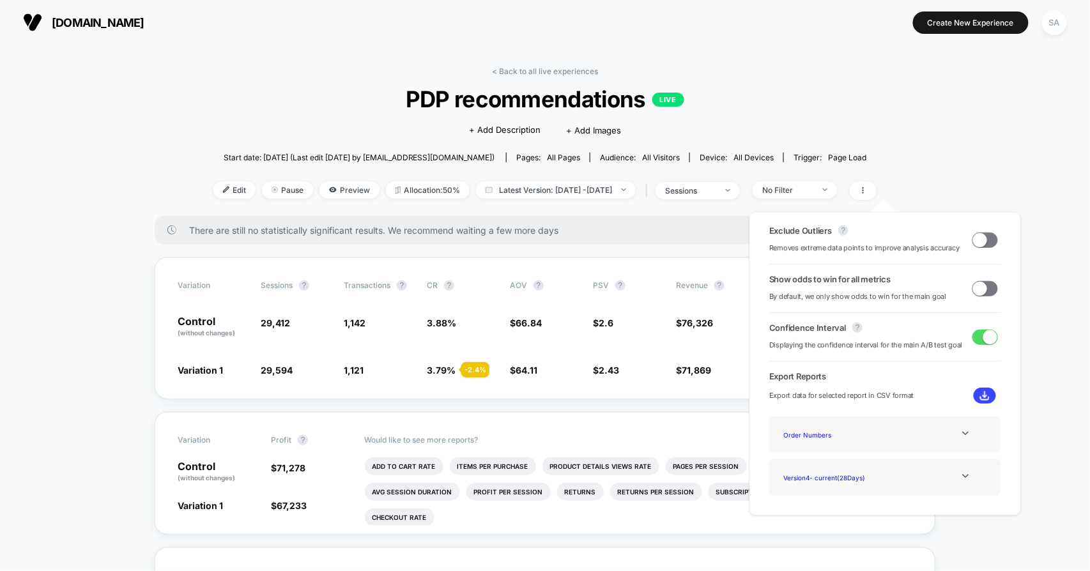
drag, startPoint x: 927, startPoint y: 176, endPoint x: 1015, endPoint y: 160, distance: 89.1
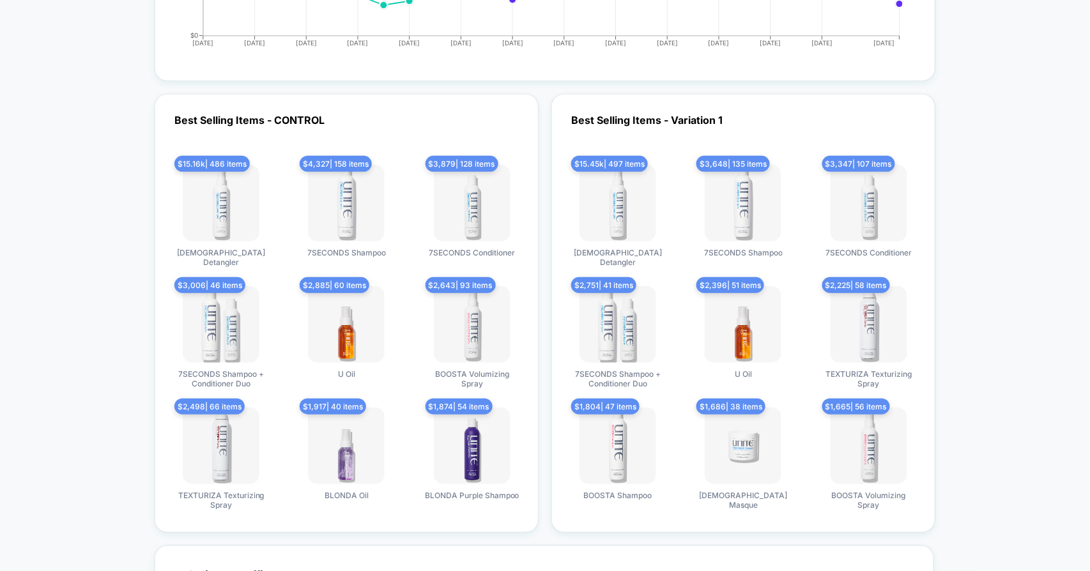
scroll to position [1736, 0]
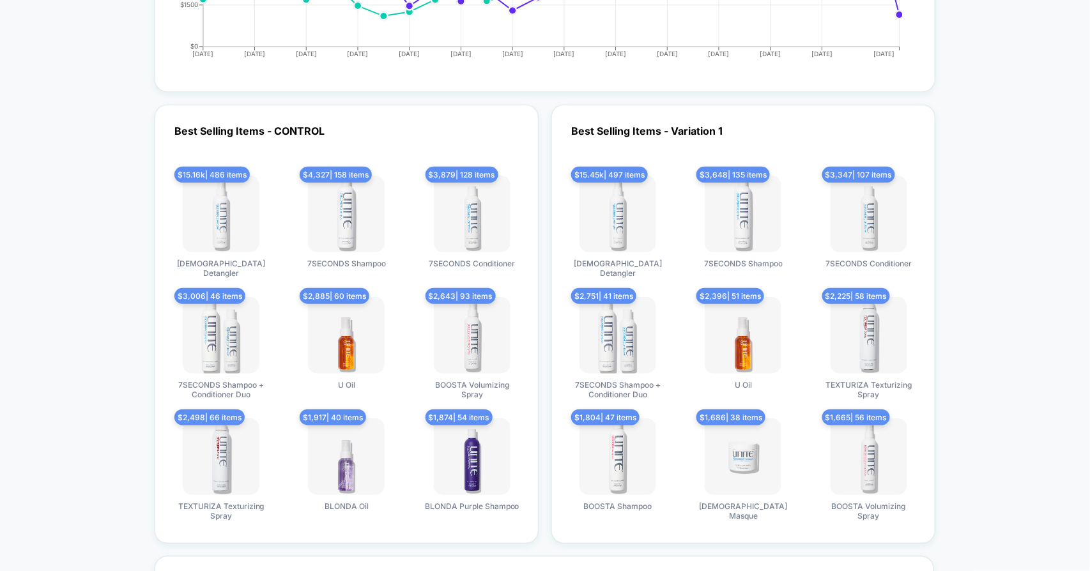
click at [684, 121] on div "Best Selling Items - Variation 1 $ 15.45k | 497 items 7SECONDS Detangler $ 3,64…" at bounding box center [744, 324] width 384 height 439
click at [685, 128] on div "Best Selling Items - Variation 1 $ 15.45k | 497 items 7SECONDS Detangler $ 3,64…" at bounding box center [744, 324] width 384 height 439
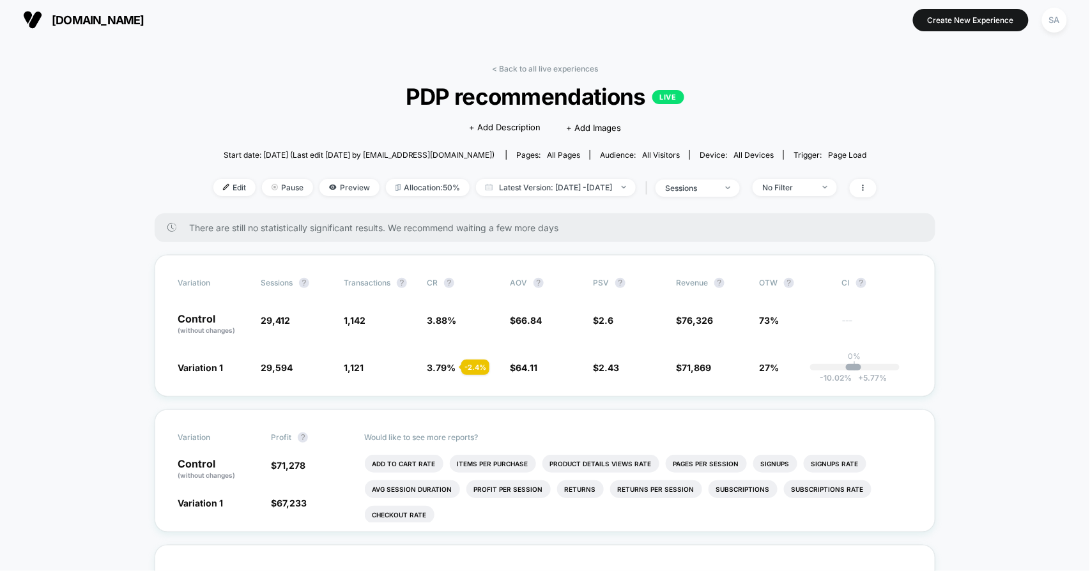
scroll to position [0, 0]
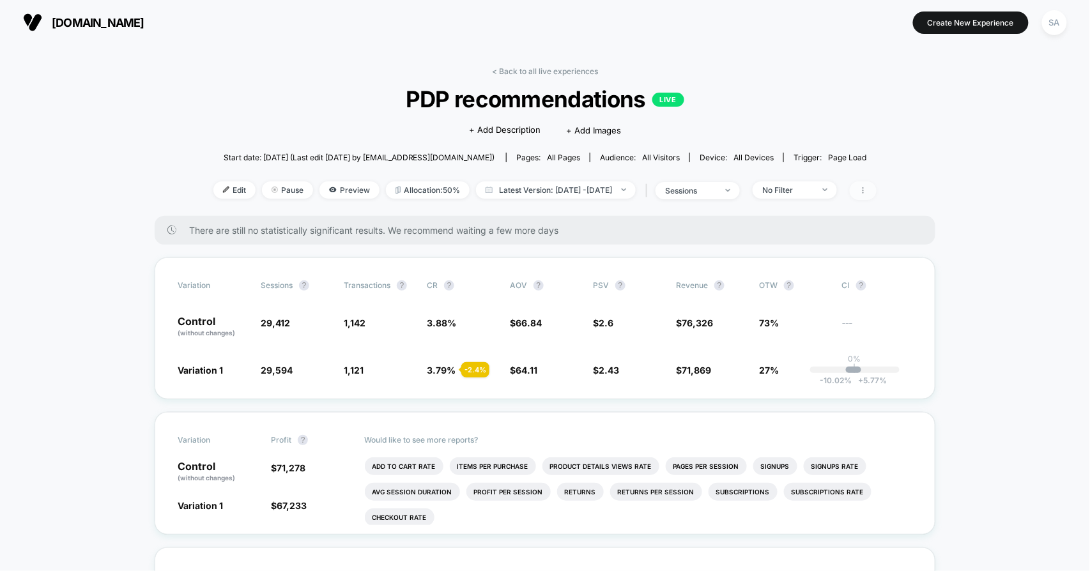
click at [867, 187] on icon at bounding box center [864, 191] width 8 height 8
